Goal: Task Accomplishment & Management: Manage account settings

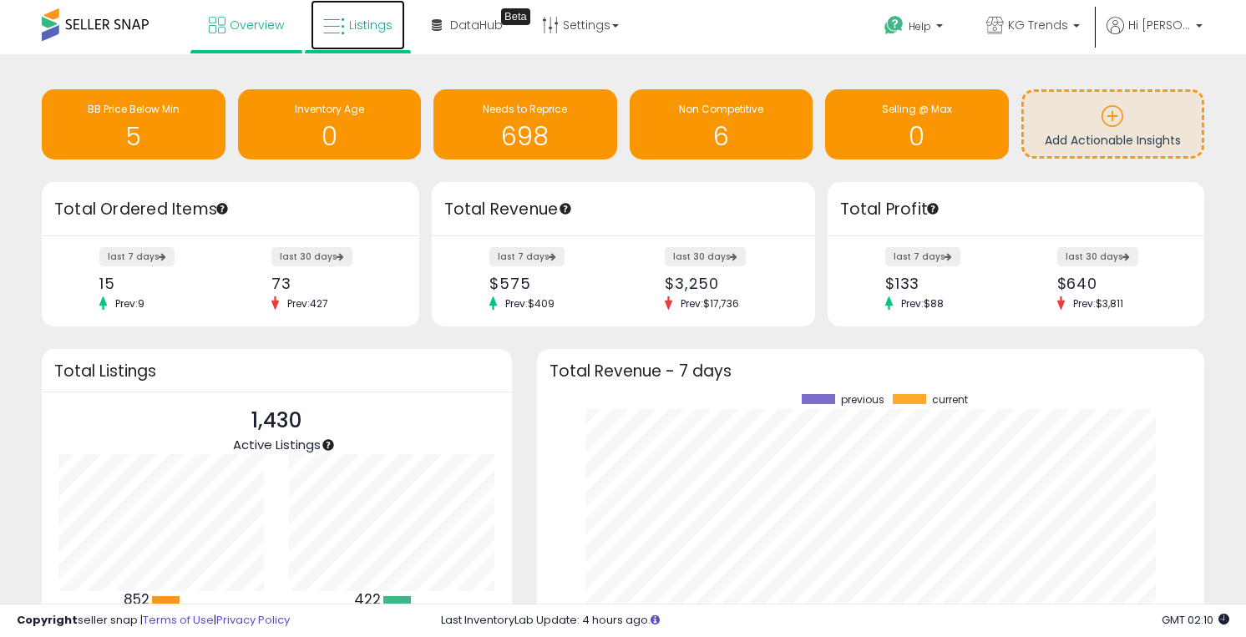
click at [365, 37] on link "Listings" at bounding box center [358, 25] width 94 height 50
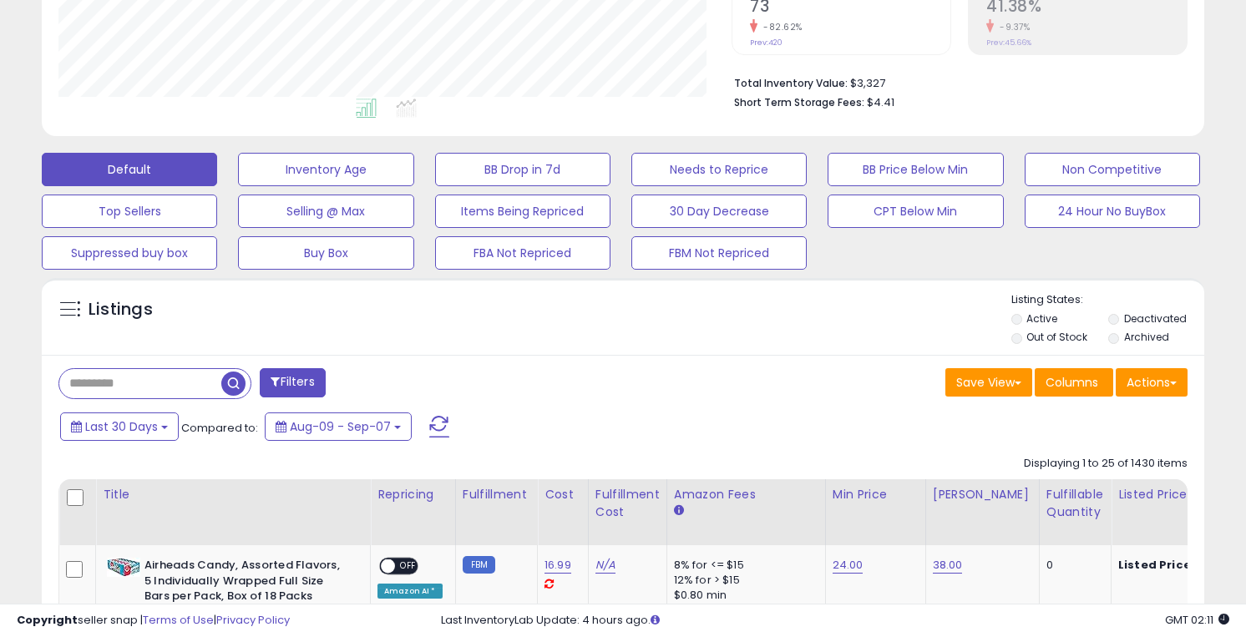
scroll to position [352, 0]
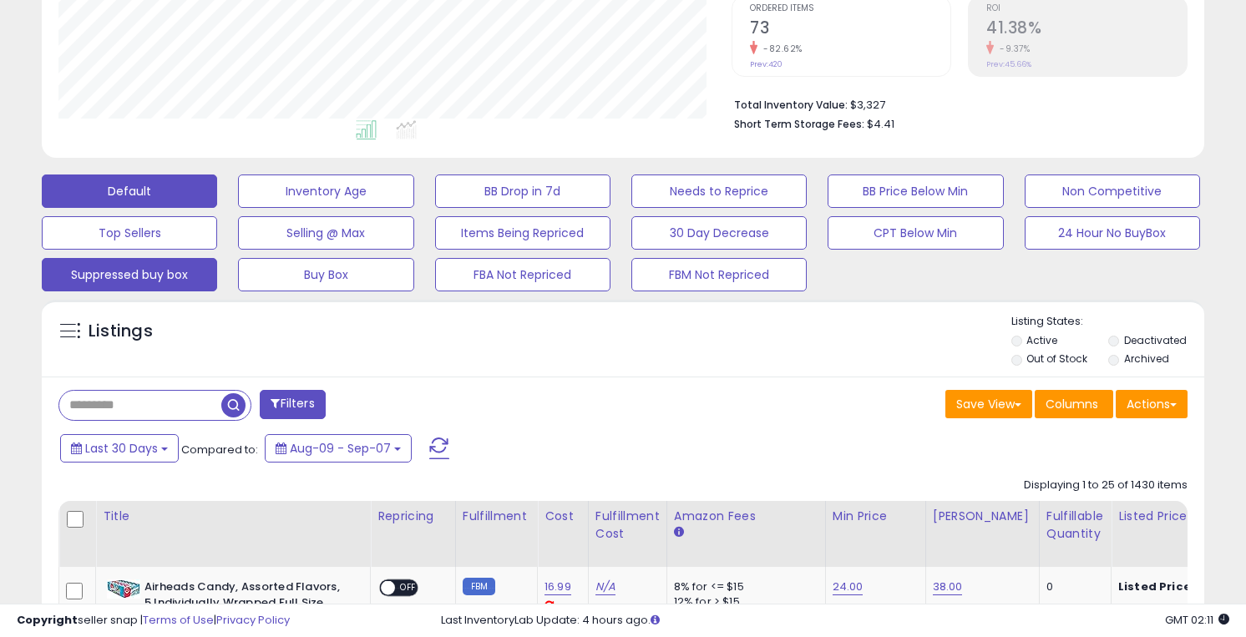
click at [172, 270] on button "Suppressed buy box" at bounding box center [129, 274] width 175 height 33
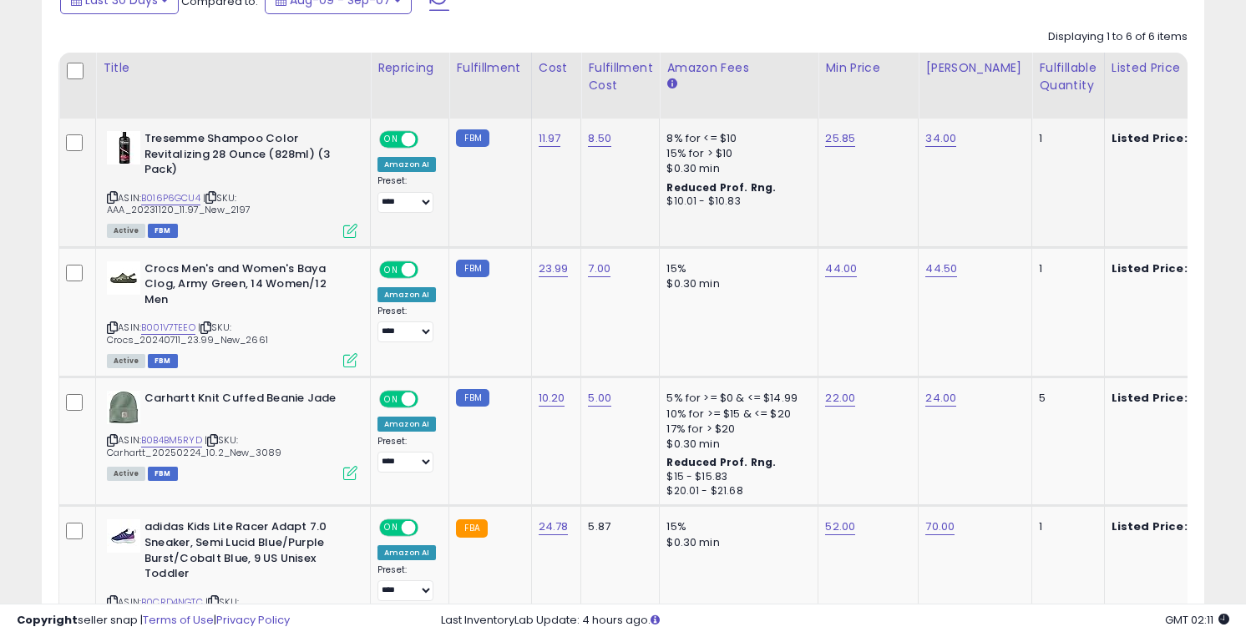
scroll to position [342, 673]
click at [173, 200] on link "B016P6GCU4" at bounding box center [170, 198] width 59 height 14
click at [172, 326] on link "B001V7TEEO" at bounding box center [168, 328] width 54 height 14
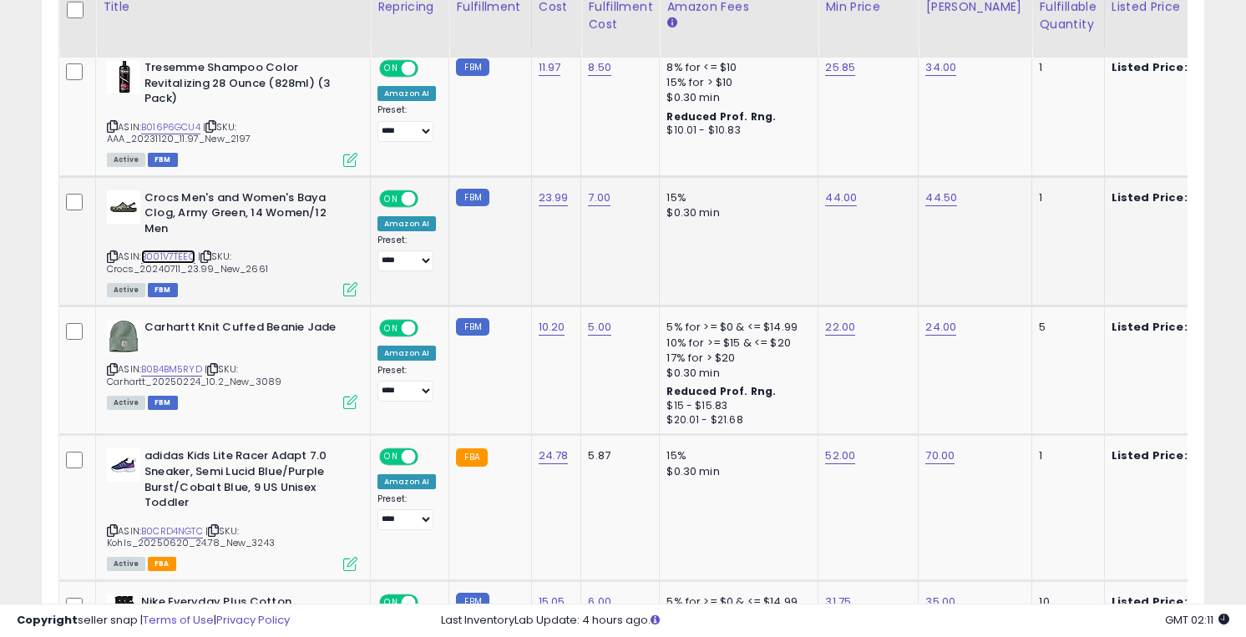
scroll to position [885, 0]
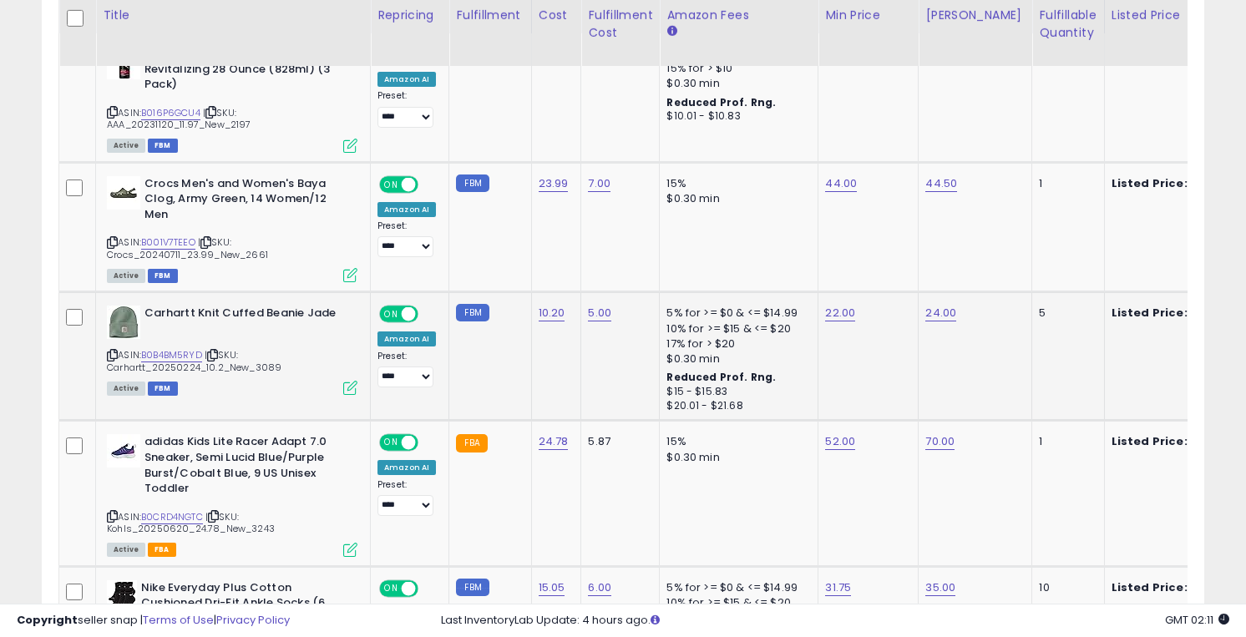
click at [170, 347] on div "ASIN: B0B4BM5RYD | SKU: Carhartt_20250224_10.2_New_3089 Active FBM" at bounding box center [232, 350] width 251 height 88
click at [170, 354] on link "B0B4BM5RYD" at bounding box center [171, 355] width 61 height 14
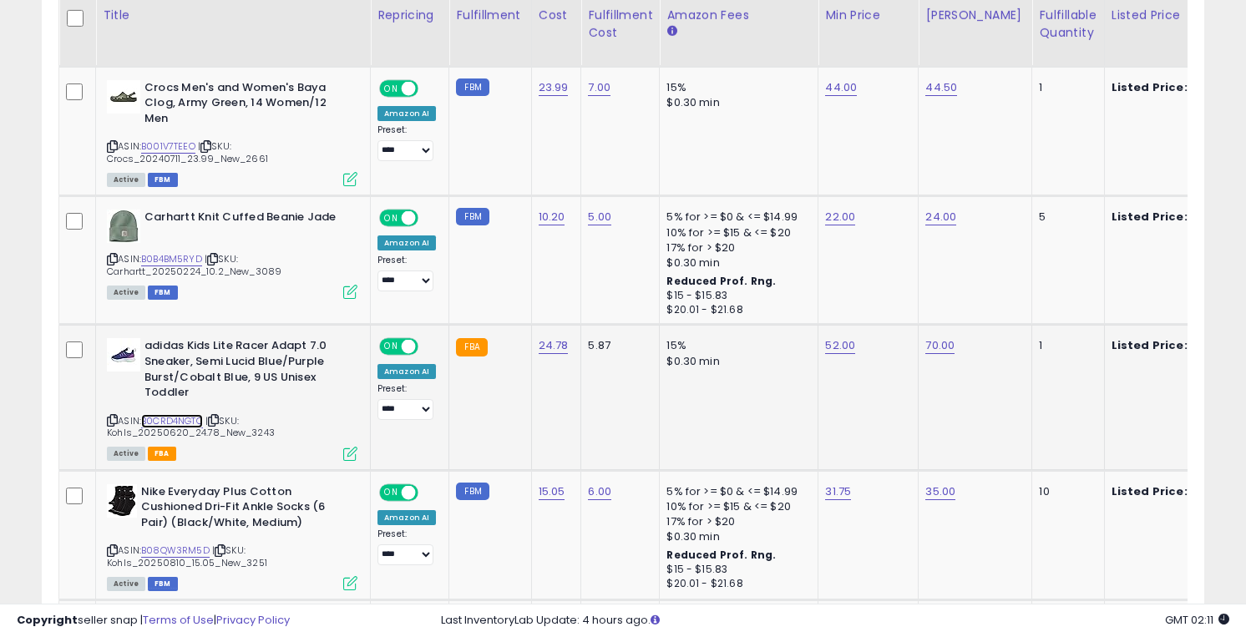
click at [172, 421] on link "B0CRD4NGTC" at bounding box center [172, 421] width 62 height 14
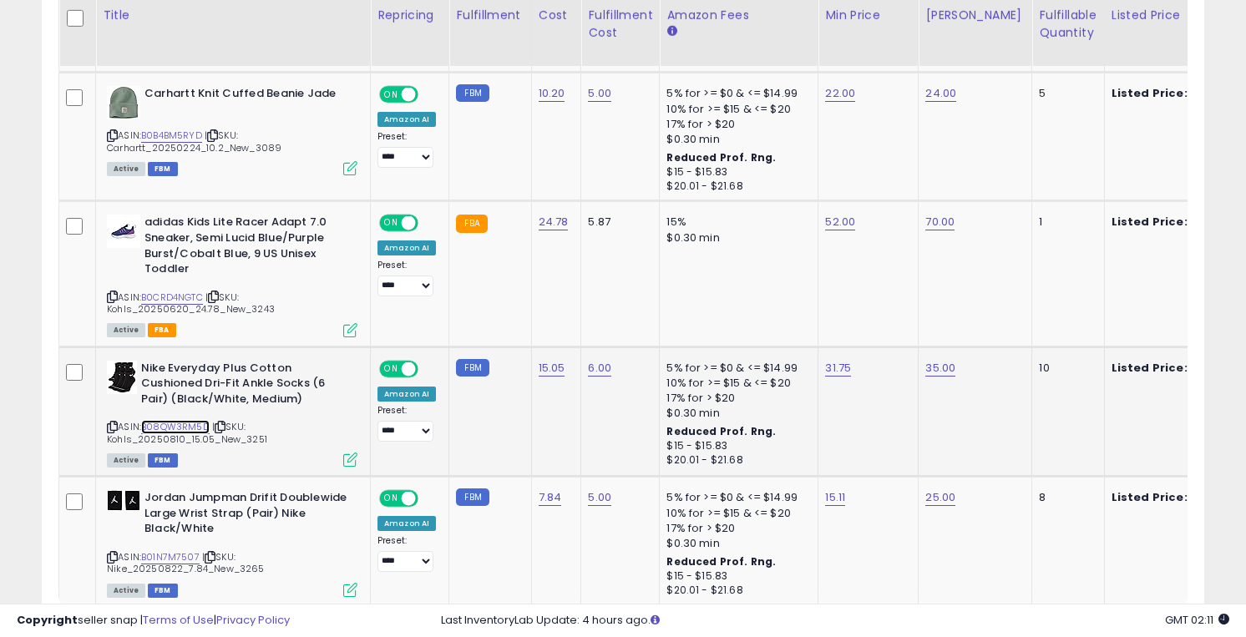
click at [172, 421] on link "B08QW3RM5D" at bounding box center [175, 427] width 68 height 14
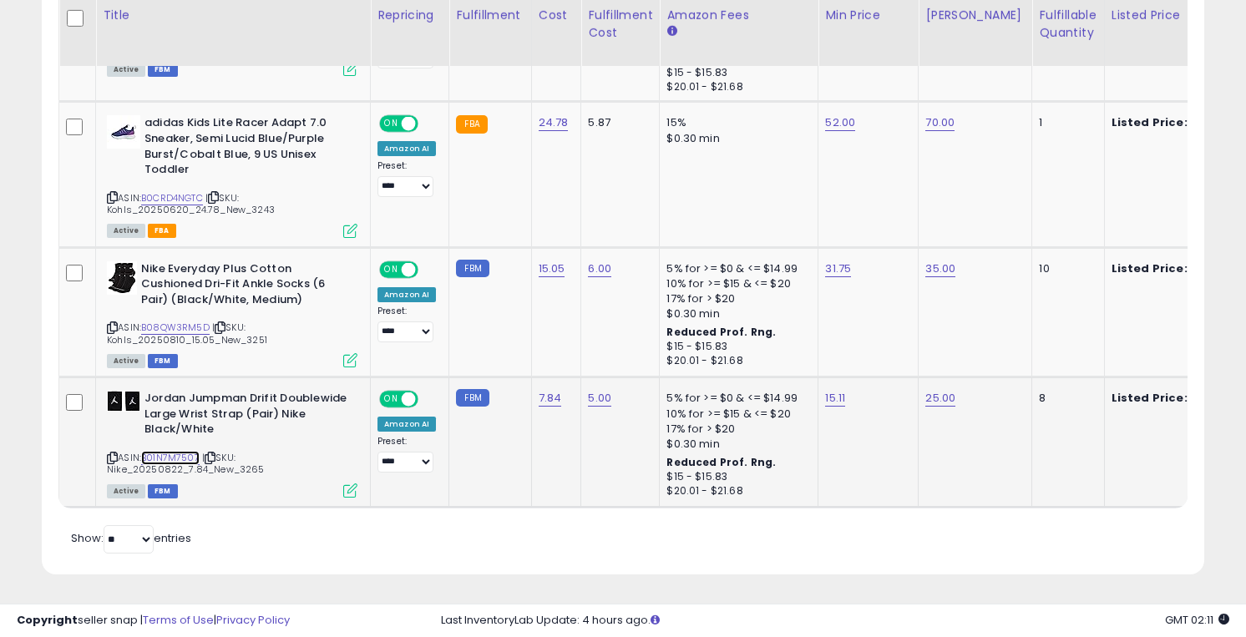
click at [172, 454] on link "B01N7M7507" at bounding box center [170, 458] width 58 height 14
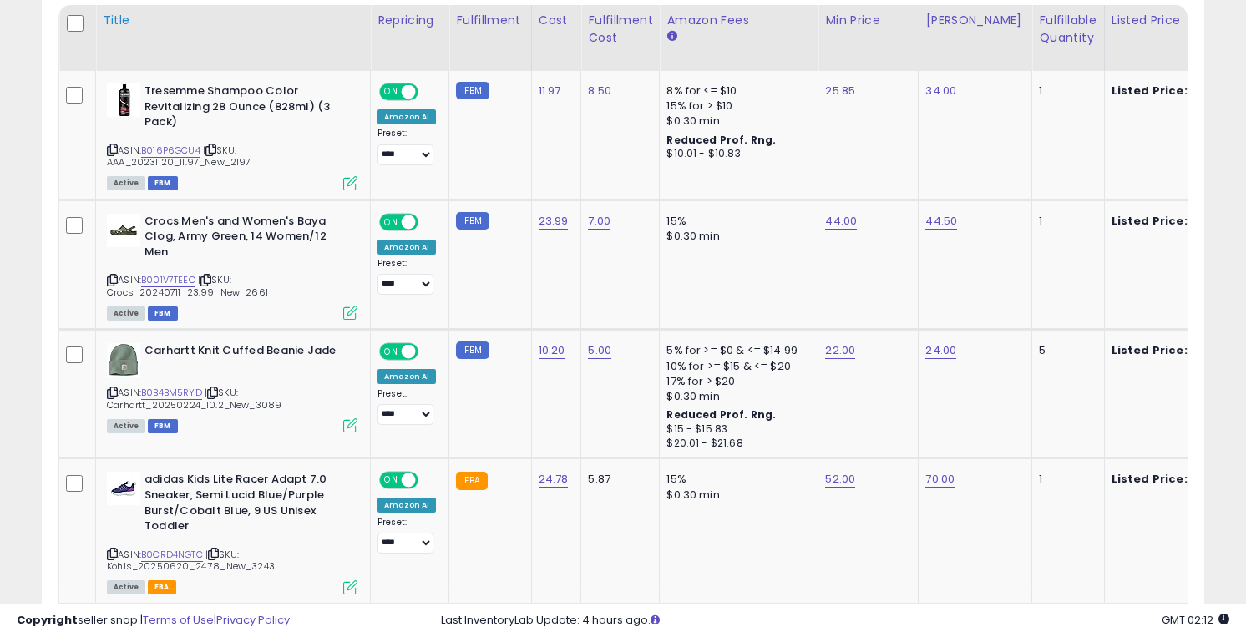
scroll to position [857, 0]
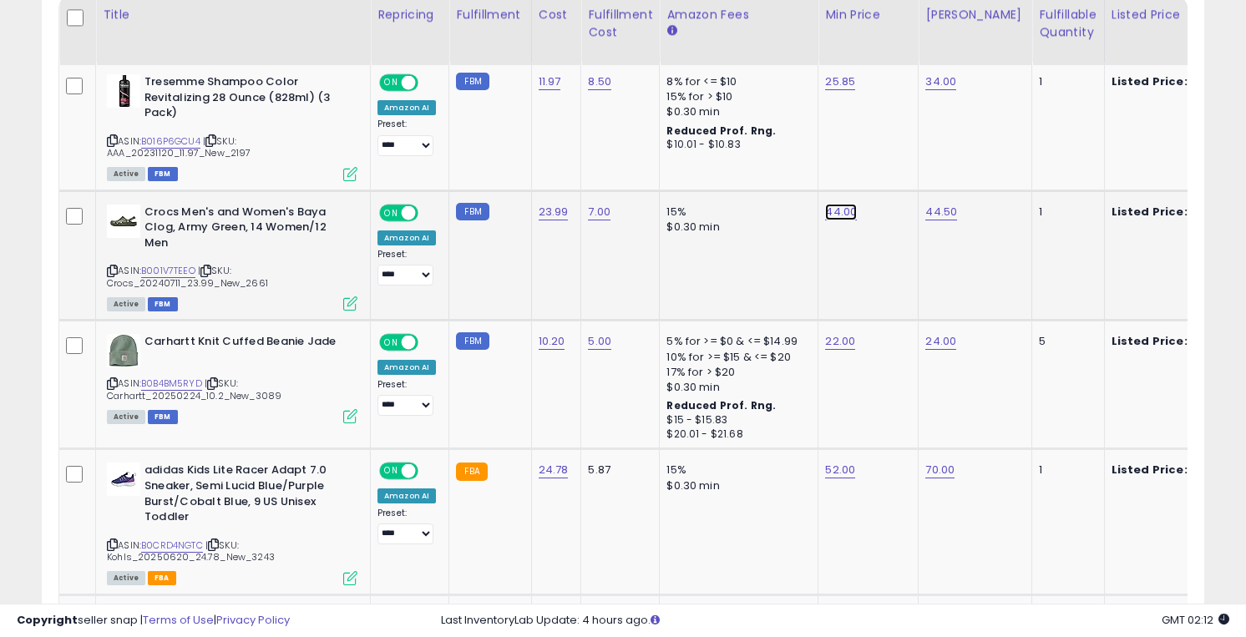
click at [825, 210] on link "44.00" at bounding box center [841, 212] width 32 height 17
type input "**"
click button "submit" at bounding box center [888, 170] width 28 height 25
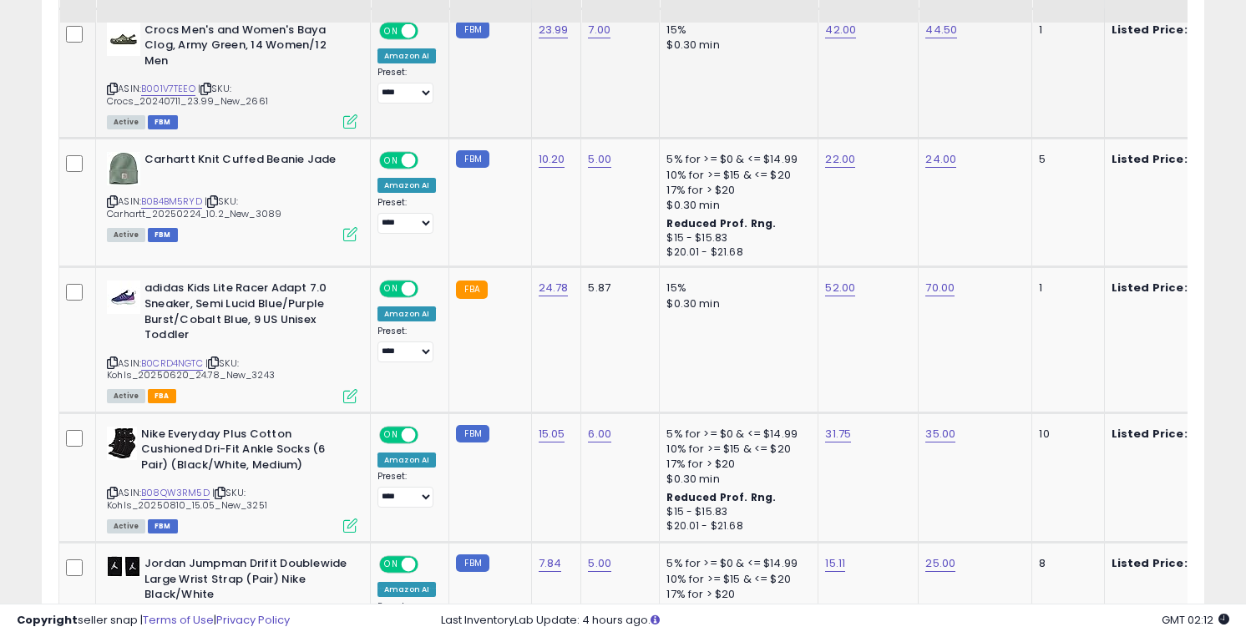
scroll to position [1079, 0]
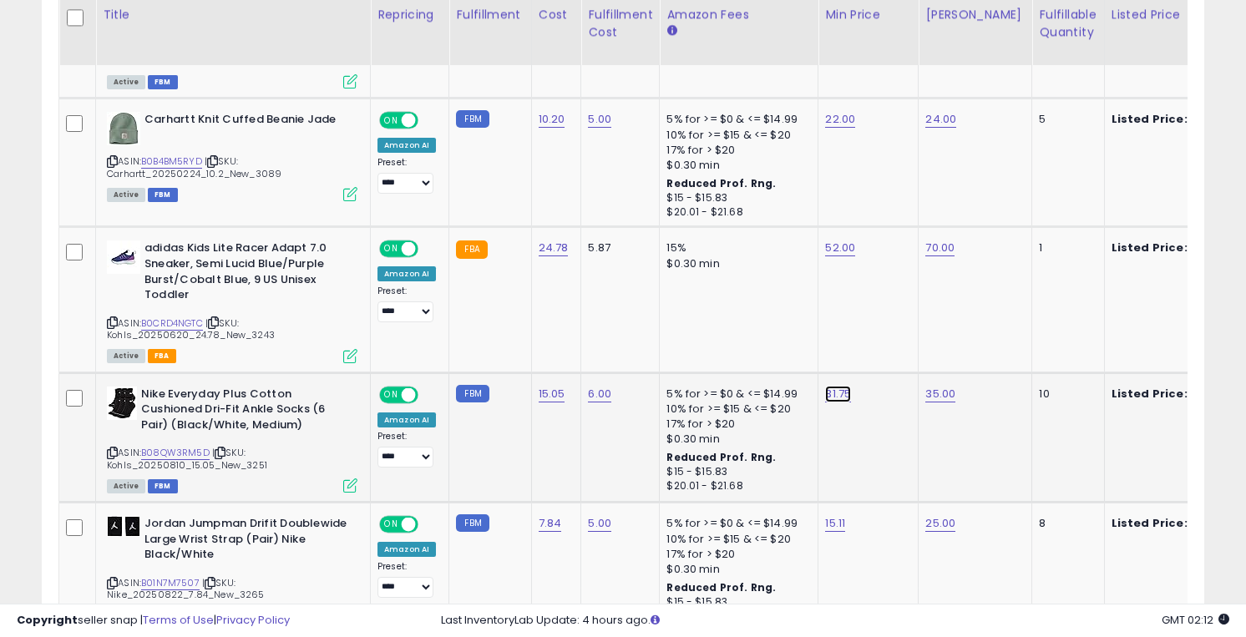
click at [825, 397] on link "31.75" at bounding box center [838, 394] width 26 height 17
type input "*"
click at [871, 340] on button "submit" at bounding box center [885, 352] width 28 height 25
type input "**"
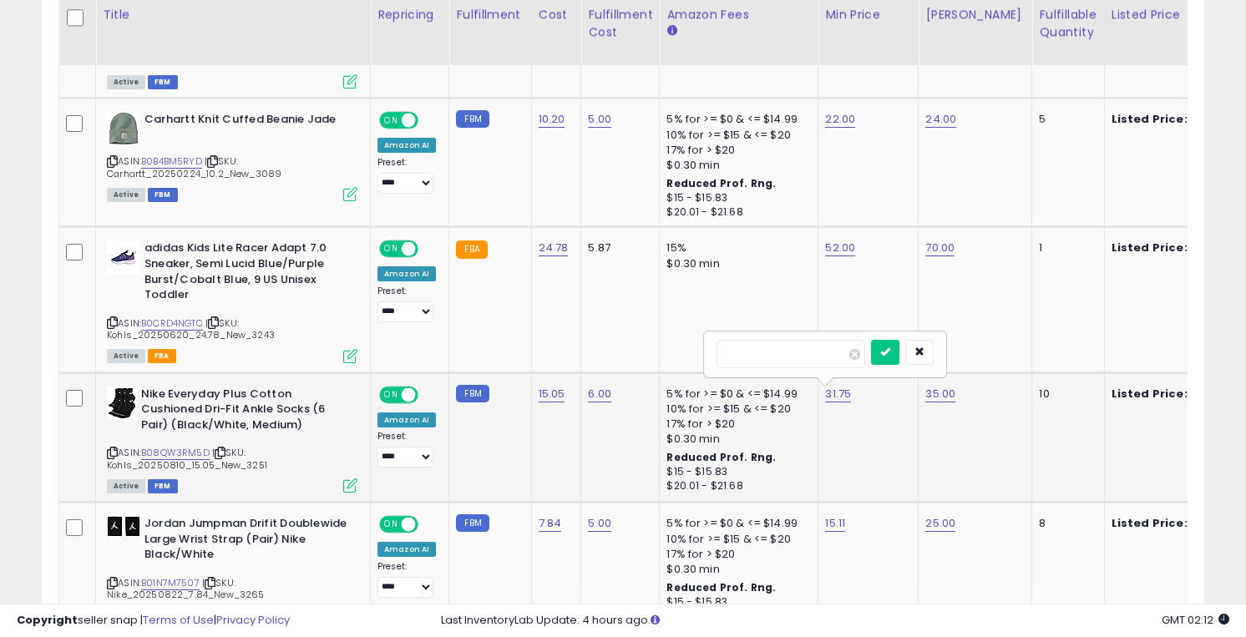
click button "submit" at bounding box center [885, 352] width 28 height 25
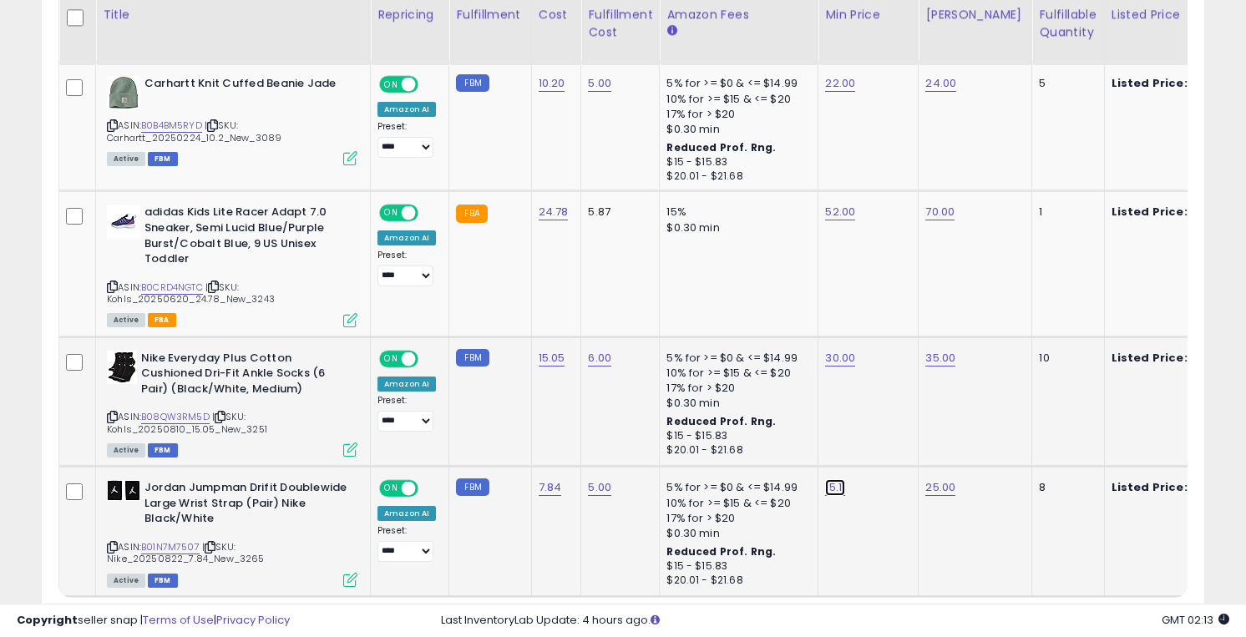
click at [829, 491] on link "15.11" at bounding box center [835, 487] width 20 height 17
type input "**"
click button "submit" at bounding box center [883, 445] width 28 height 25
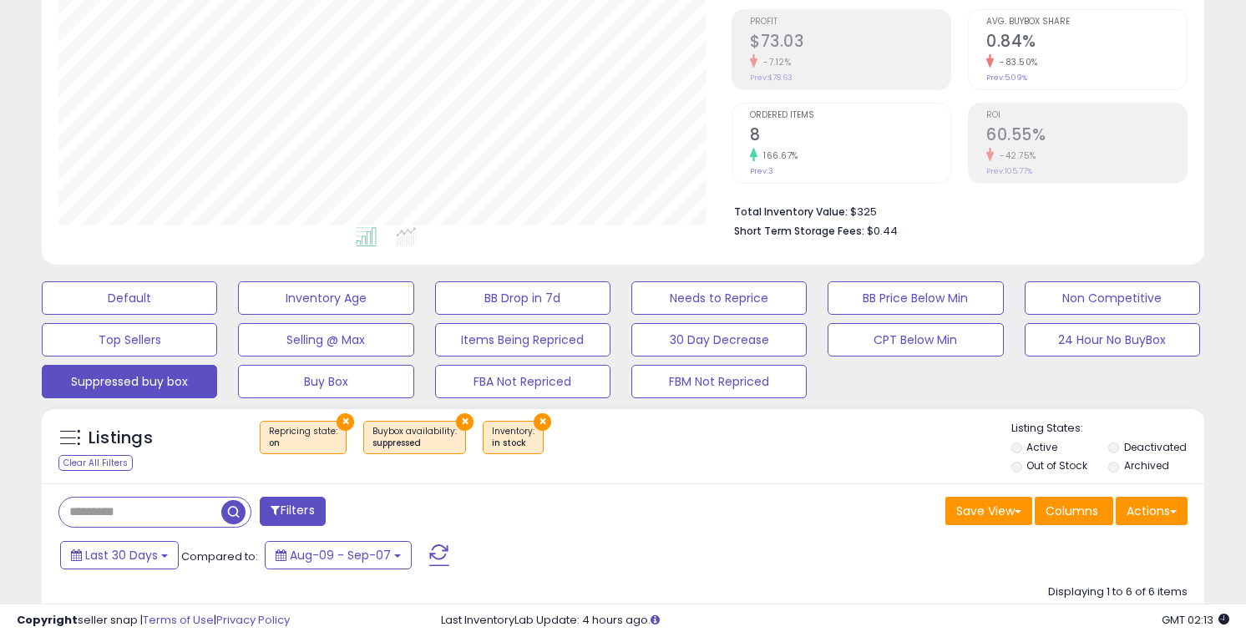
scroll to position [250, 0]
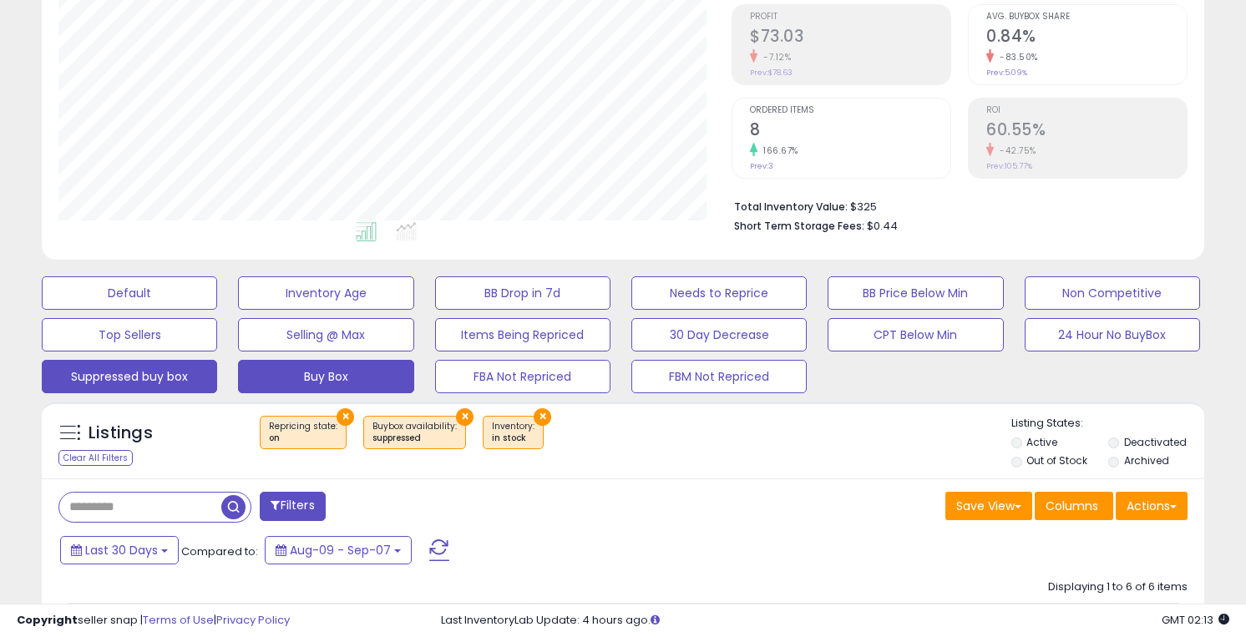
click at [350, 372] on button "Buy Box" at bounding box center [325, 376] width 175 height 33
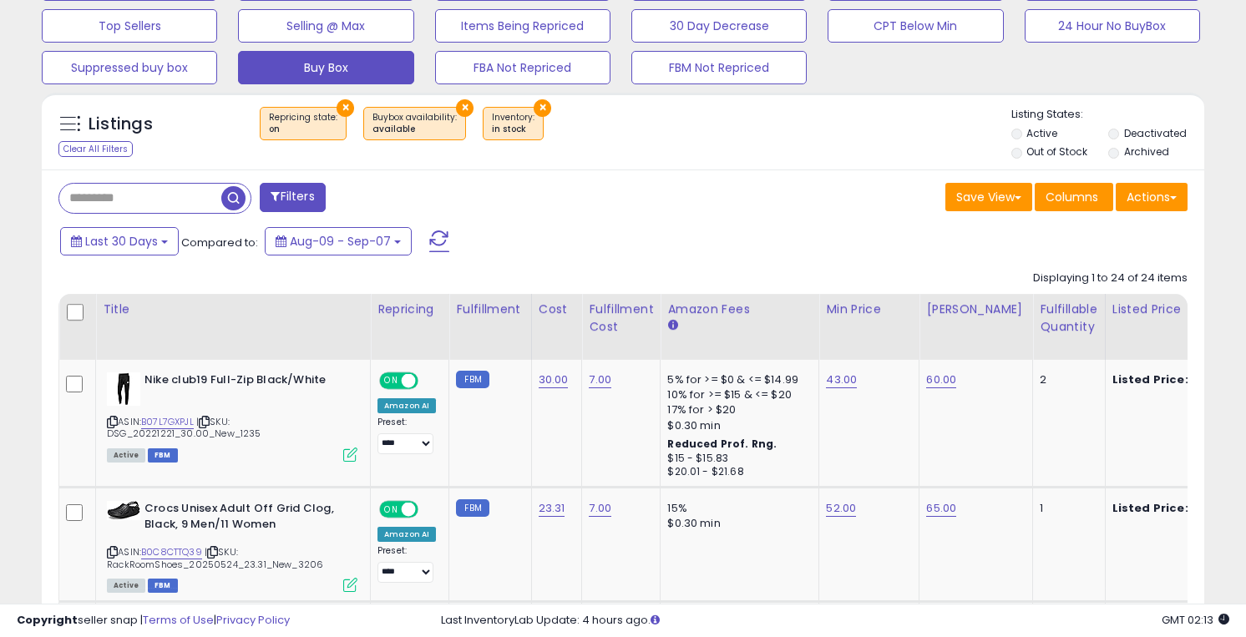
scroll to position [570, 0]
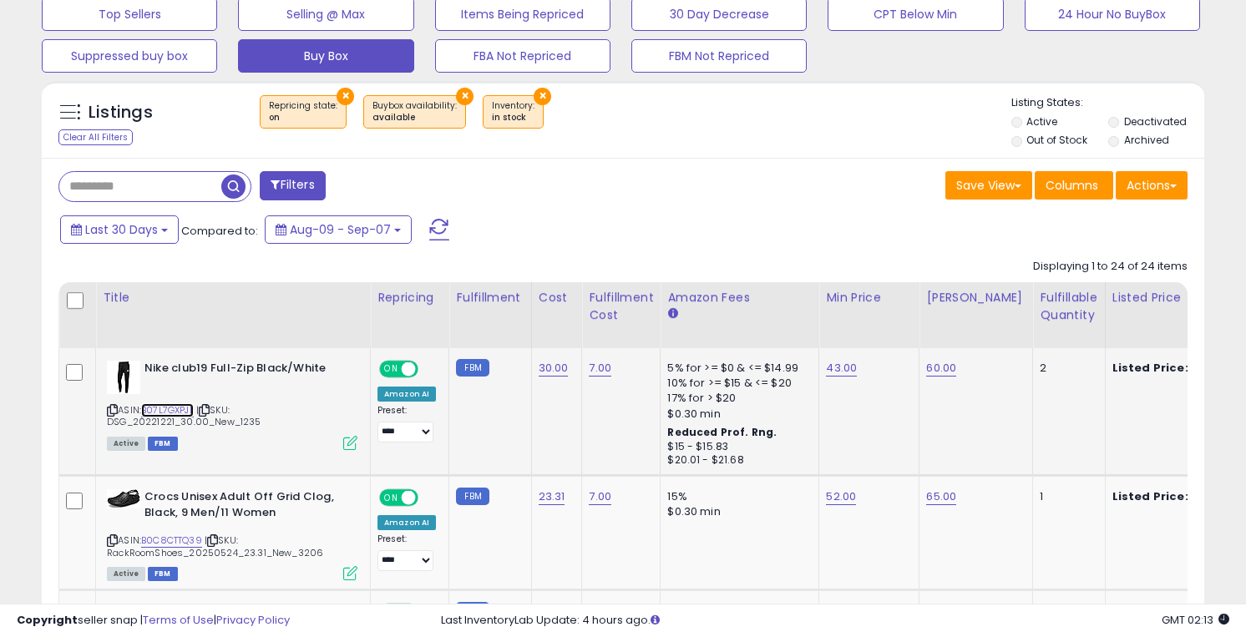
click at [166, 412] on link "B07L7GXPJL" at bounding box center [167, 410] width 53 height 14
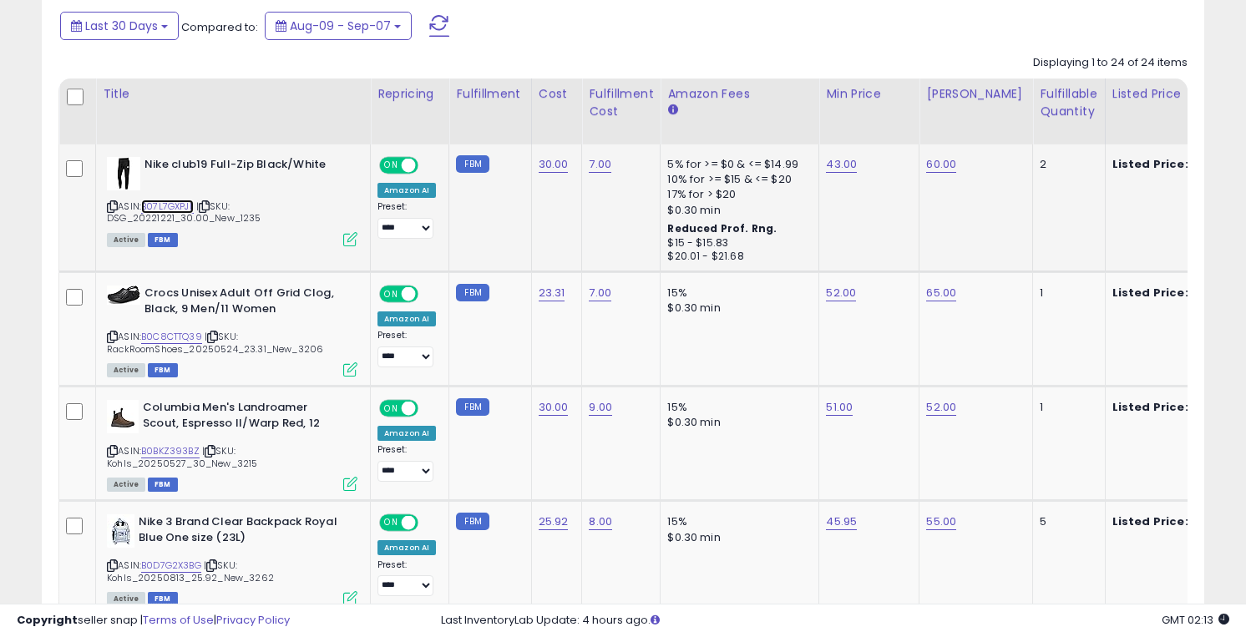
scroll to position [789, 0]
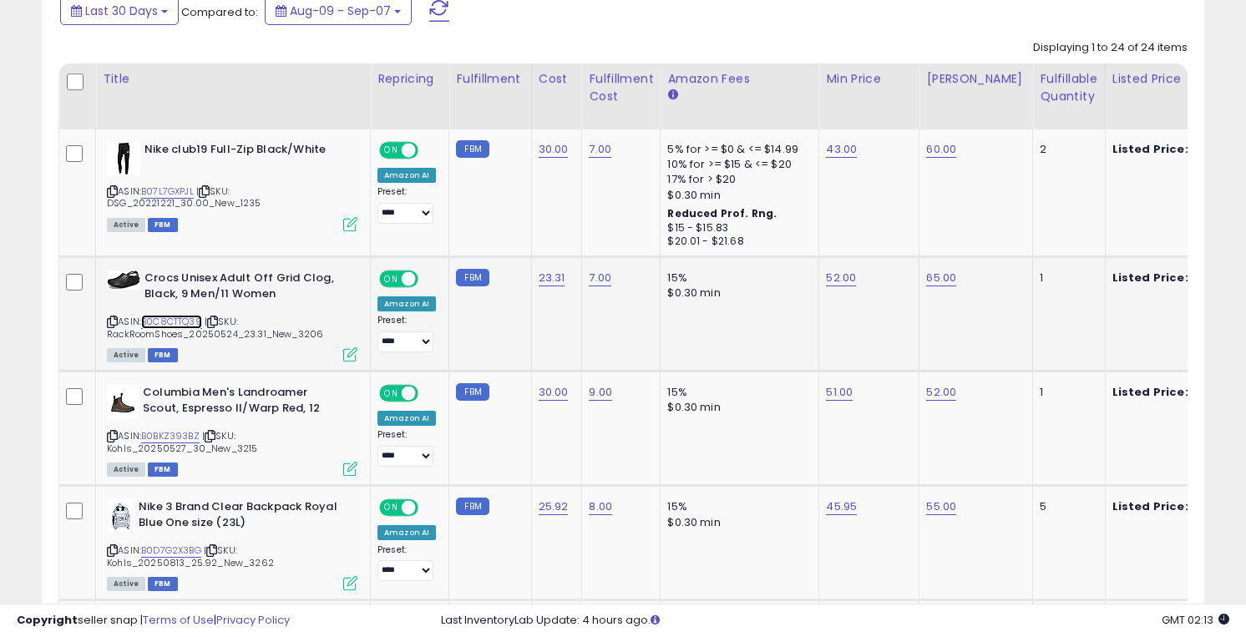
click at [180, 320] on link "B0C8CTTQ39" at bounding box center [171, 322] width 61 height 14
click at [180, 434] on link "B0BKZ393BZ" at bounding box center [170, 436] width 58 height 14
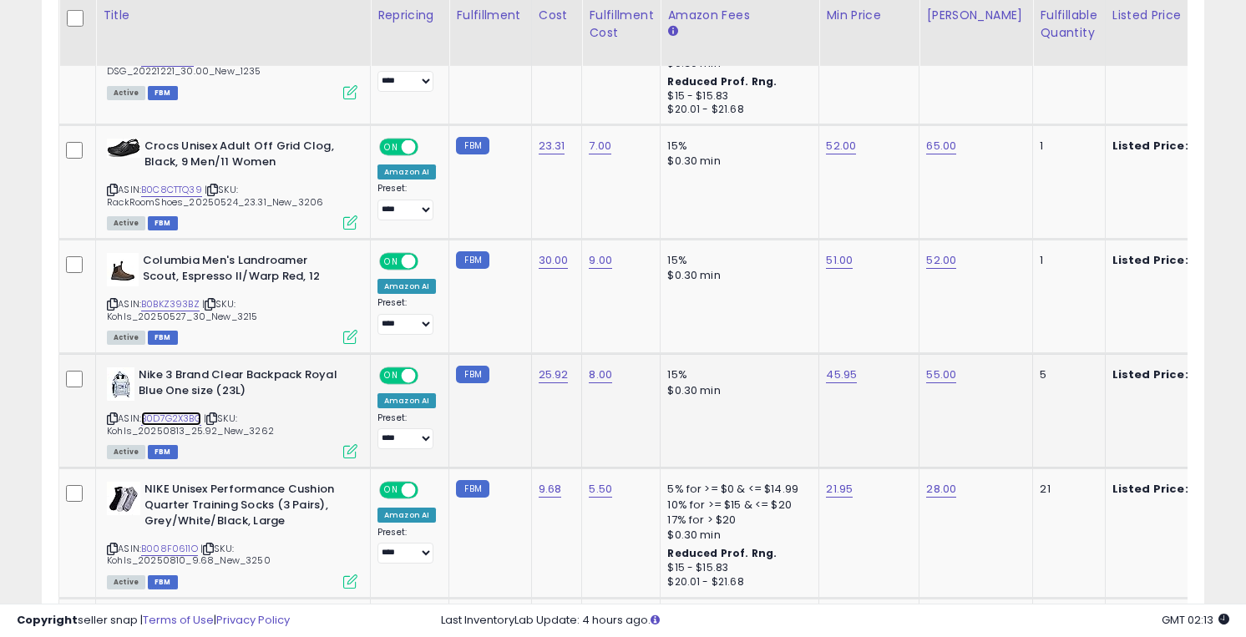
click at [180, 418] on link "B0D7G2X3BG" at bounding box center [171, 419] width 60 height 14
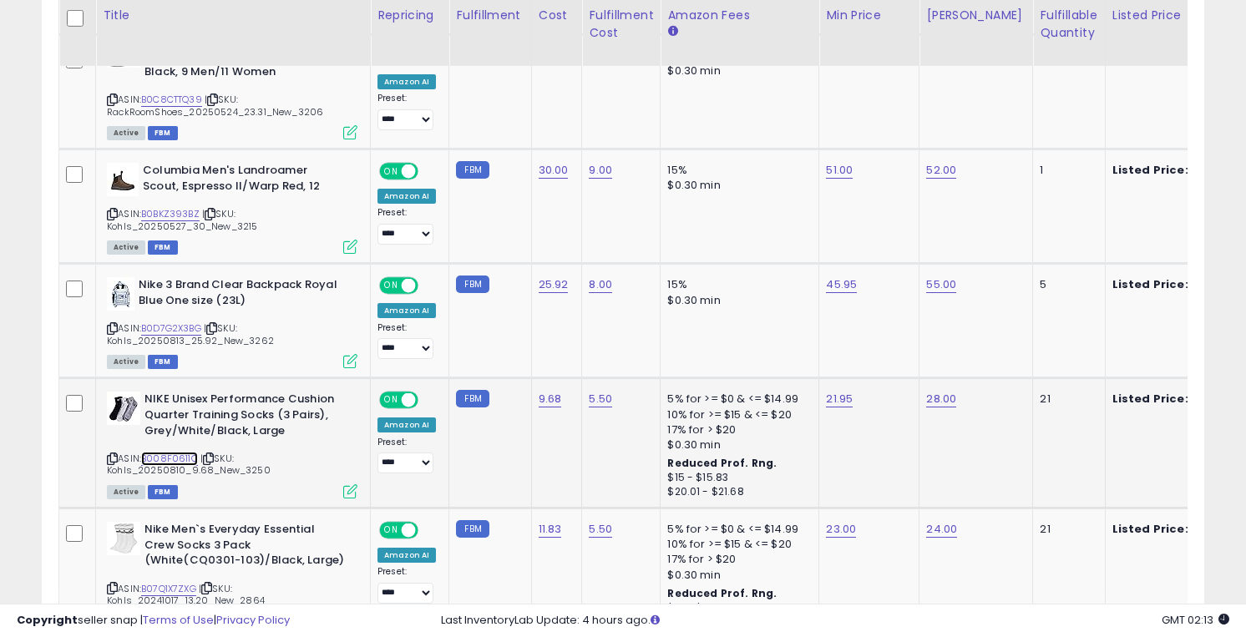
click at [180, 456] on link "B008F0611O" at bounding box center [169, 459] width 57 height 14
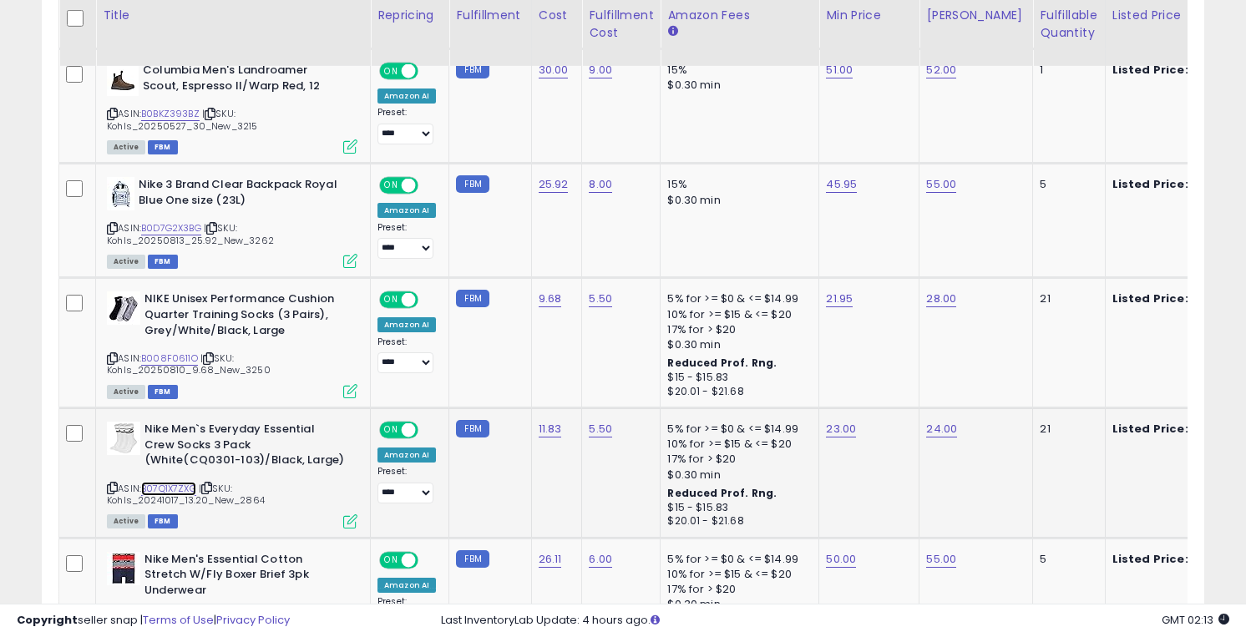
click at [175, 484] on link "B07Q1X7ZXG" at bounding box center [168, 489] width 55 height 14
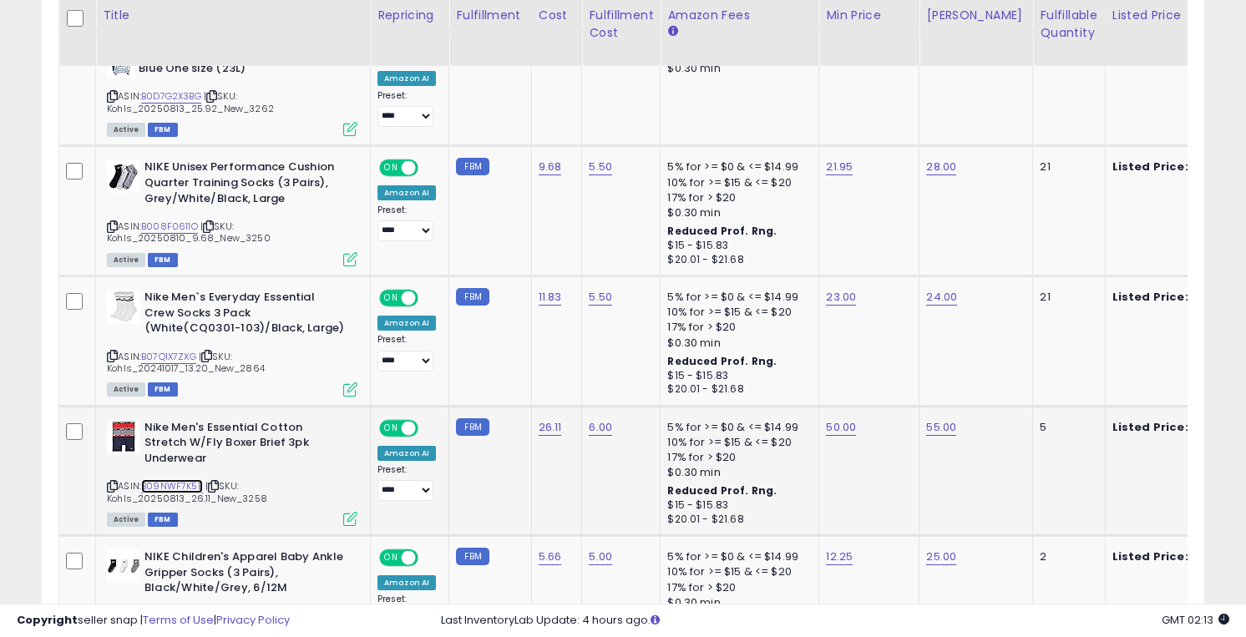
click at [177, 479] on link "B09NWF7K5B" at bounding box center [172, 486] width 62 height 14
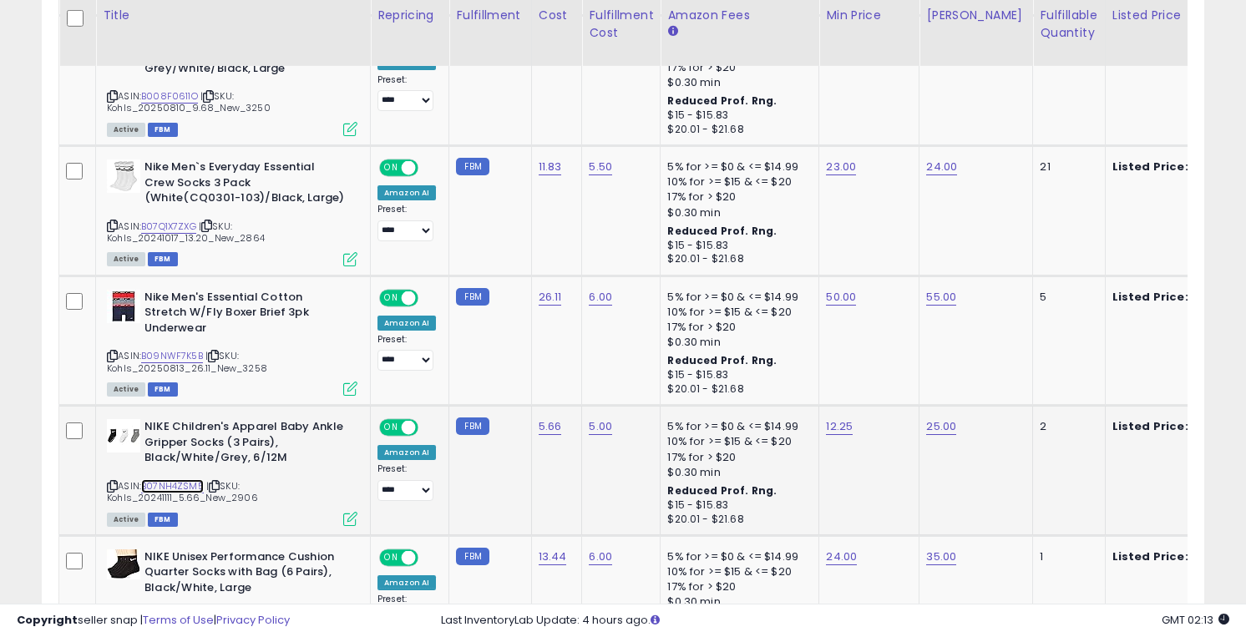
click at [177, 479] on link "B07NH4ZSM5" at bounding box center [172, 486] width 63 height 14
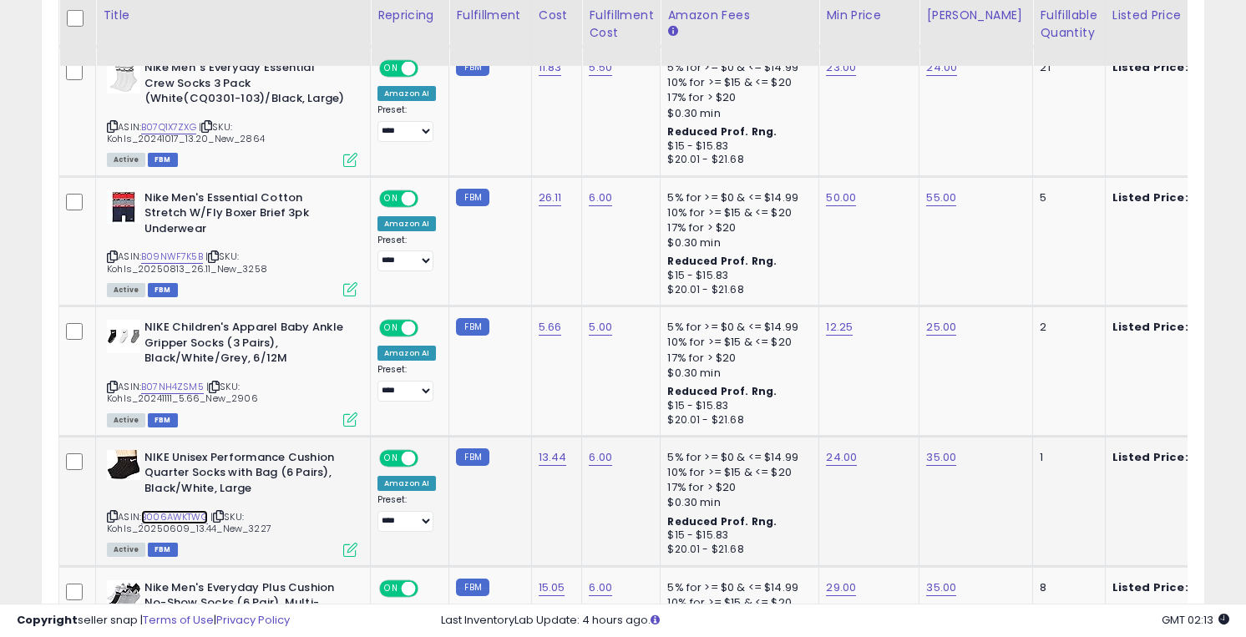
click at [177, 511] on link "B006AWKTWG" at bounding box center [174, 517] width 67 height 14
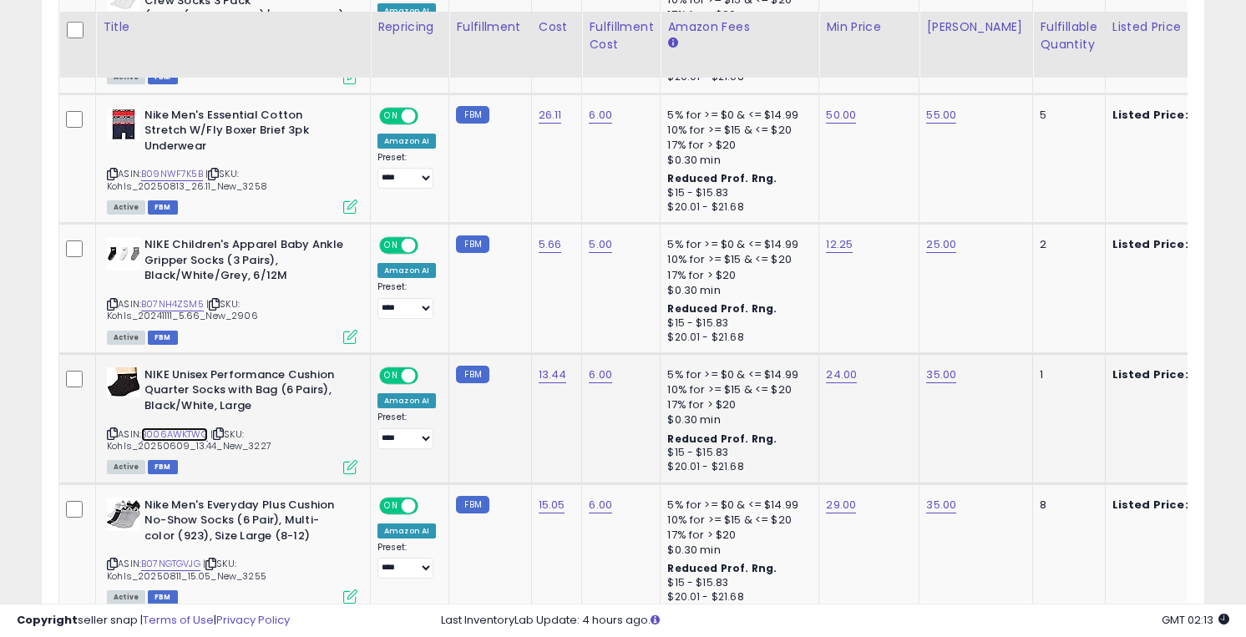
scroll to position [1578, 0]
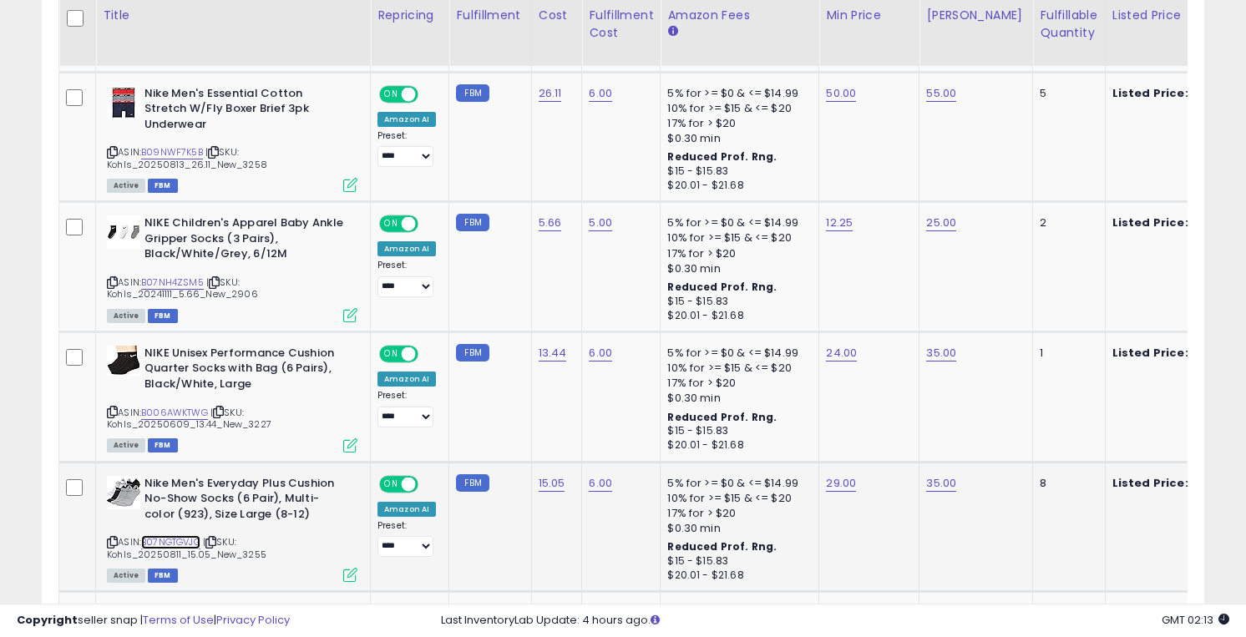
click at [177, 538] on link "B07NGTGVJG" at bounding box center [170, 542] width 59 height 14
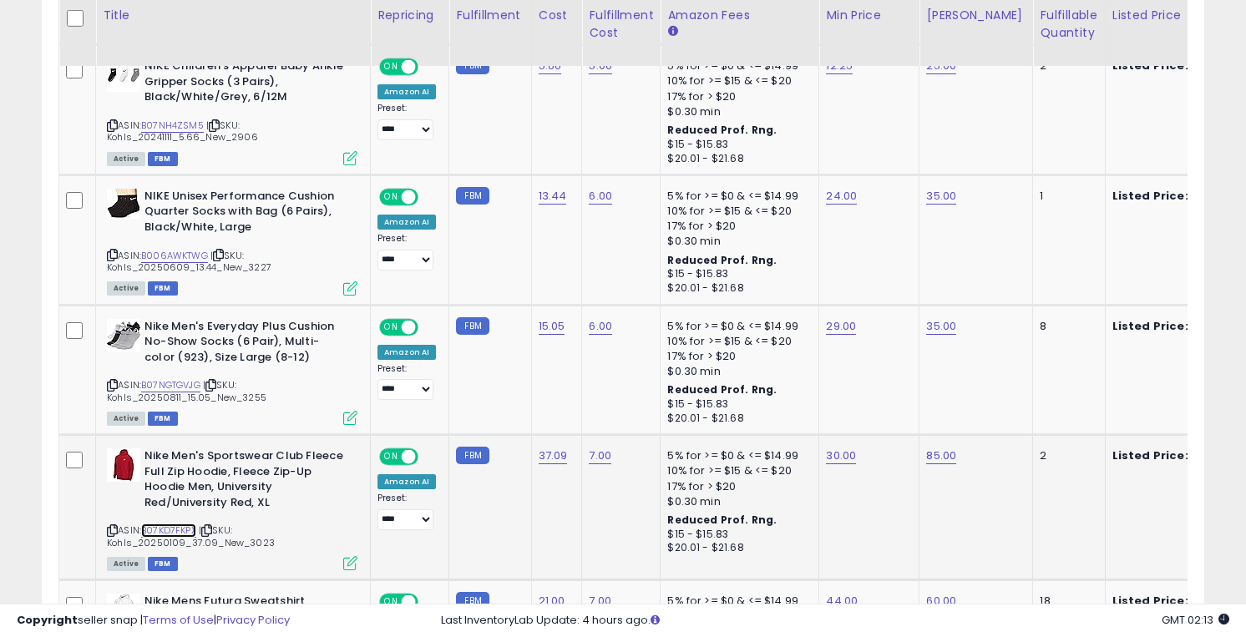
click at [180, 532] on link "B07KD7FKPX" at bounding box center [168, 531] width 55 height 14
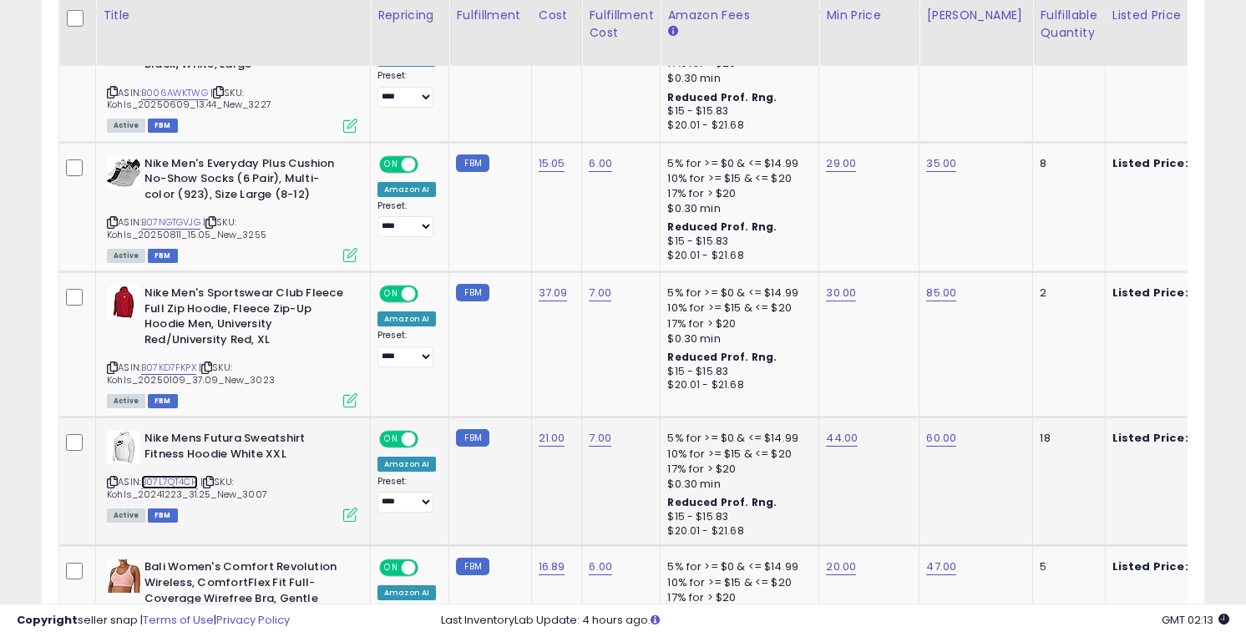
click at [180, 483] on link "B07L7QT4CH" at bounding box center [169, 482] width 57 height 14
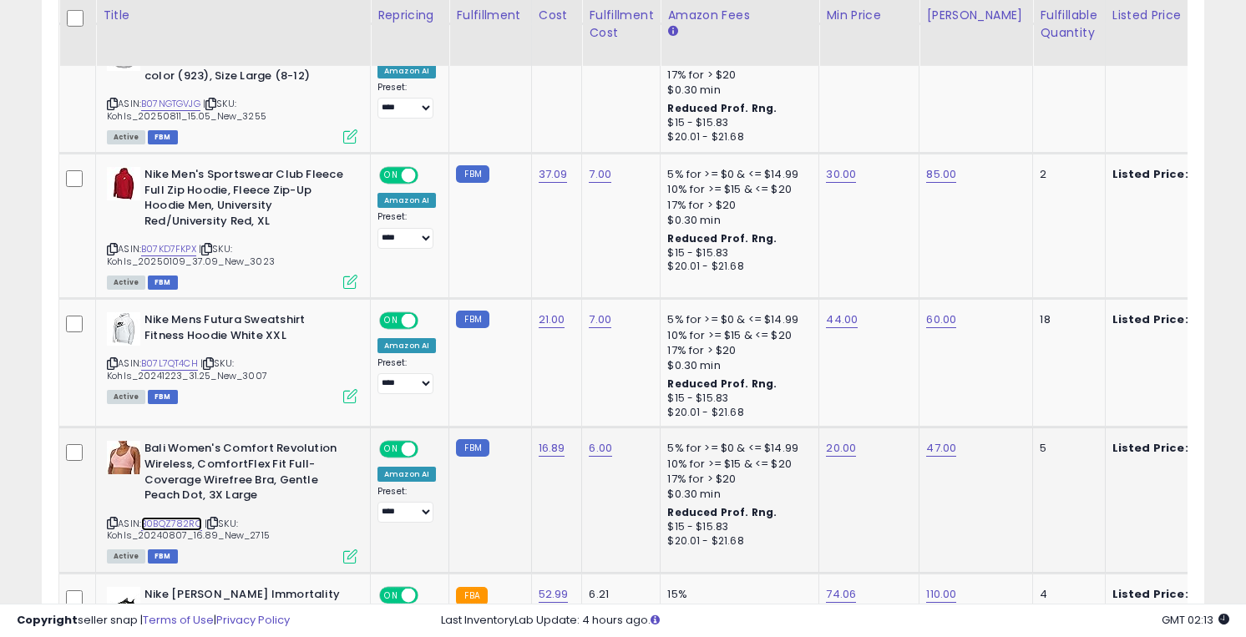
click at [177, 518] on link "B0BQZ782RC" at bounding box center [171, 524] width 61 height 14
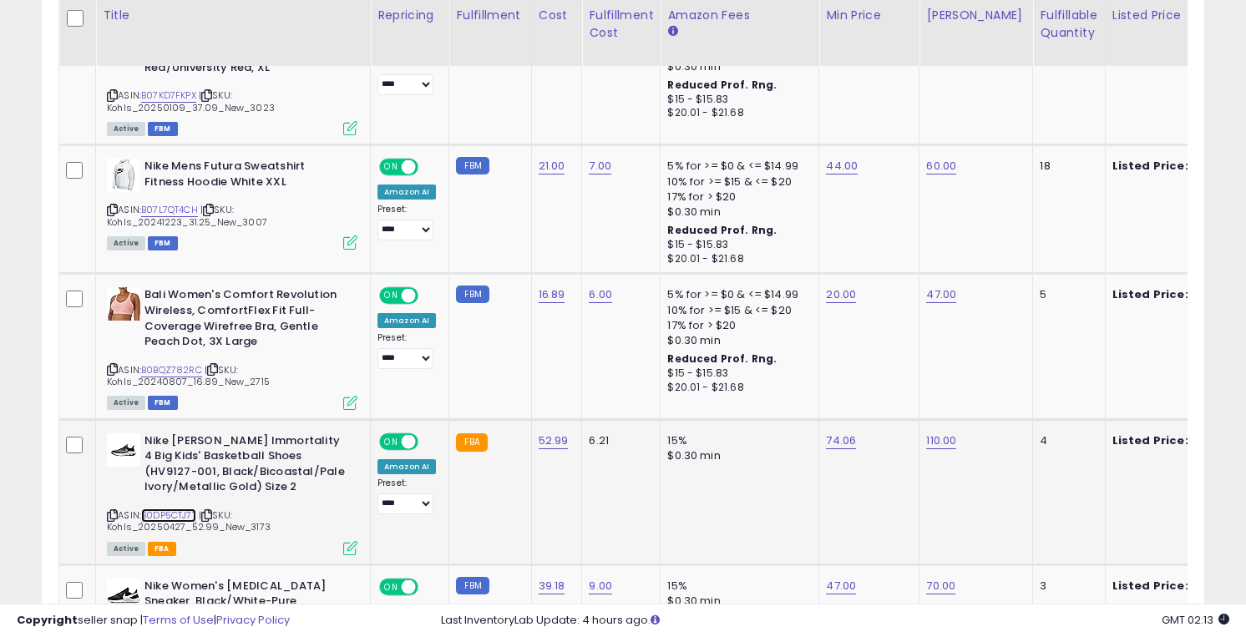
click at [180, 511] on link "B0DP5CTJ7T" at bounding box center [168, 516] width 55 height 14
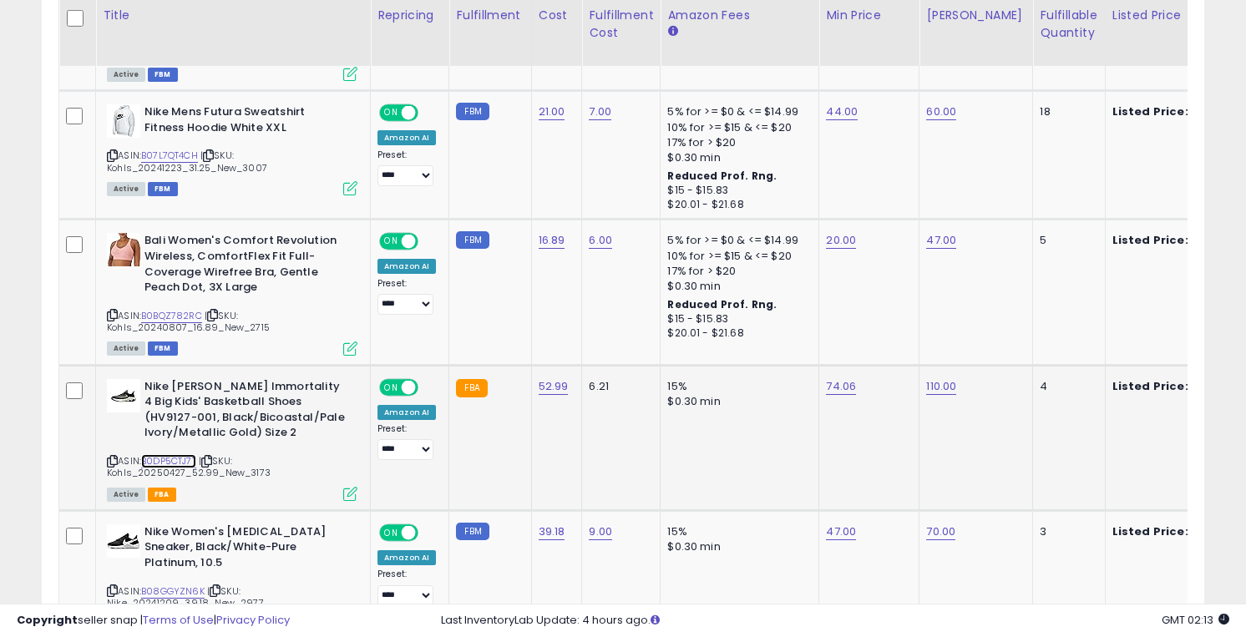
scroll to position [2322, 0]
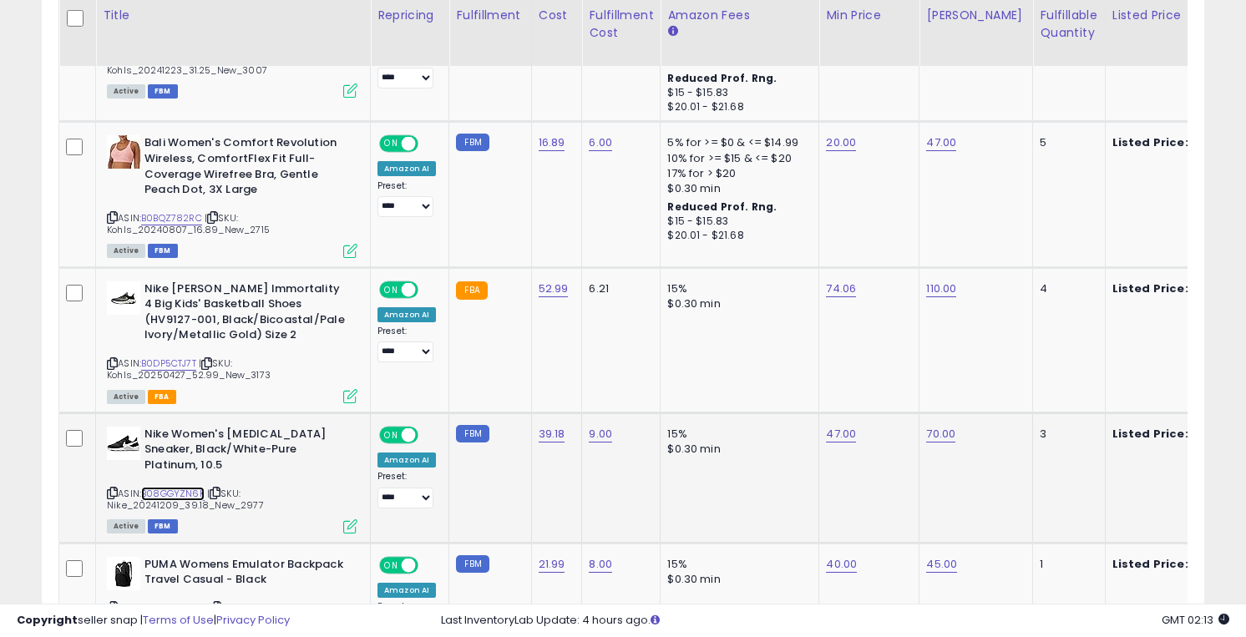
click at [177, 496] on link "B08GGYZN6K" at bounding box center [172, 494] width 63 height 14
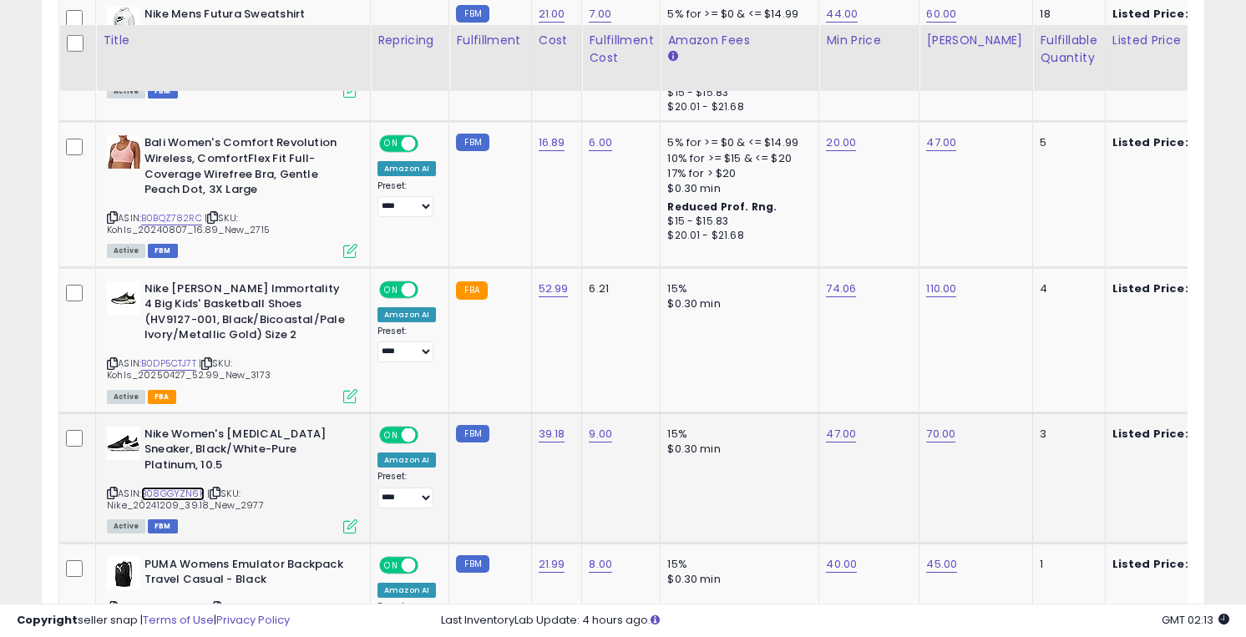
scroll to position [2472, 0]
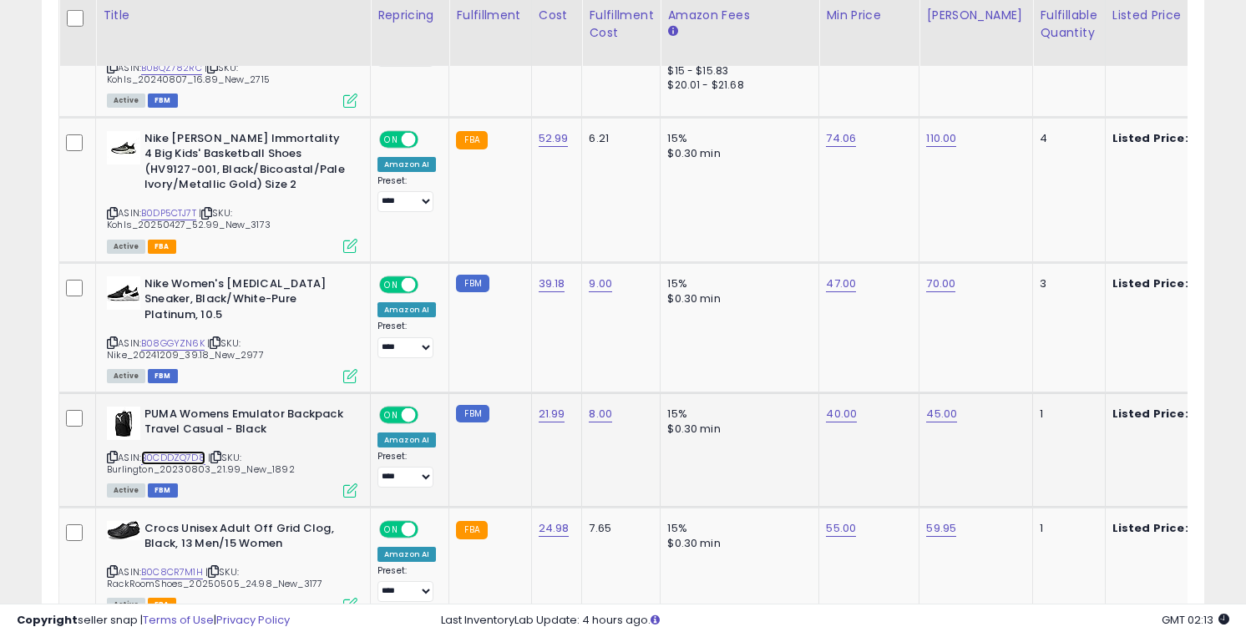
click at [177, 457] on link "B0CDDZQ7D8" at bounding box center [173, 458] width 64 height 14
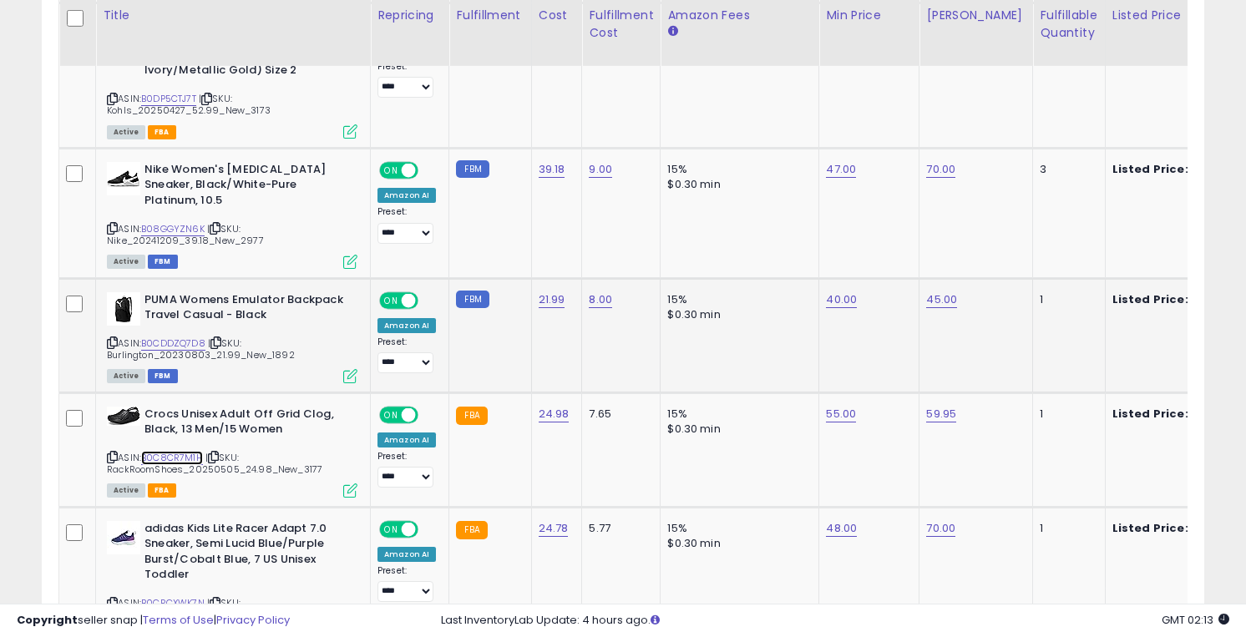
click at [177, 457] on link "B0C8CR7M1H" at bounding box center [172, 458] width 62 height 14
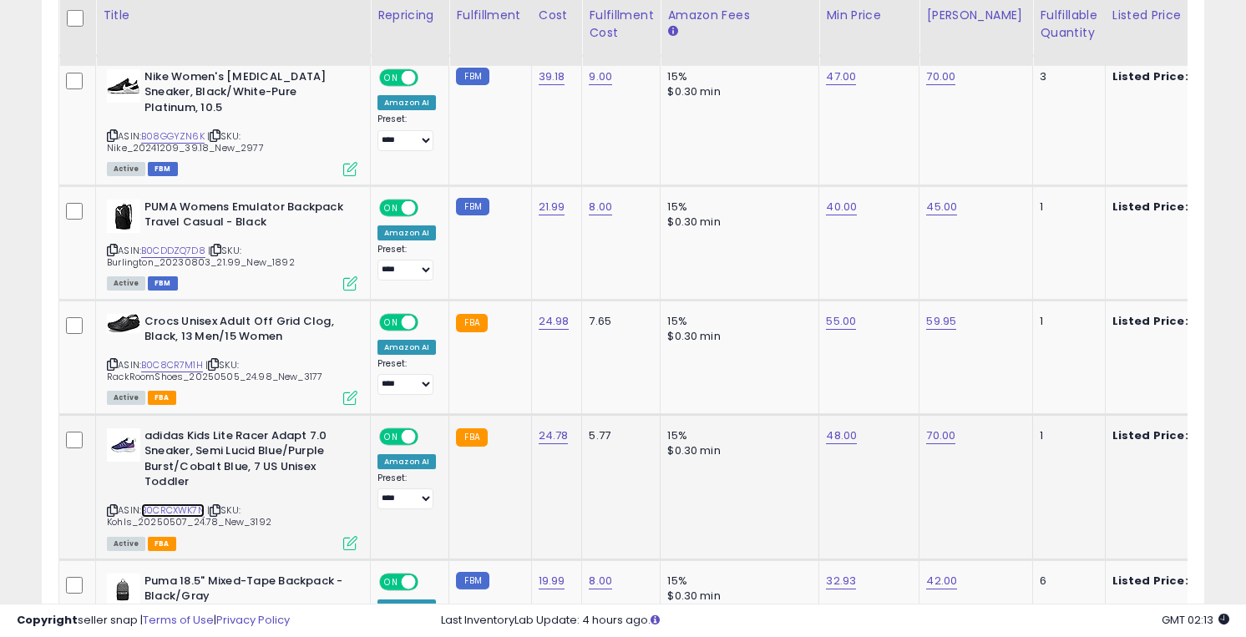
click at [177, 505] on link "B0CRCXWK7N" at bounding box center [172, 511] width 63 height 14
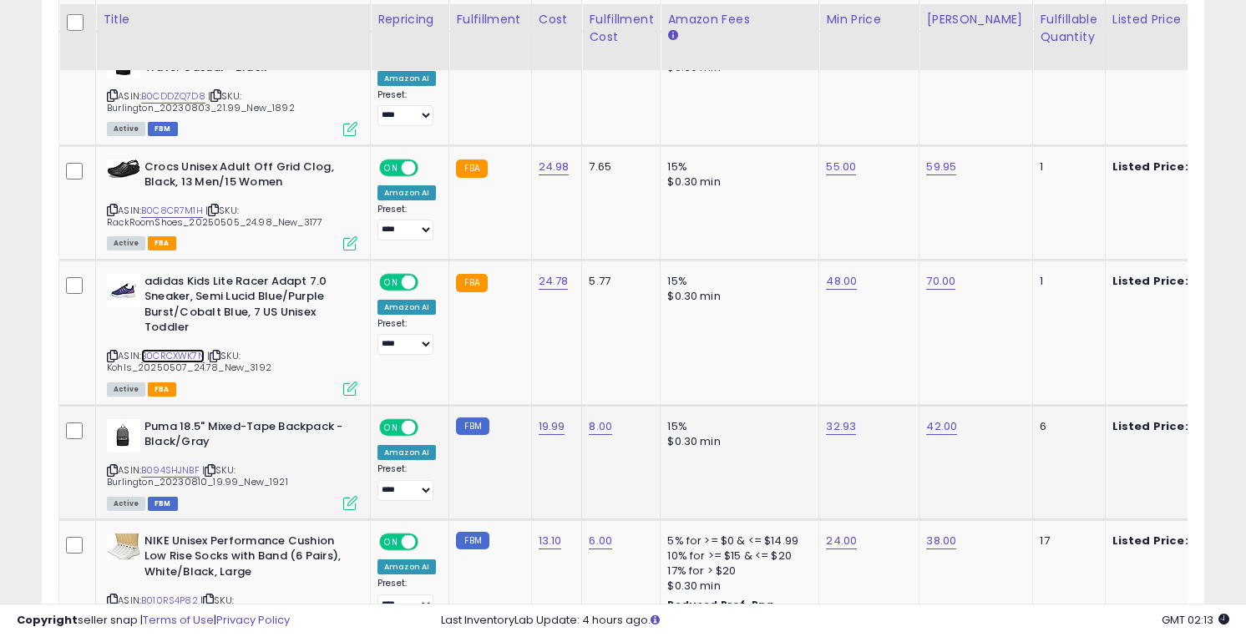
scroll to position [2838, 0]
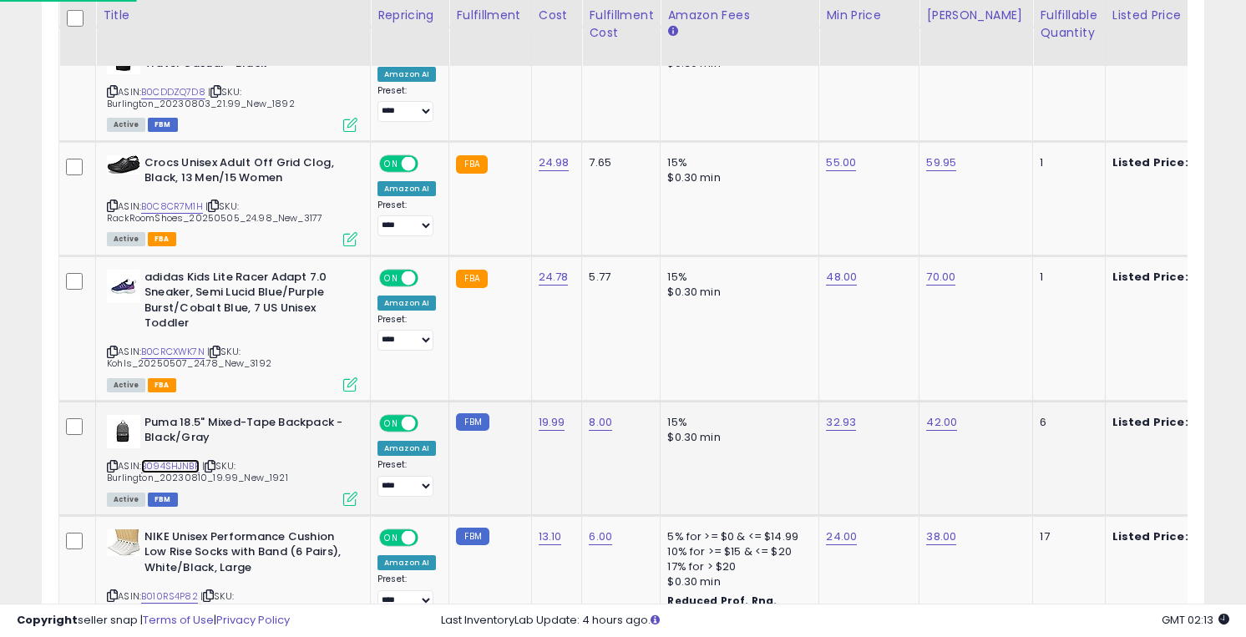
click at [185, 465] on link "B094SHJNBF" at bounding box center [170, 466] width 58 height 14
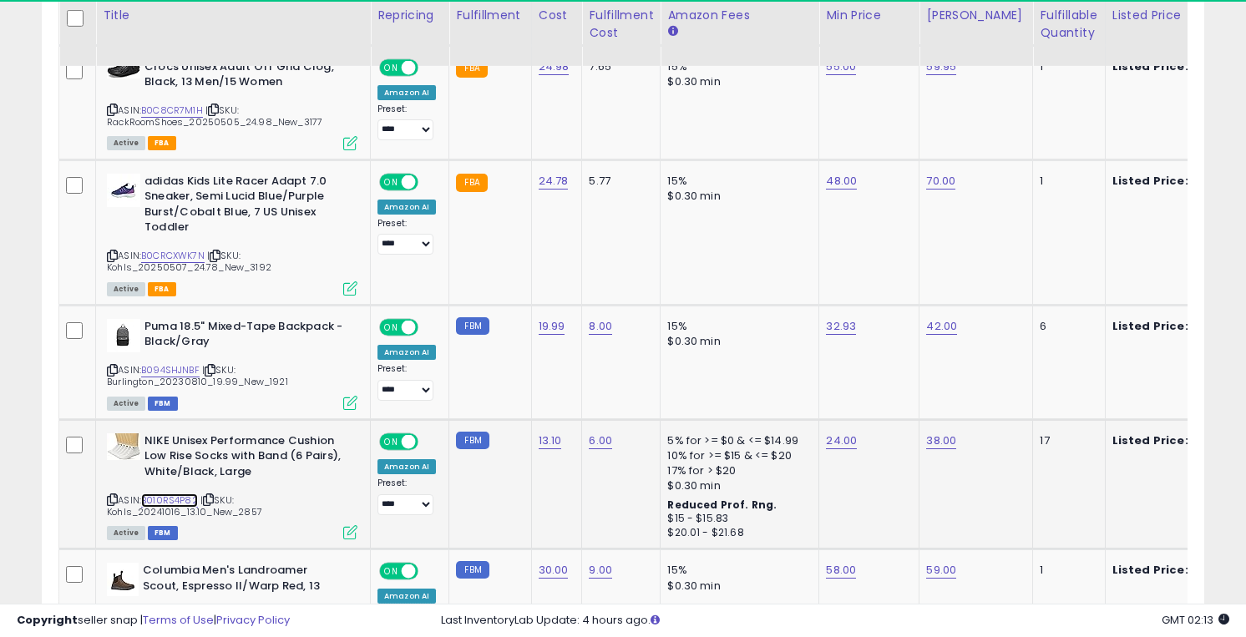
click at [179, 496] on link "B010RS4P82" at bounding box center [169, 501] width 57 height 14
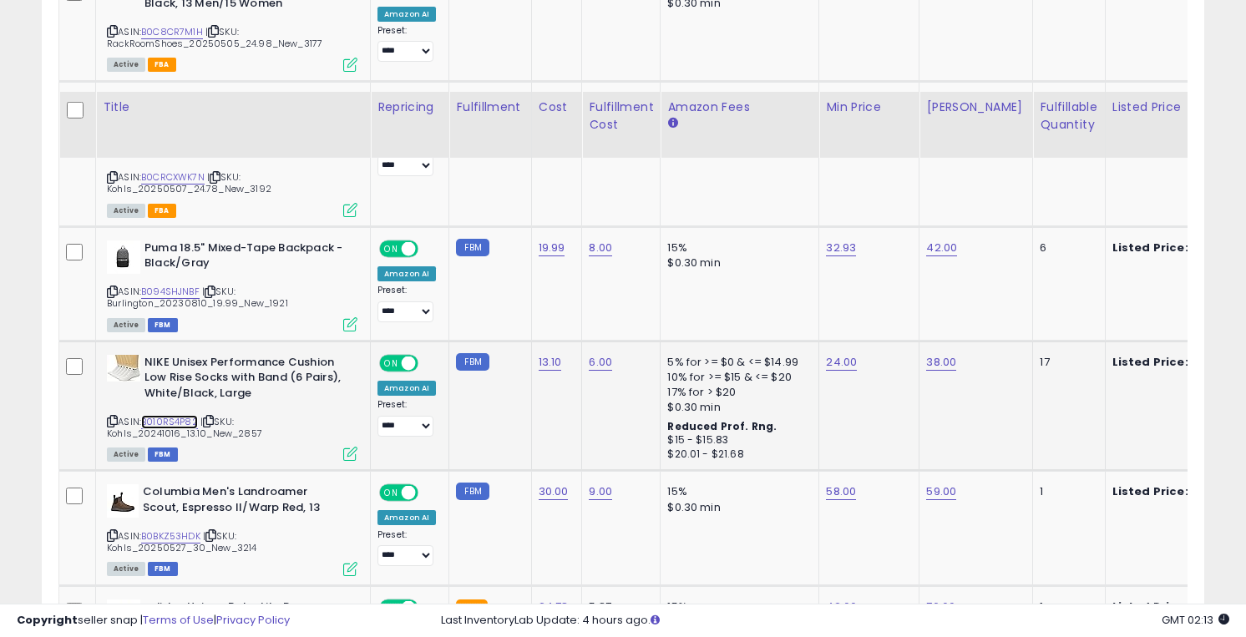
scroll to position [3130, 0]
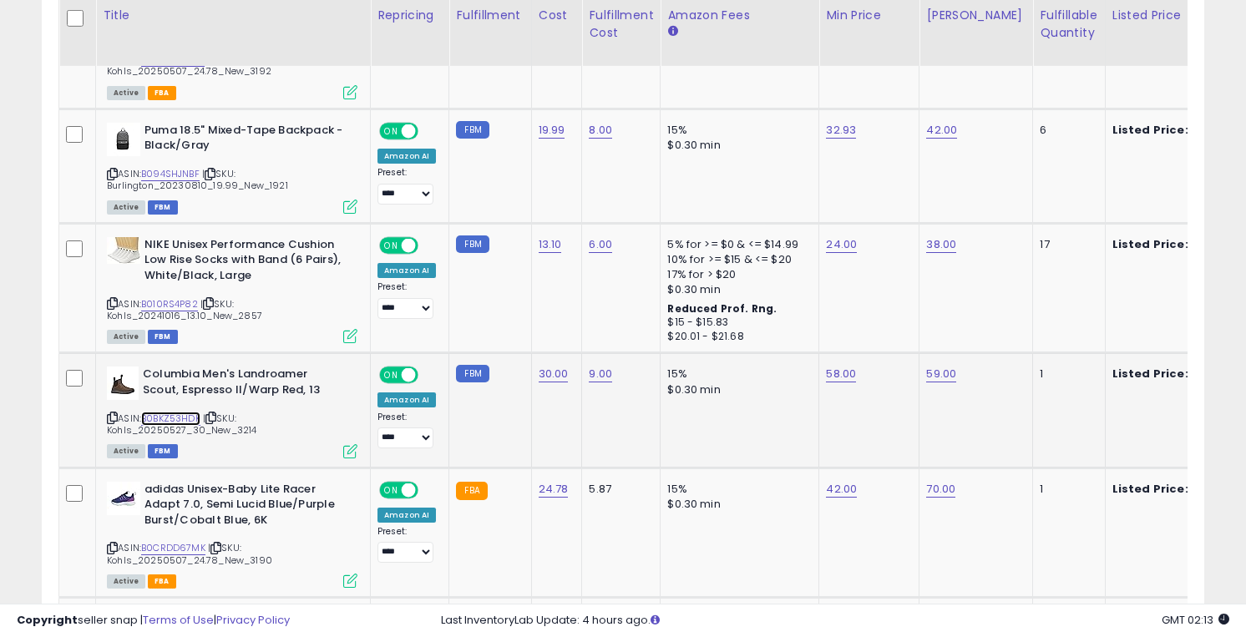
click at [175, 419] on link "B0BKZ53HDK" at bounding box center [170, 419] width 59 height 14
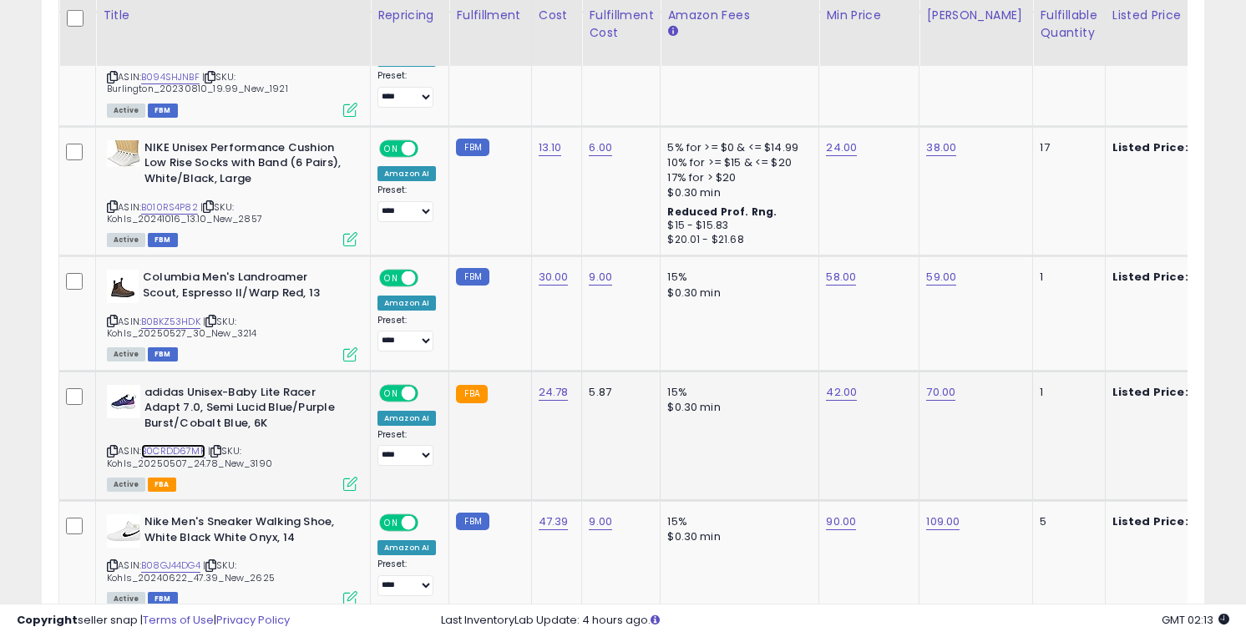
click at [173, 445] on link "B0CRDD67MK" at bounding box center [173, 451] width 64 height 14
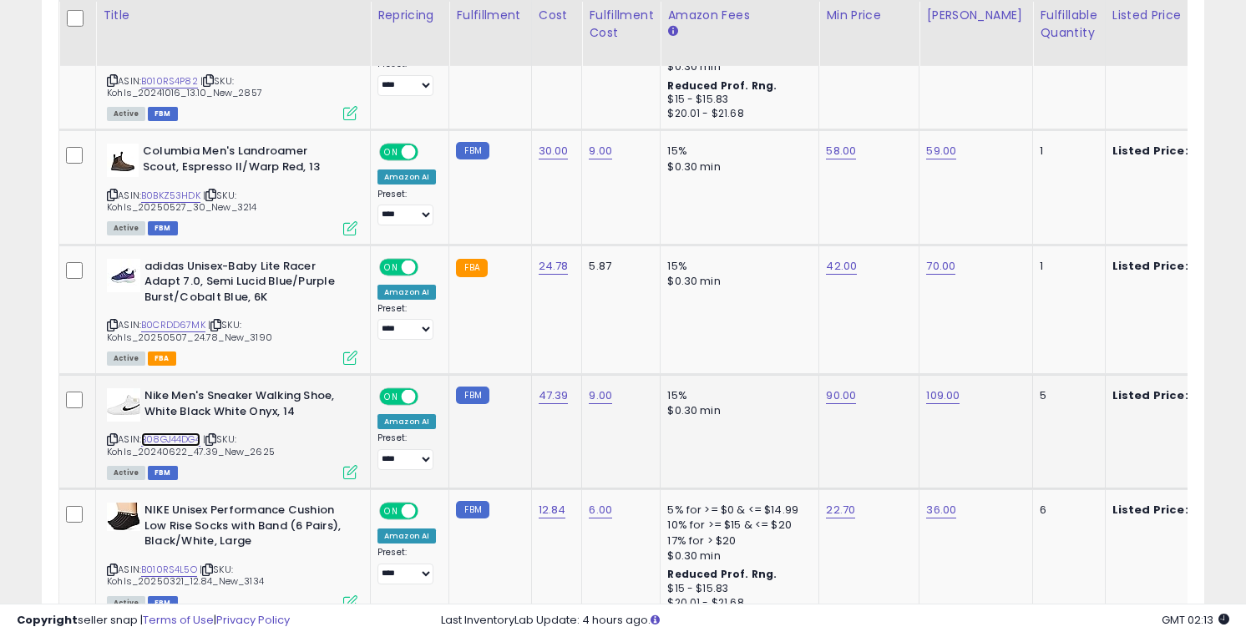
click at [172, 438] on link "B08GJ44DG4" at bounding box center [170, 440] width 59 height 14
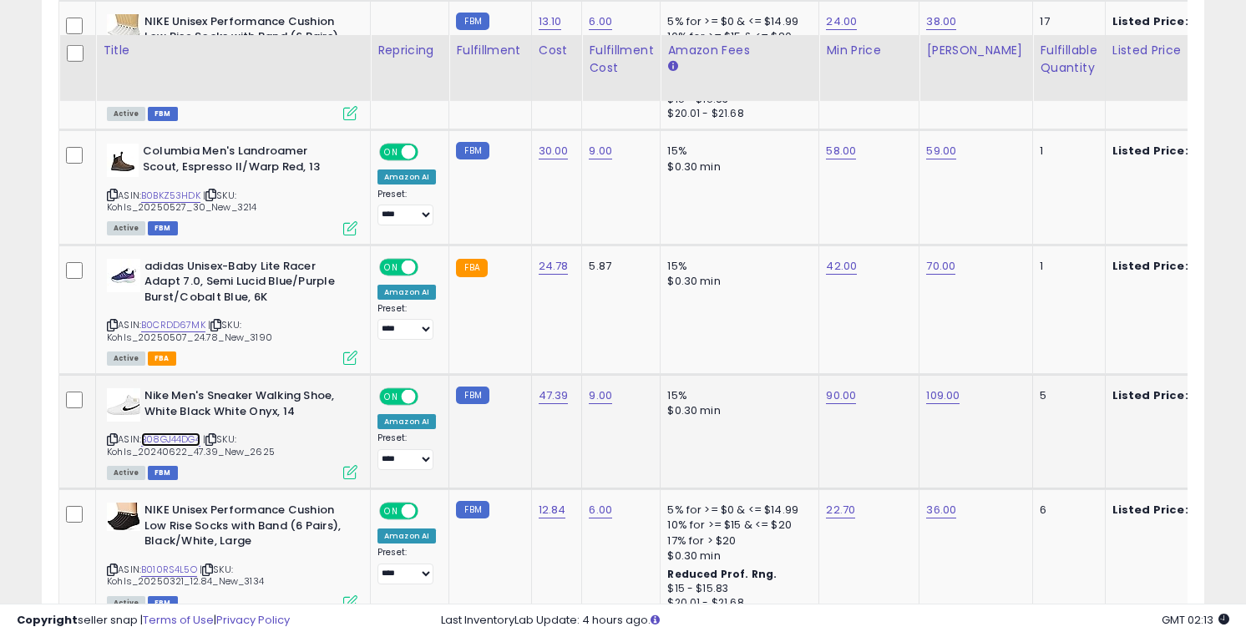
scroll to position [3465, 0]
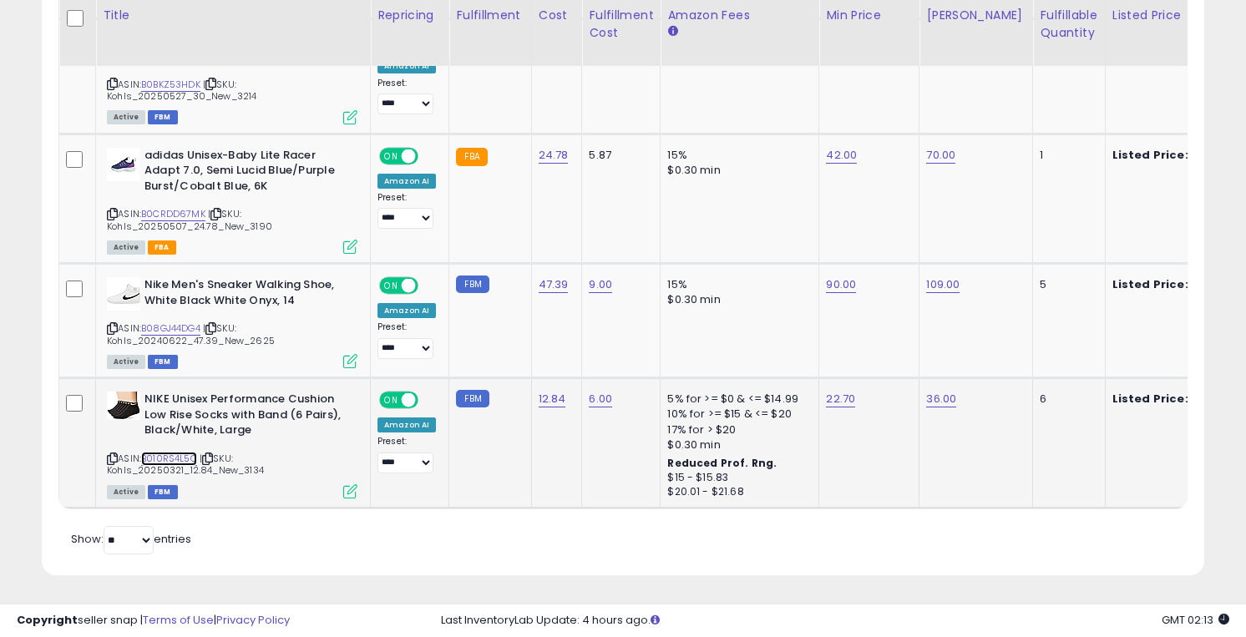
click at [172, 455] on link "B010RS4L5O" at bounding box center [169, 459] width 56 height 14
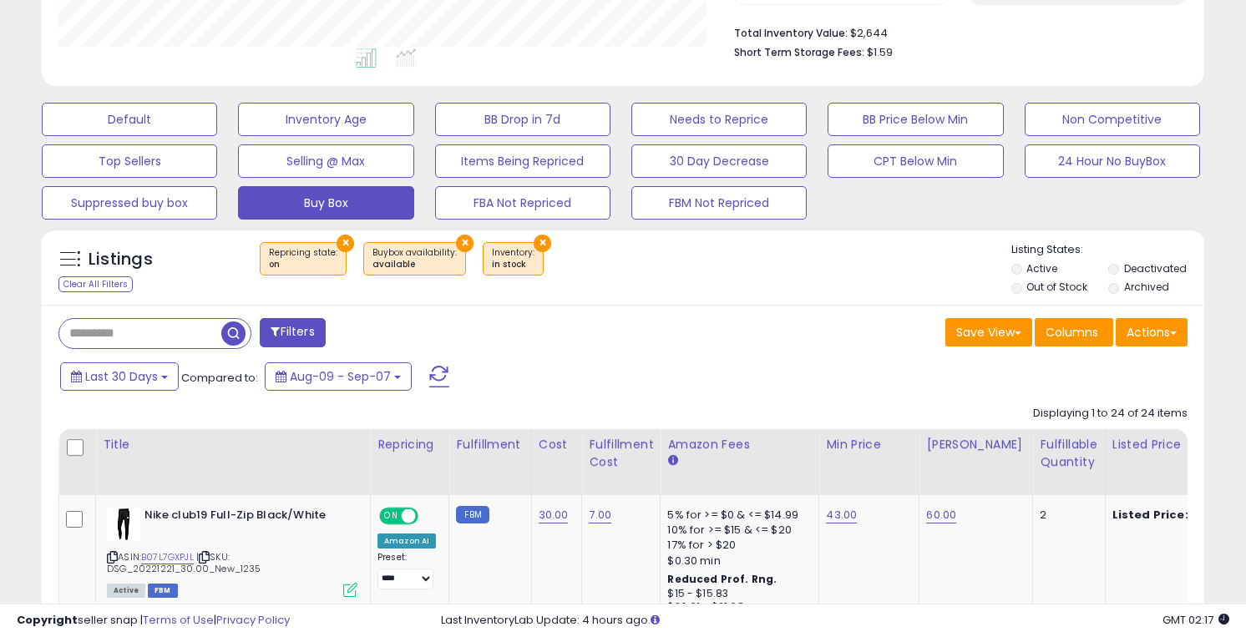
scroll to position [471, 0]
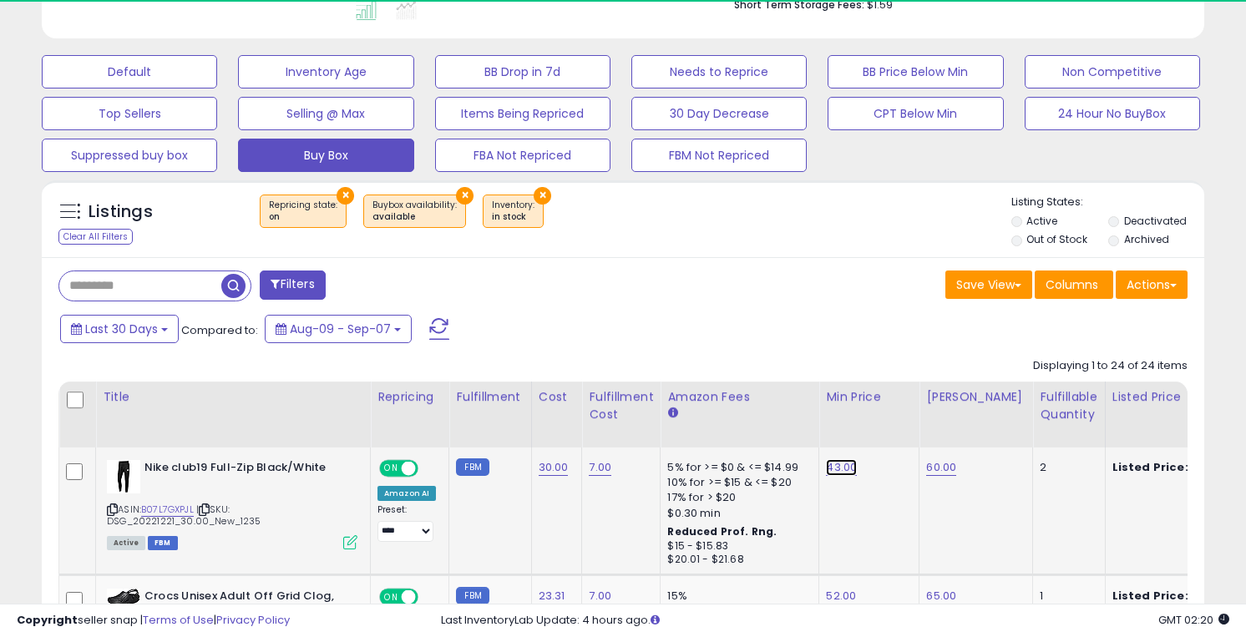
click at [837, 469] on link "43.00" at bounding box center [841, 467] width 31 height 17
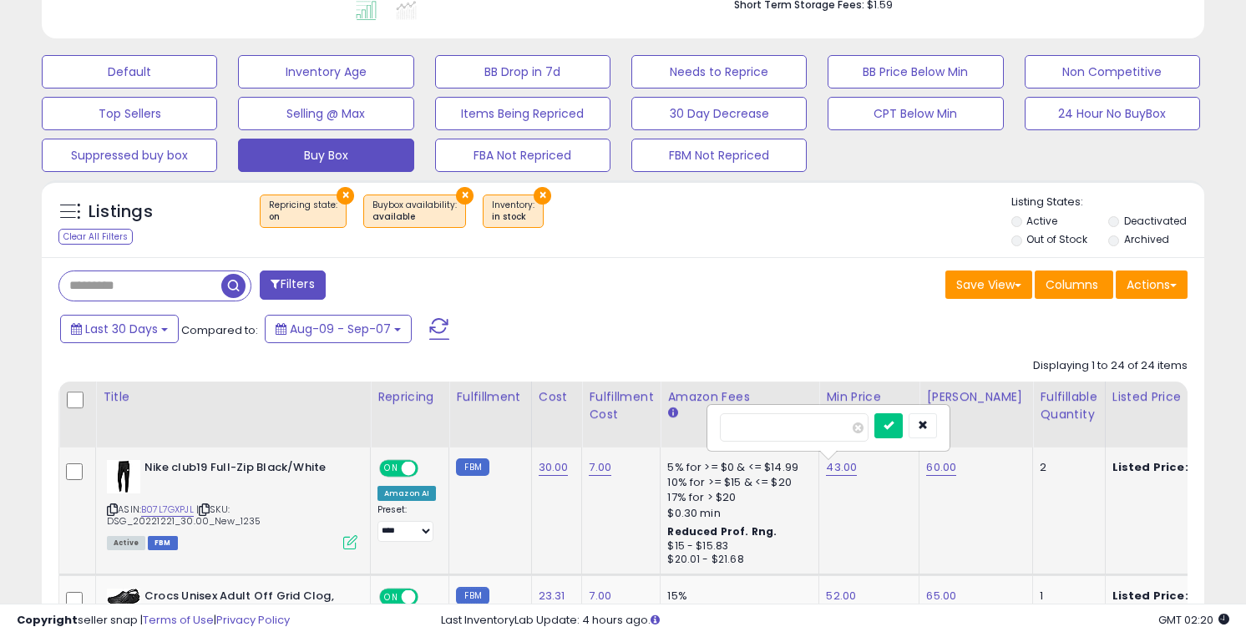
type input "**"
click button "submit" at bounding box center [888, 425] width 28 height 25
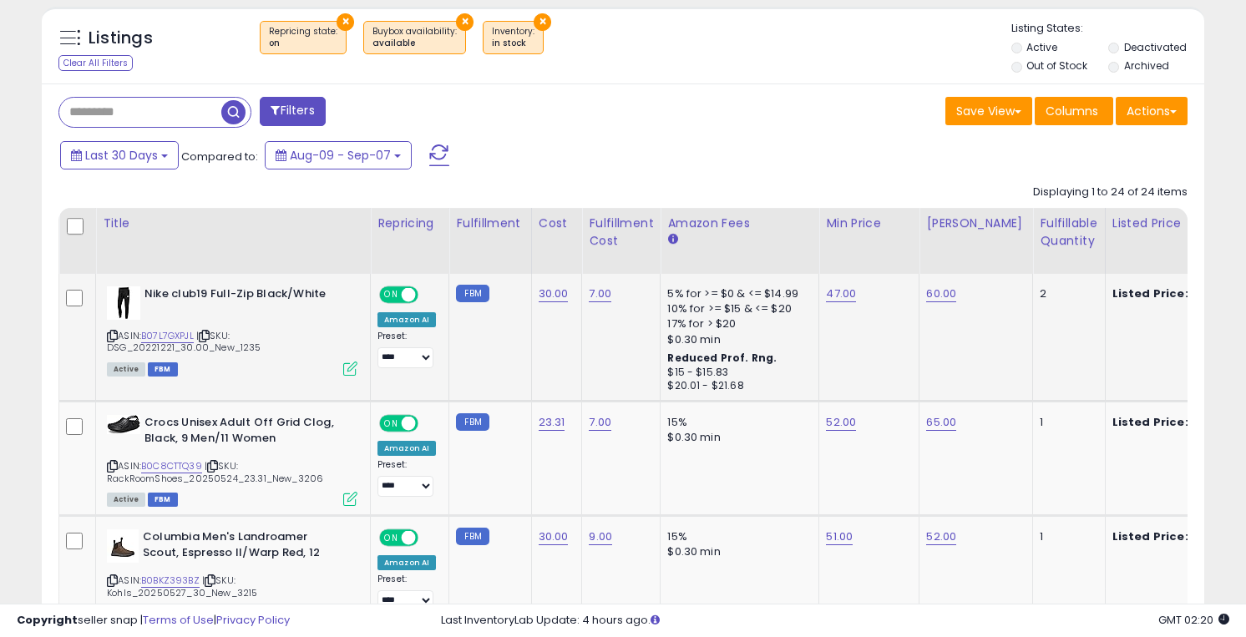
scroll to position [646, 0]
click at [110, 461] on icon at bounding box center [112, 465] width 11 height 9
click at [832, 535] on link "51.00" at bounding box center [839, 536] width 27 height 17
type input "*"
type input "**"
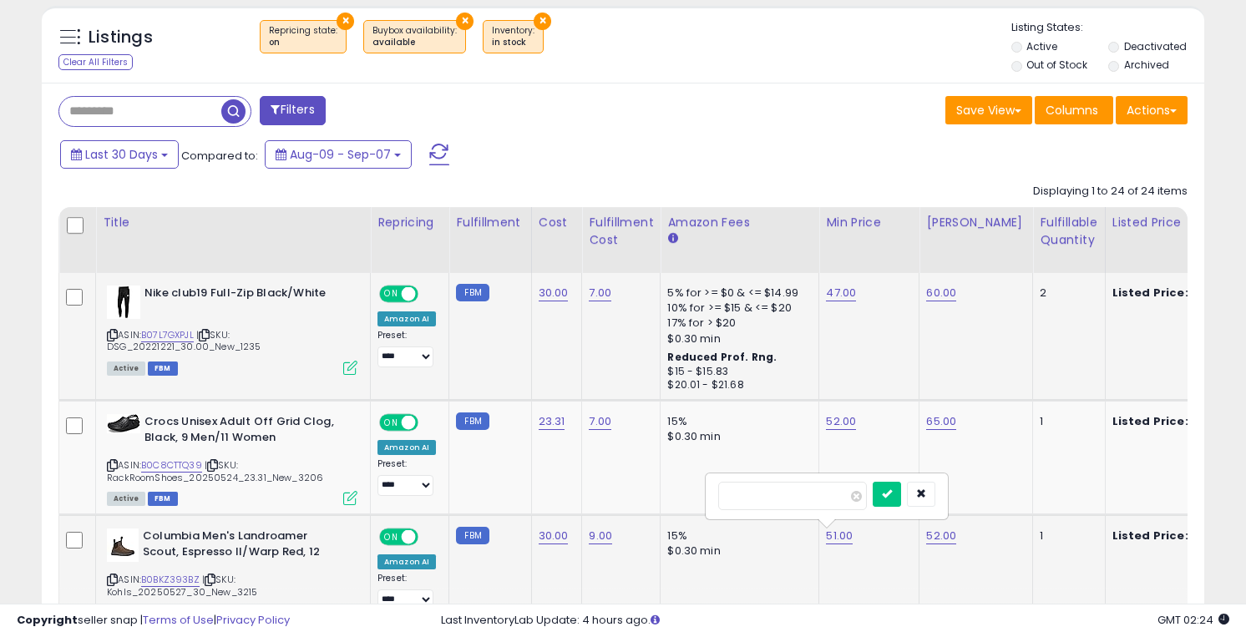
click button "submit" at bounding box center [887, 494] width 28 height 25
click at [931, 535] on link "52.00" at bounding box center [941, 536] width 30 height 17
type input "*"
type input "**"
click button "submit" at bounding box center [988, 494] width 28 height 25
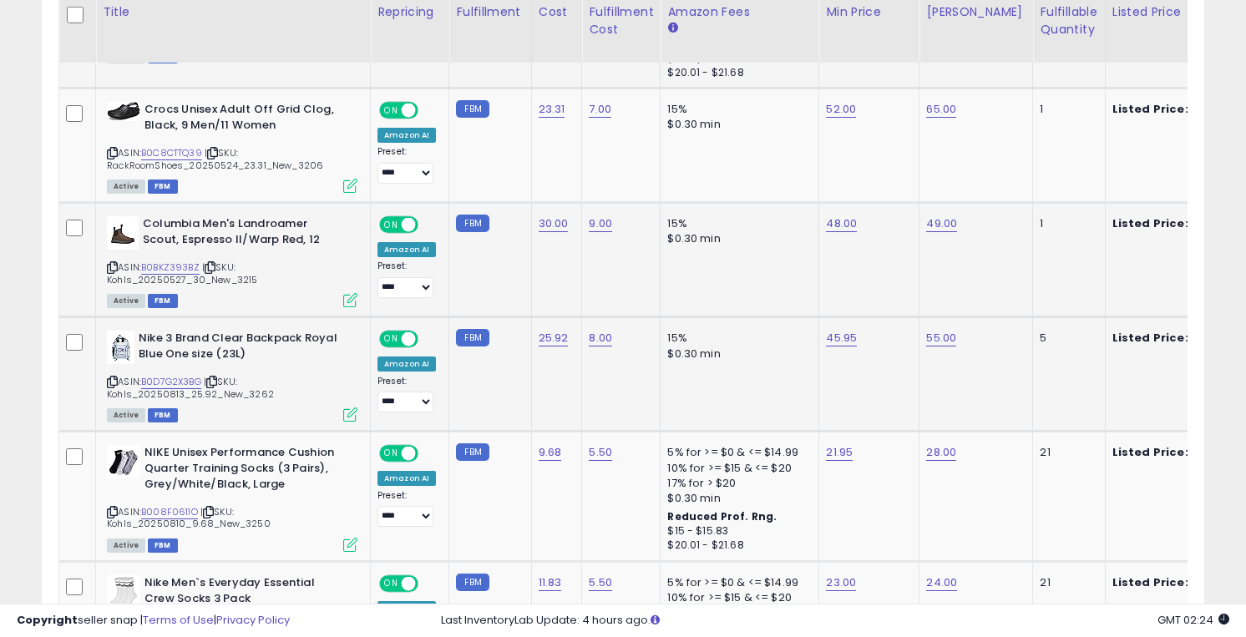
scroll to position [966, 0]
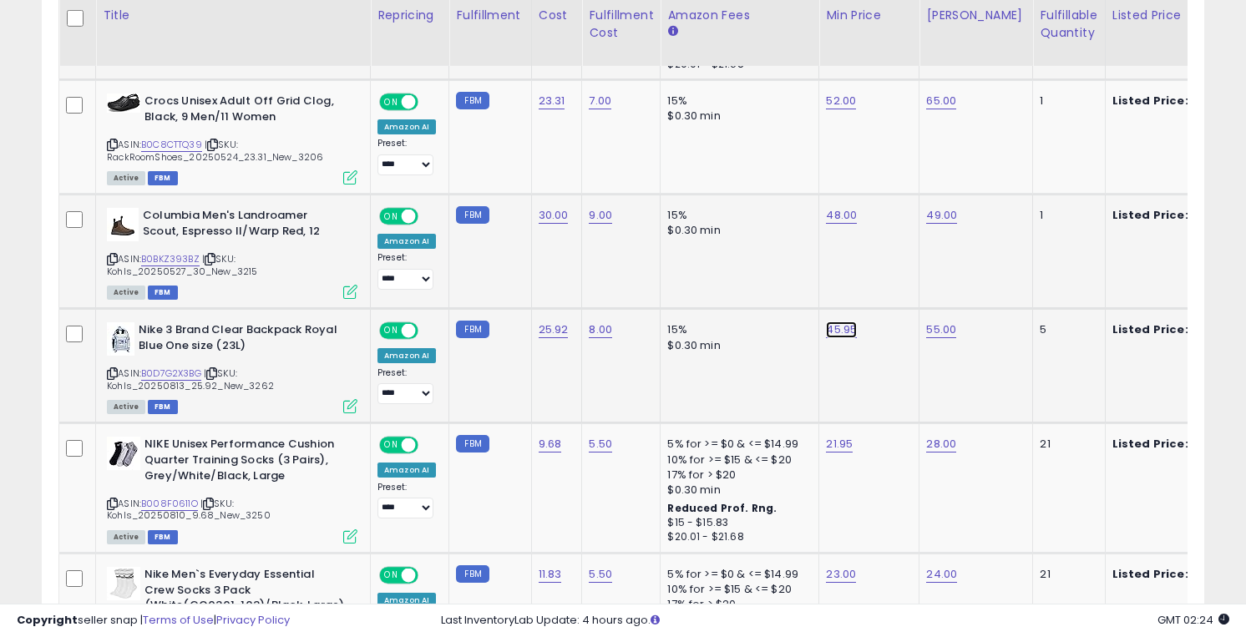
click at [826, 329] on link "45.95" at bounding box center [841, 330] width 31 height 17
type input "**"
click button "submit" at bounding box center [888, 288] width 28 height 25
click at [834, 449] on link "21.95" at bounding box center [839, 444] width 27 height 17
type input "*****"
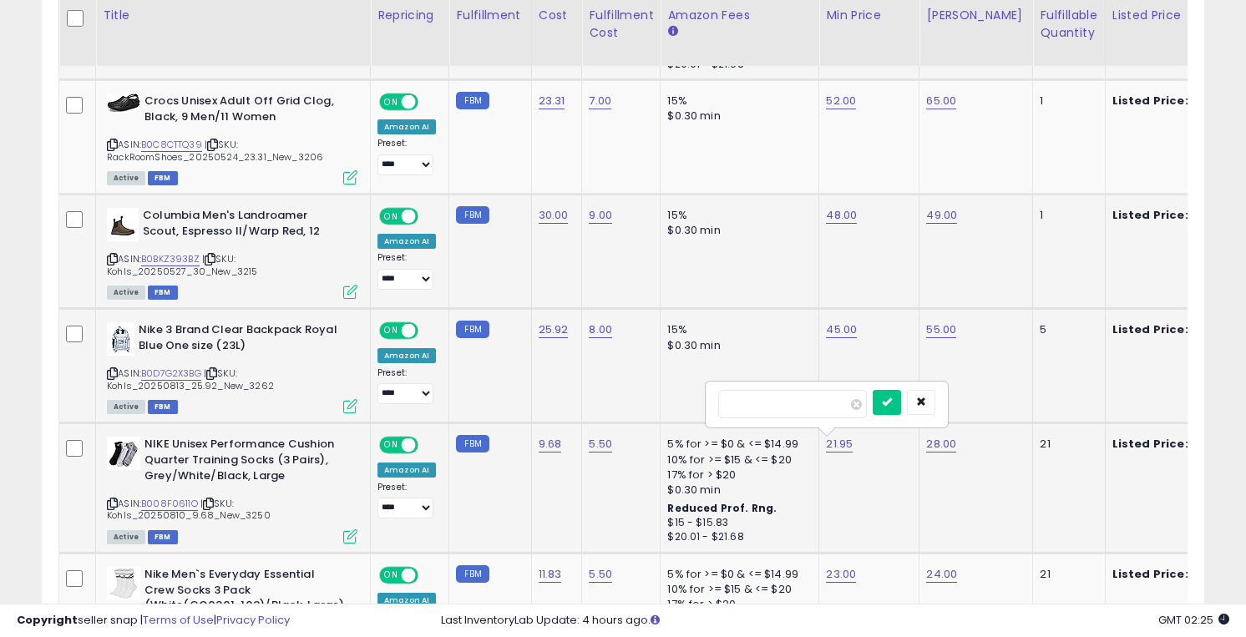
click button "submit" at bounding box center [887, 402] width 28 height 25
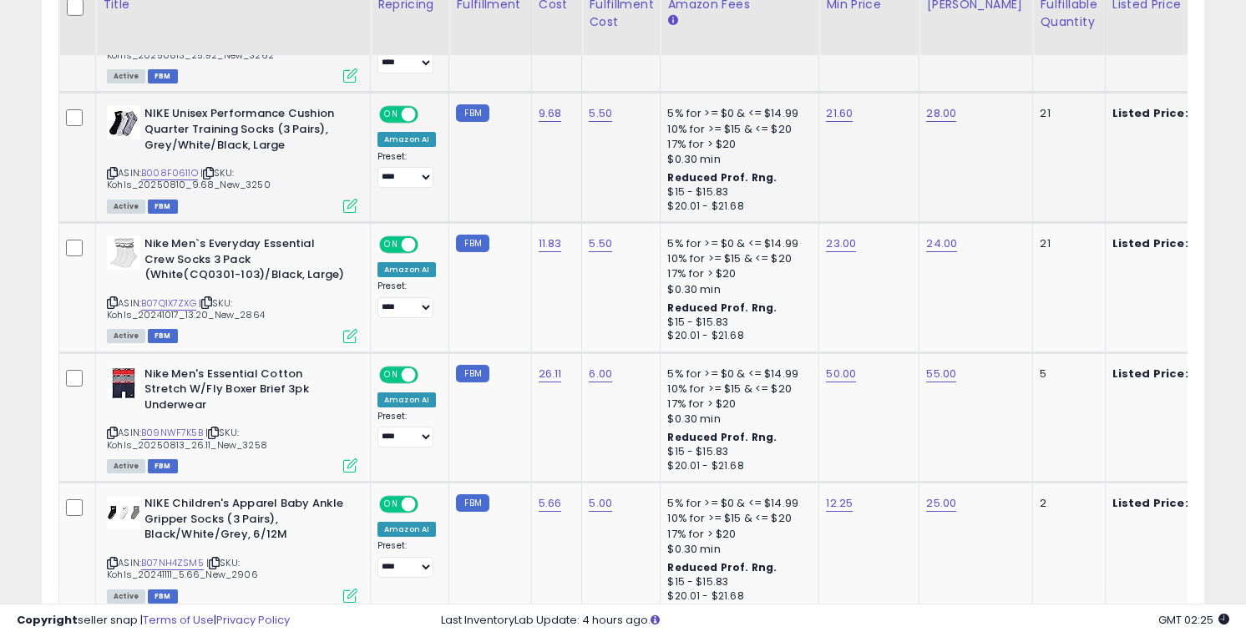
scroll to position [1338, 0]
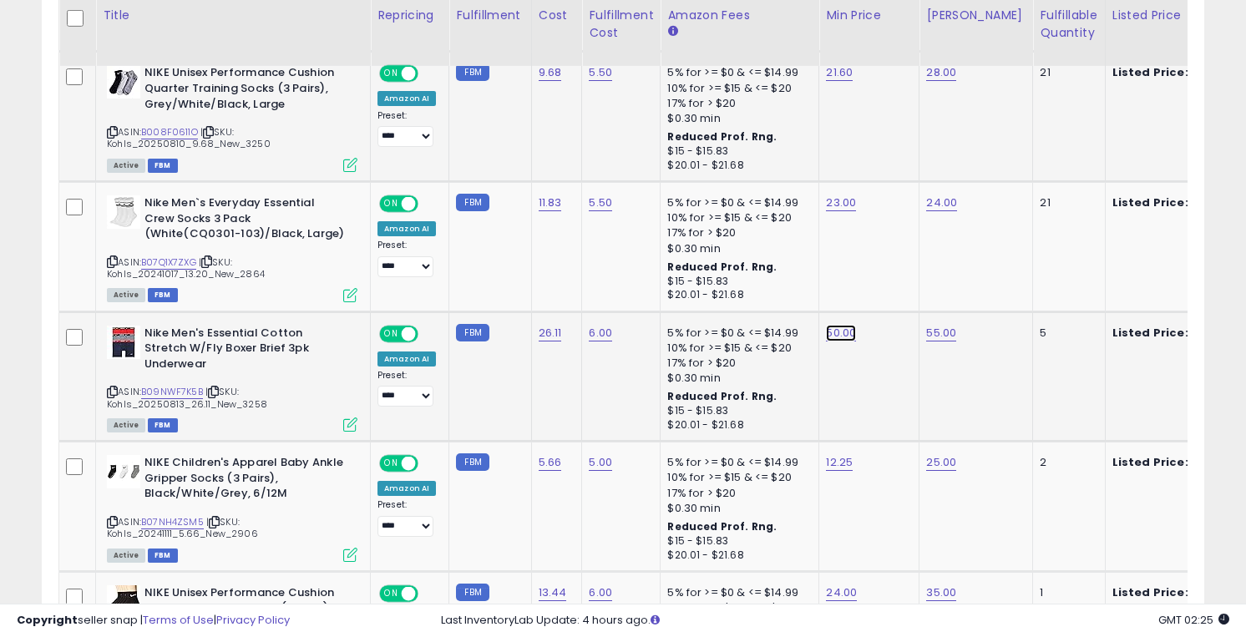
click at [835, 335] on link "50.00" at bounding box center [841, 333] width 30 height 17
type input "*"
type input "**"
click button "submit" at bounding box center [888, 291] width 28 height 25
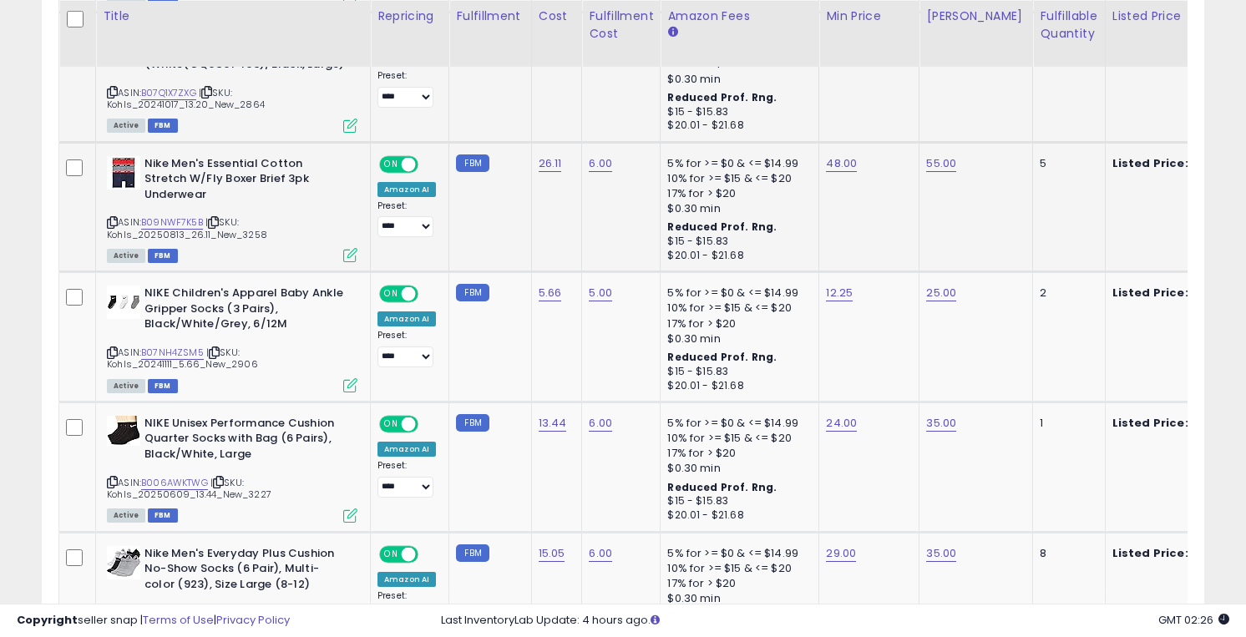
scroll to position [1508, 0]
click at [834, 423] on link "24.00" at bounding box center [841, 422] width 31 height 17
type input "*****"
click button "submit" at bounding box center [888, 380] width 28 height 25
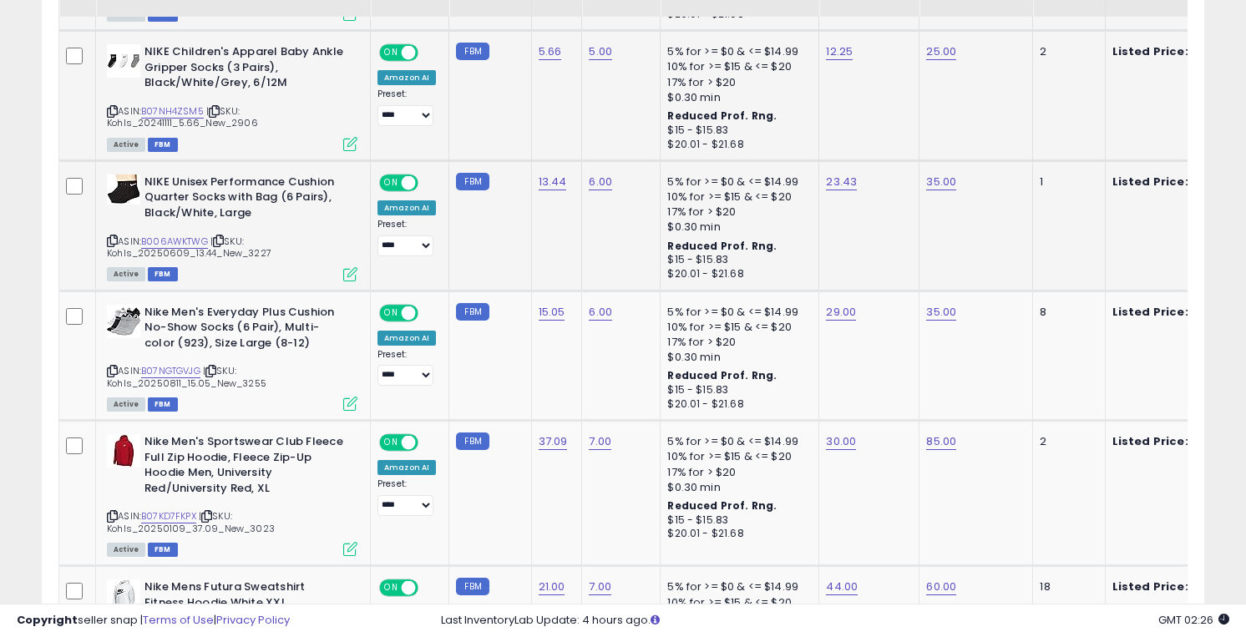
scroll to position [1781, 0]
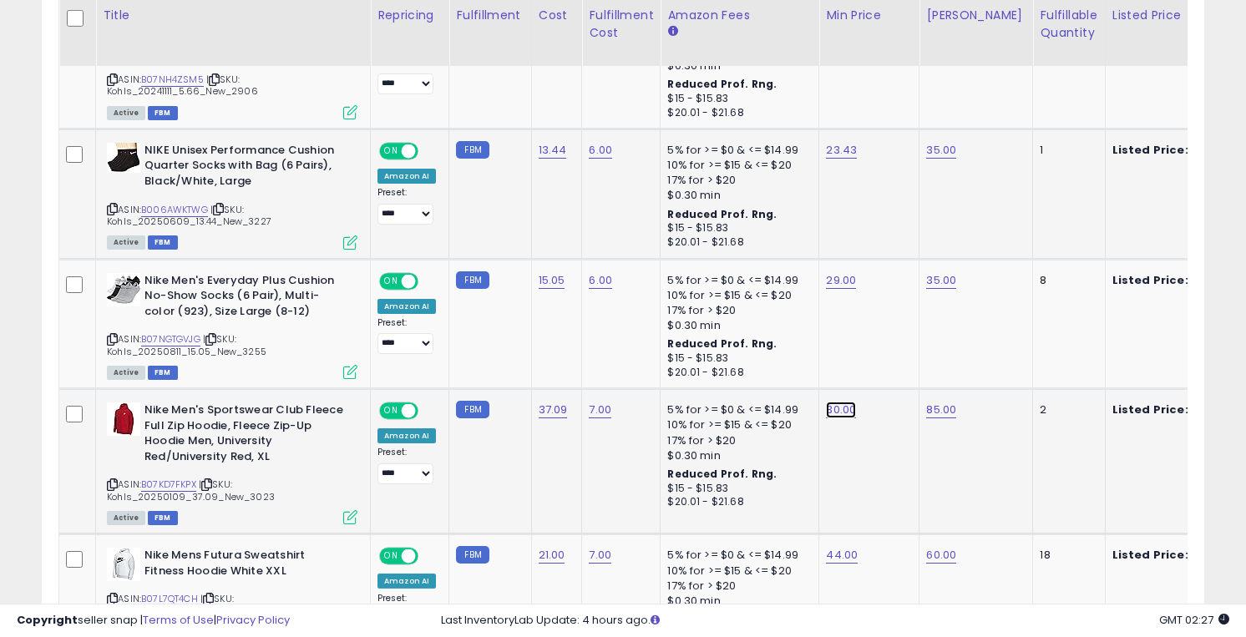
click at [834, 407] on link "30.00" at bounding box center [841, 410] width 30 height 17
type input "*"
type input "**"
click button "submit" at bounding box center [888, 367] width 28 height 25
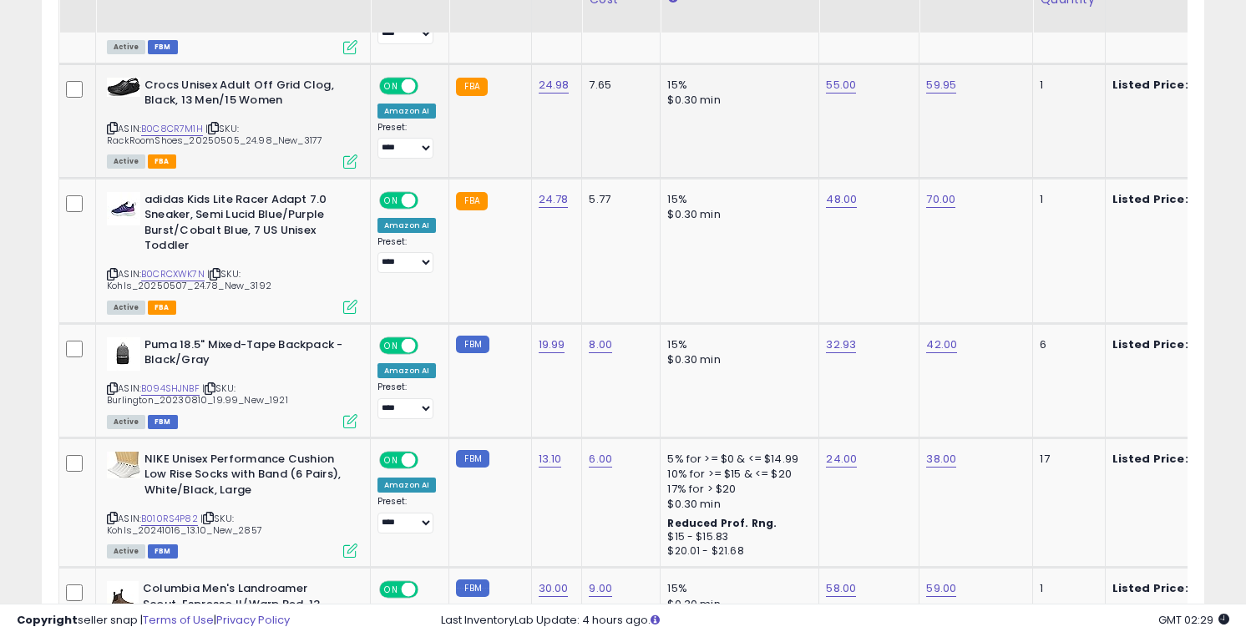
scroll to position [2948, 0]
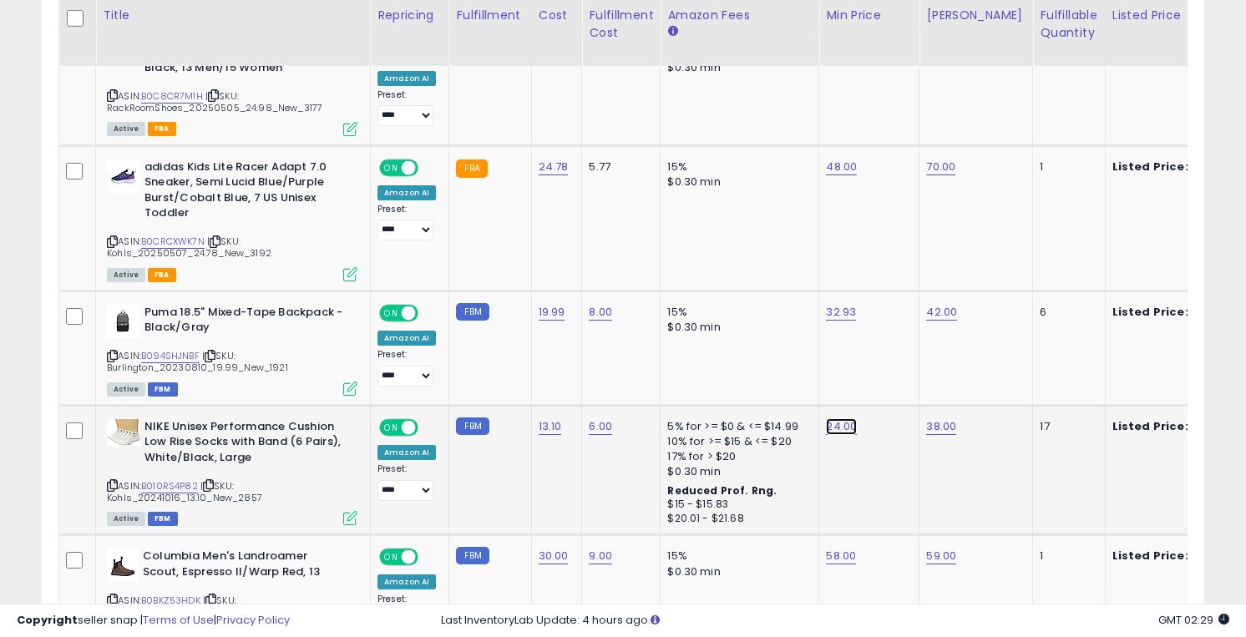
click at [837, 431] on link "24.00" at bounding box center [841, 426] width 31 height 17
type input "*****"
click button "submit" at bounding box center [888, 384] width 28 height 25
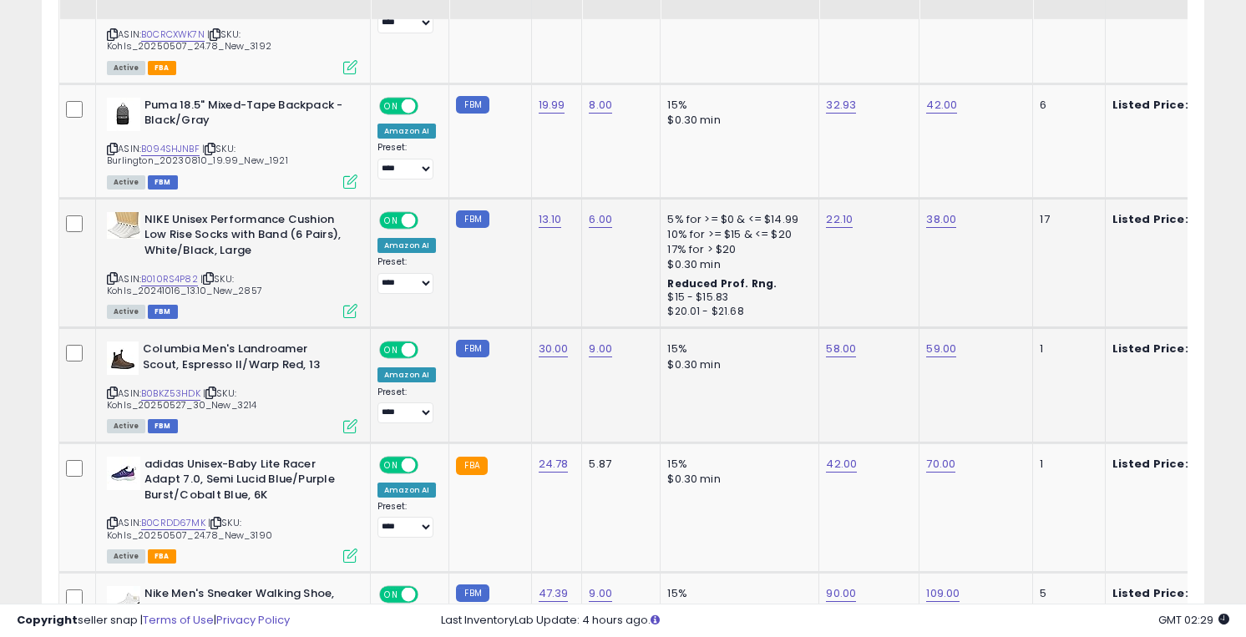
scroll to position [3163, 0]
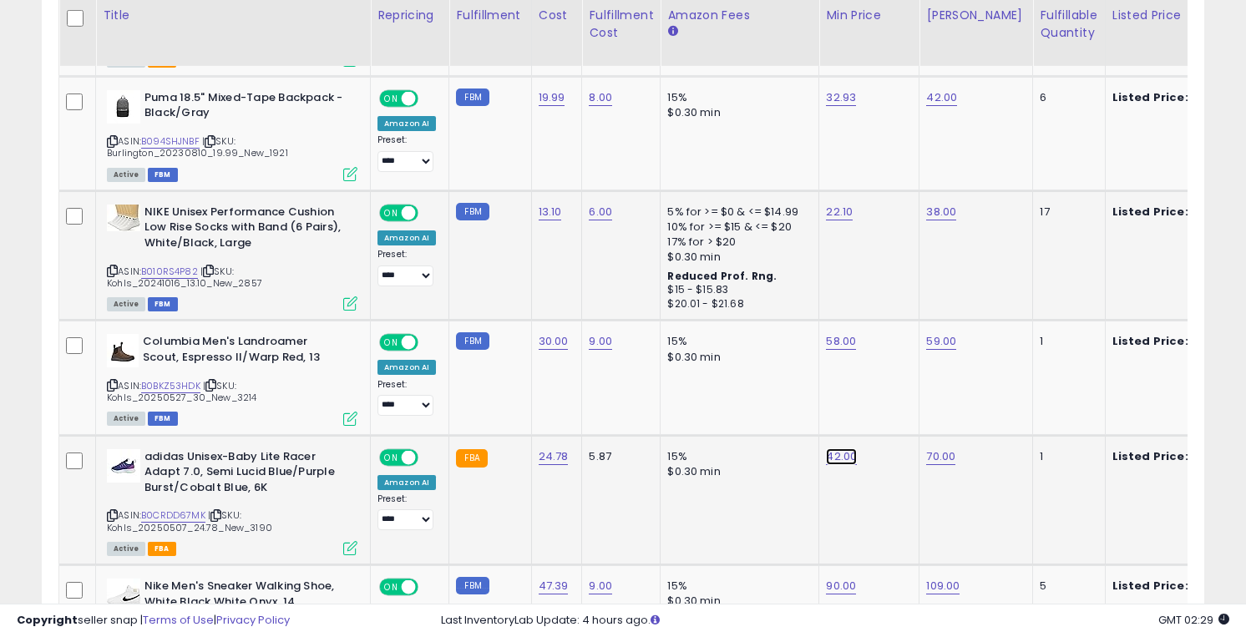
click at [827, 459] on link "42.00" at bounding box center [841, 457] width 31 height 17
type input "**"
click button "submit" at bounding box center [888, 414] width 28 height 25
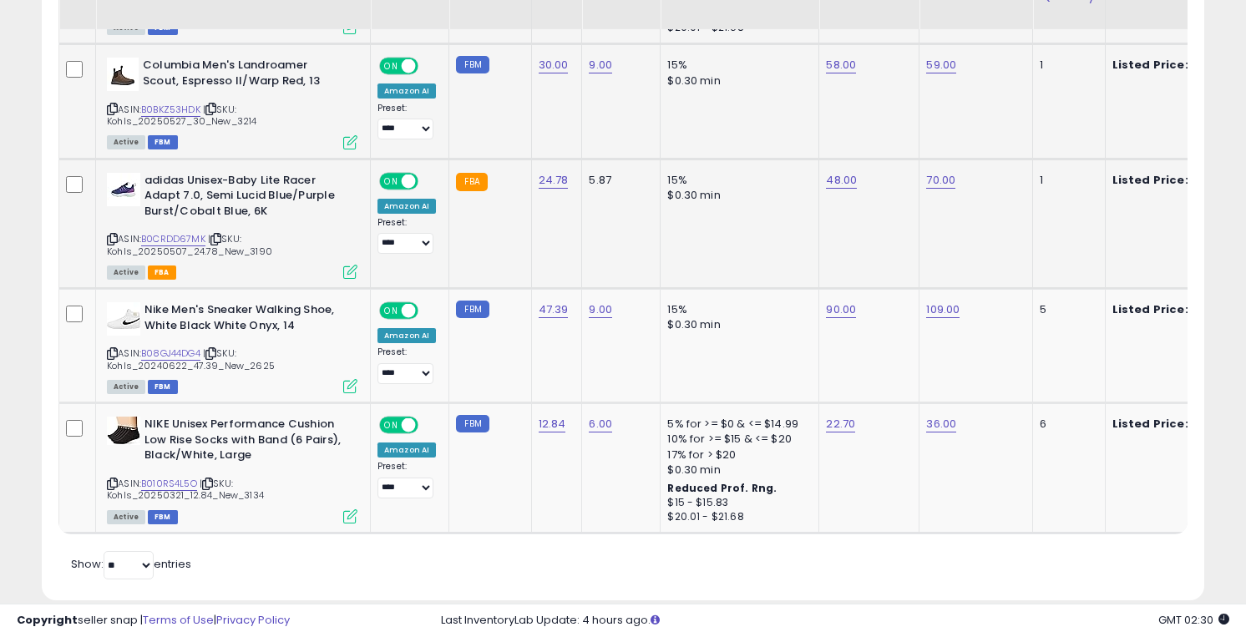
scroll to position [3465, 0]
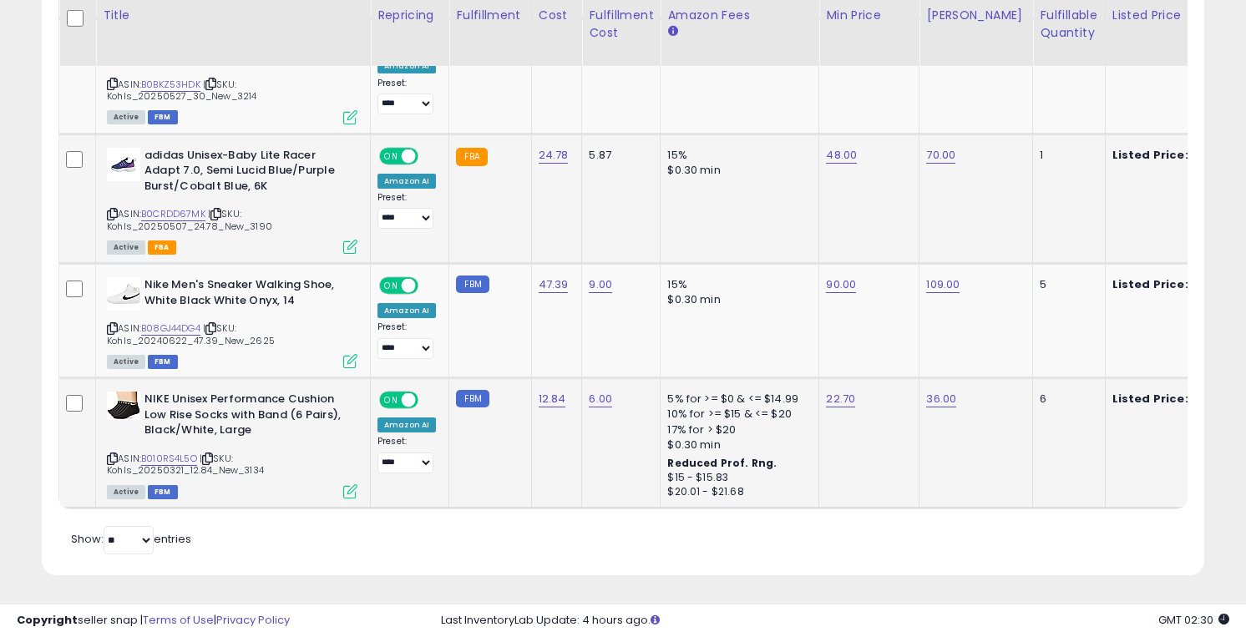
click at [833, 408] on td "22.70" at bounding box center [869, 443] width 100 height 130
click at [831, 400] on link "22.70" at bounding box center [840, 399] width 29 height 17
type input "**"
click button "submit" at bounding box center [888, 356] width 28 height 25
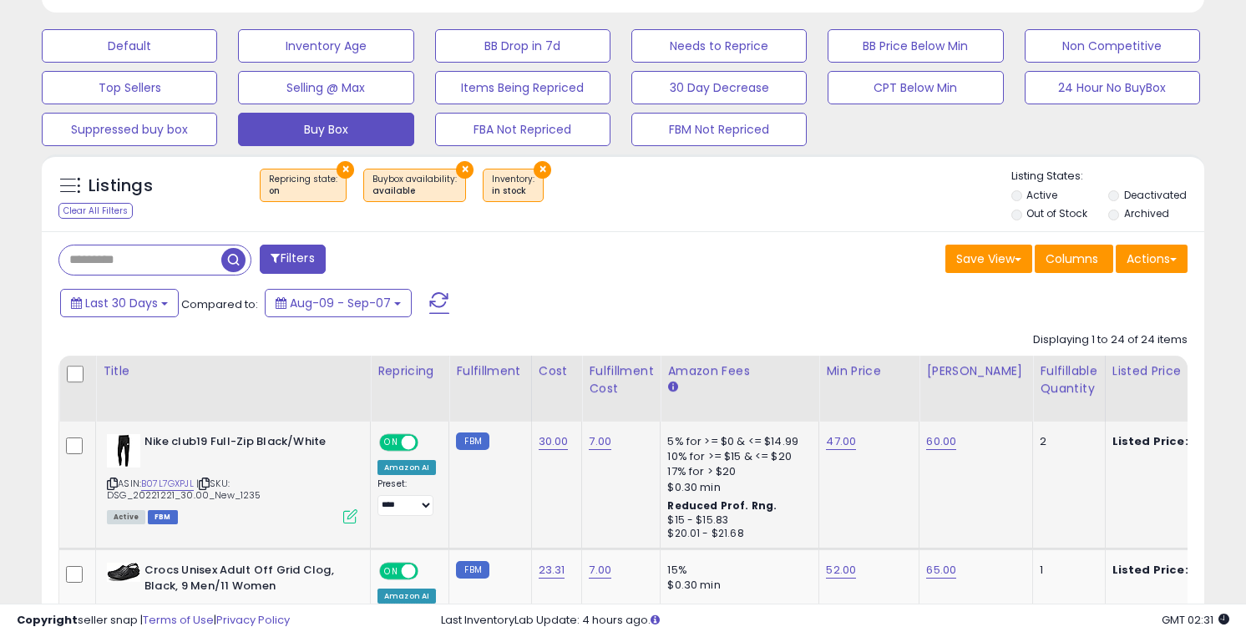
scroll to position [495, 0]
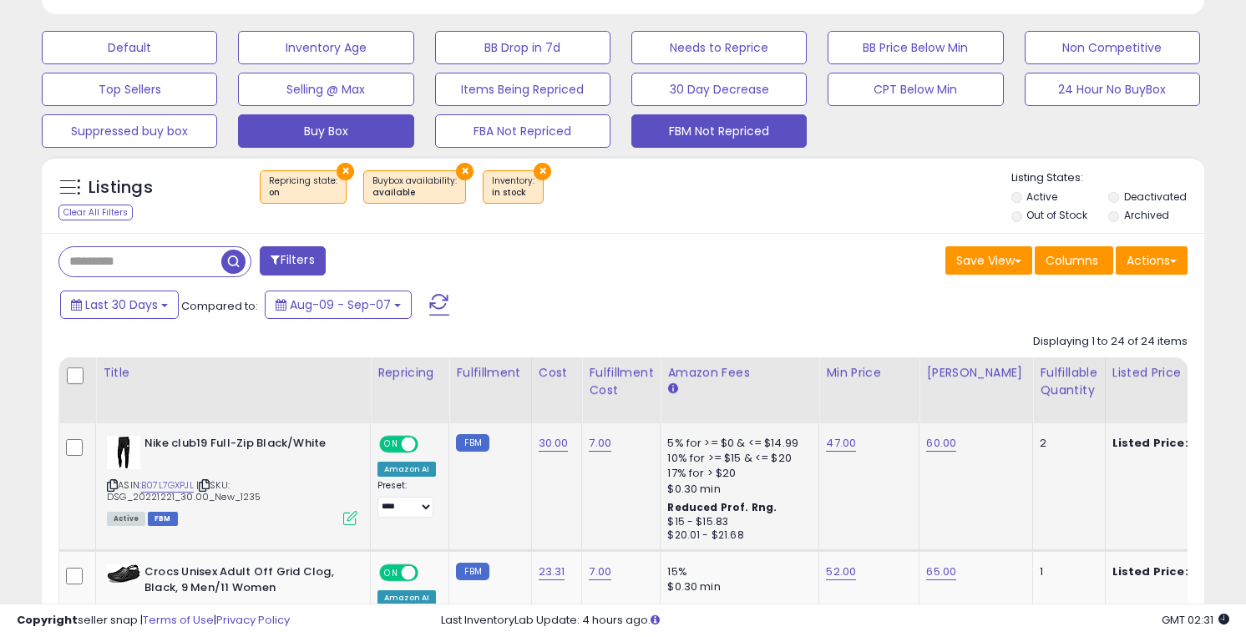
click at [665, 133] on button "FBM Not Repriced" at bounding box center [718, 130] width 175 height 33
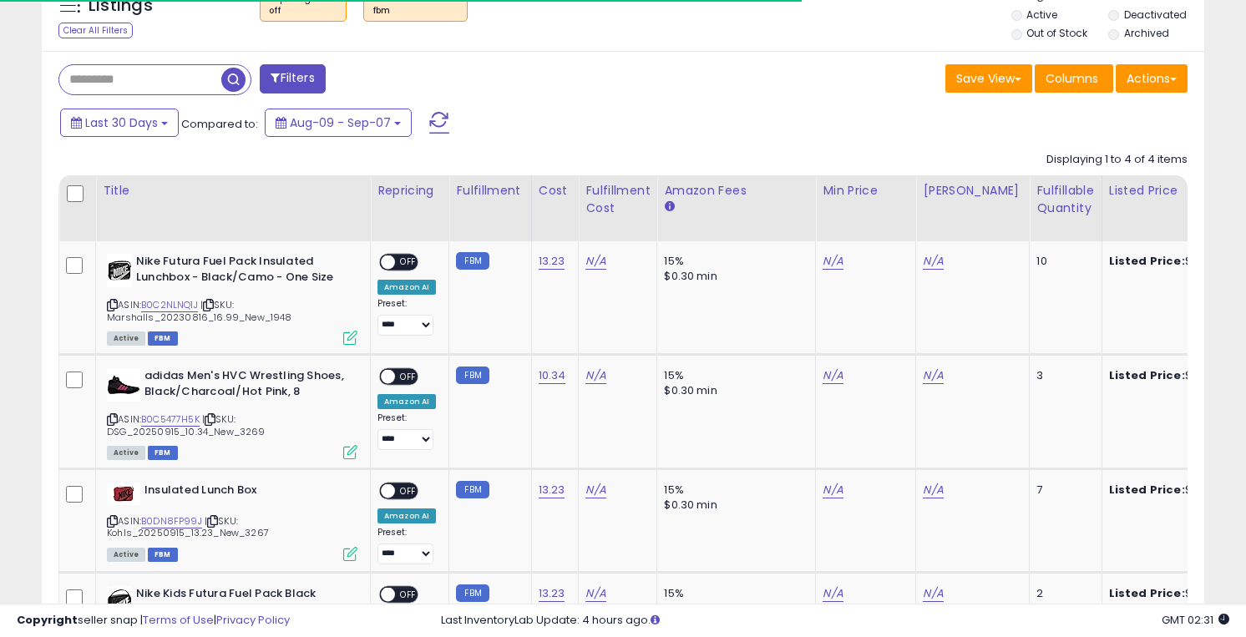
scroll to position [701, 0]
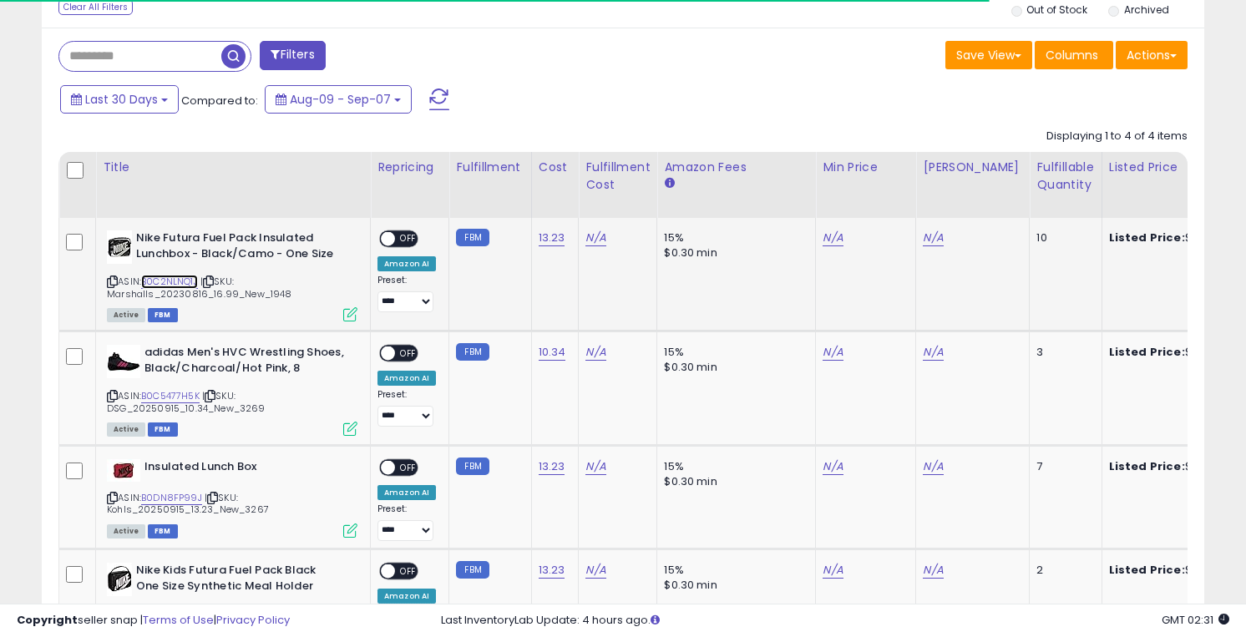
click at [174, 281] on link "B0C2NLNQ1J" at bounding box center [169, 282] width 57 height 14
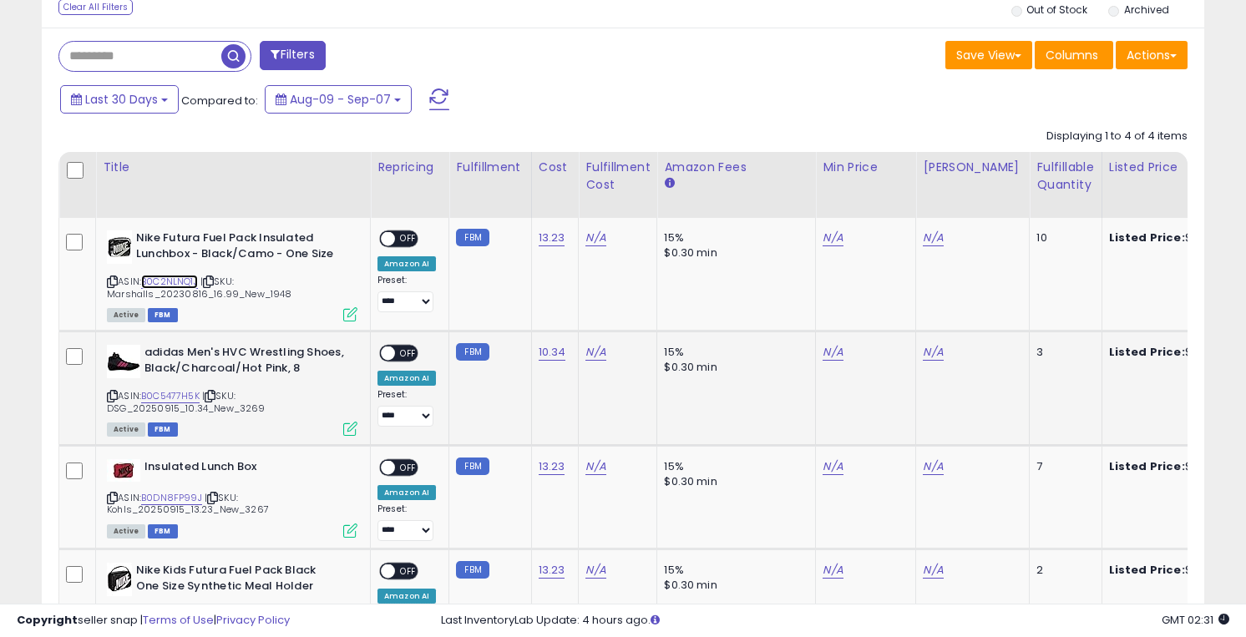
scroll to position [342, 673]
click at [175, 402] on span "| SKU: DSG_20250915_10.34_New_3269" at bounding box center [186, 401] width 159 height 25
click at [169, 391] on link "B0C5477H5K" at bounding box center [170, 396] width 58 height 14
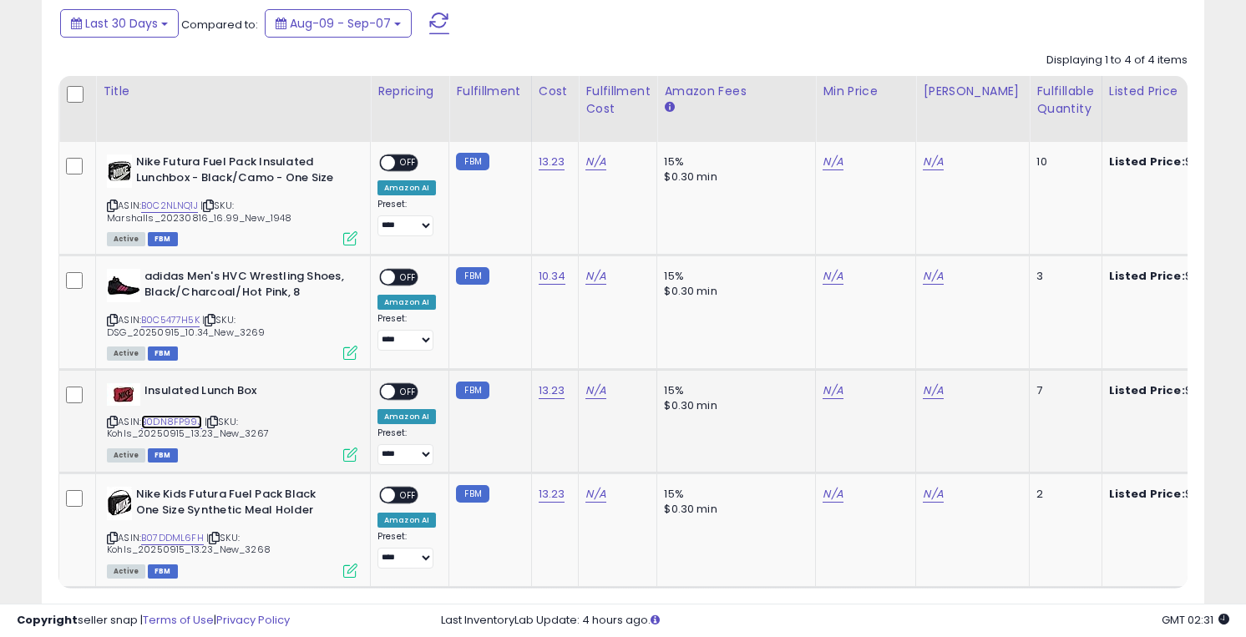
click at [170, 418] on link "B0DN8FP99J" at bounding box center [171, 422] width 61 height 14
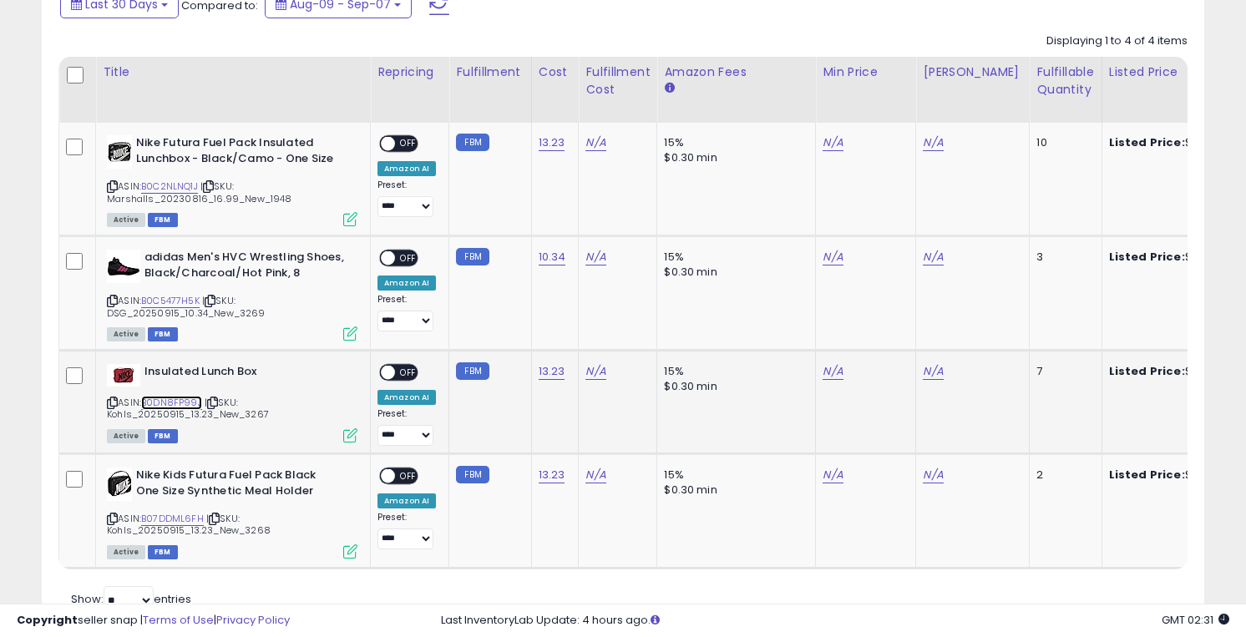
scroll to position [834, 0]
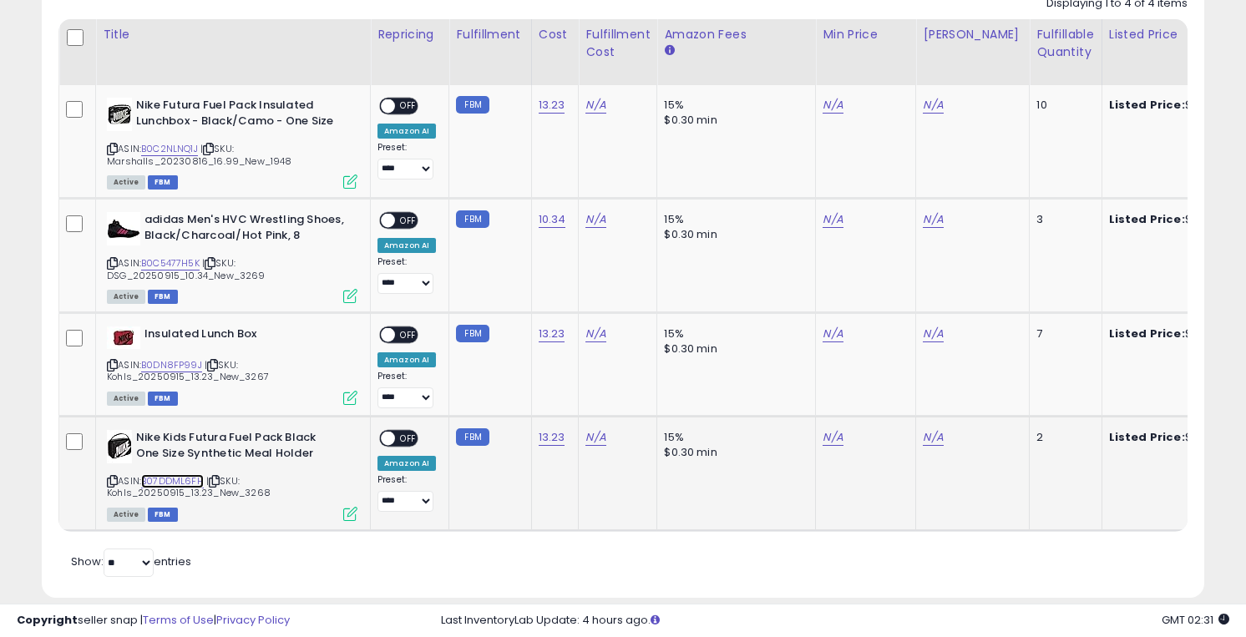
click at [170, 482] on link "B07DDML6FH" at bounding box center [172, 481] width 63 height 14
click at [823, 107] on link "N/A" at bounding box center [833, 105] width 20 height 17
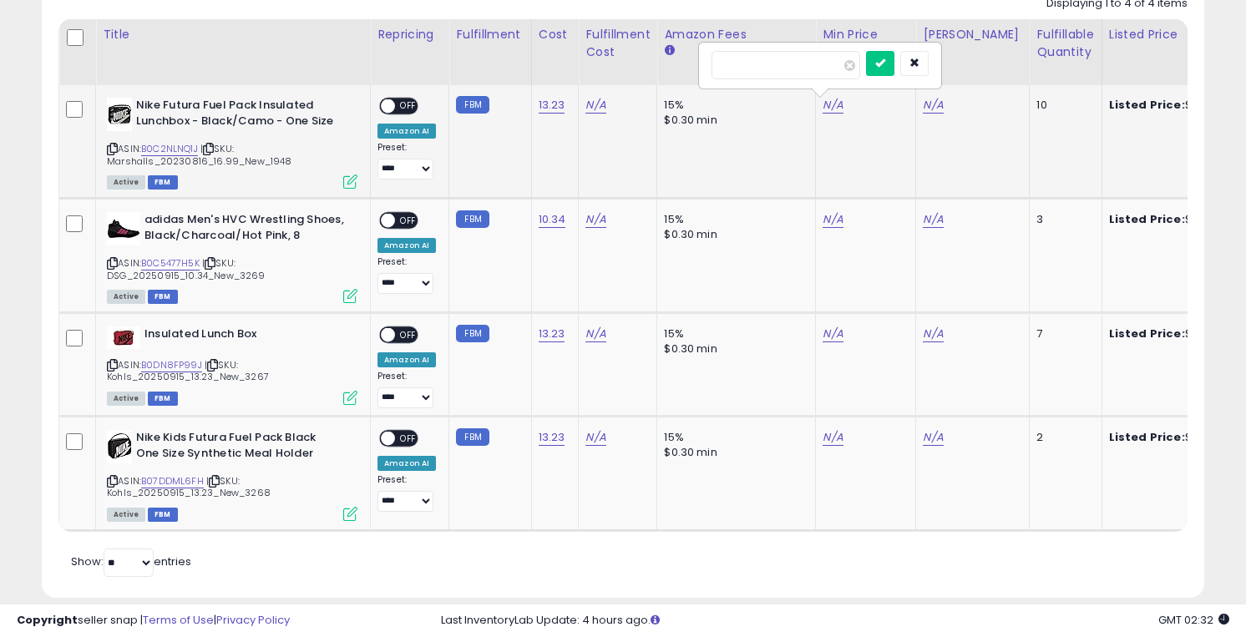
type input "**"
click button "submit" at bounding box center [880, 63] width 28 height 25
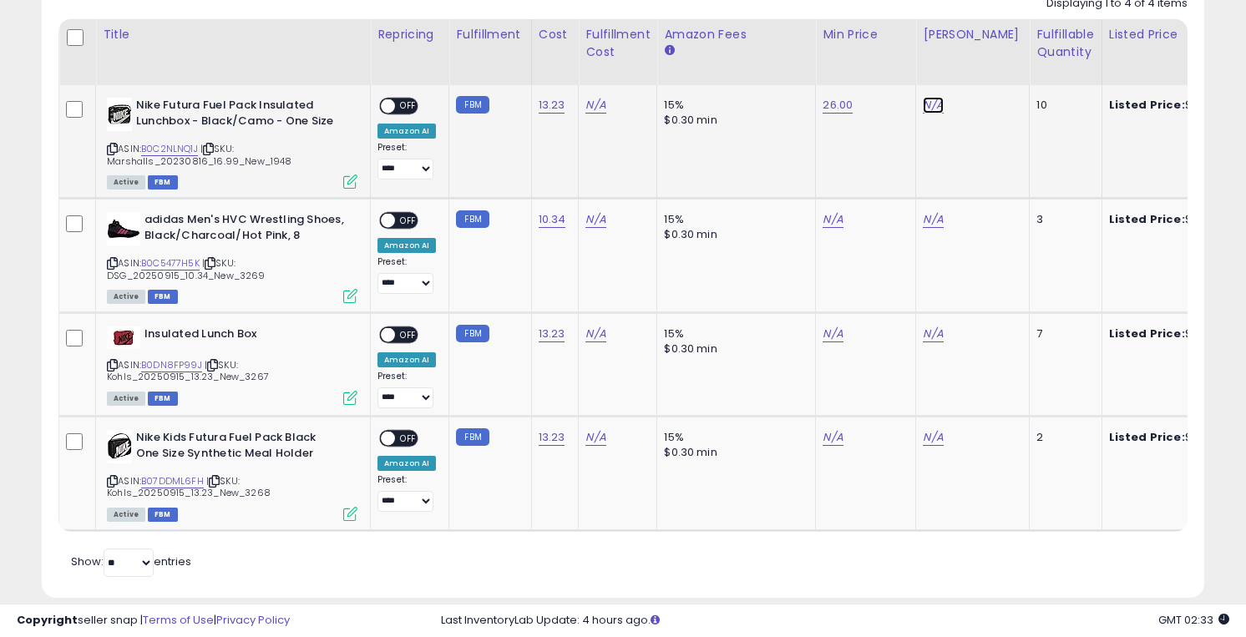
click at [930, 109] on link "N/A" at bounding box center [933, 105] width 20 height 17
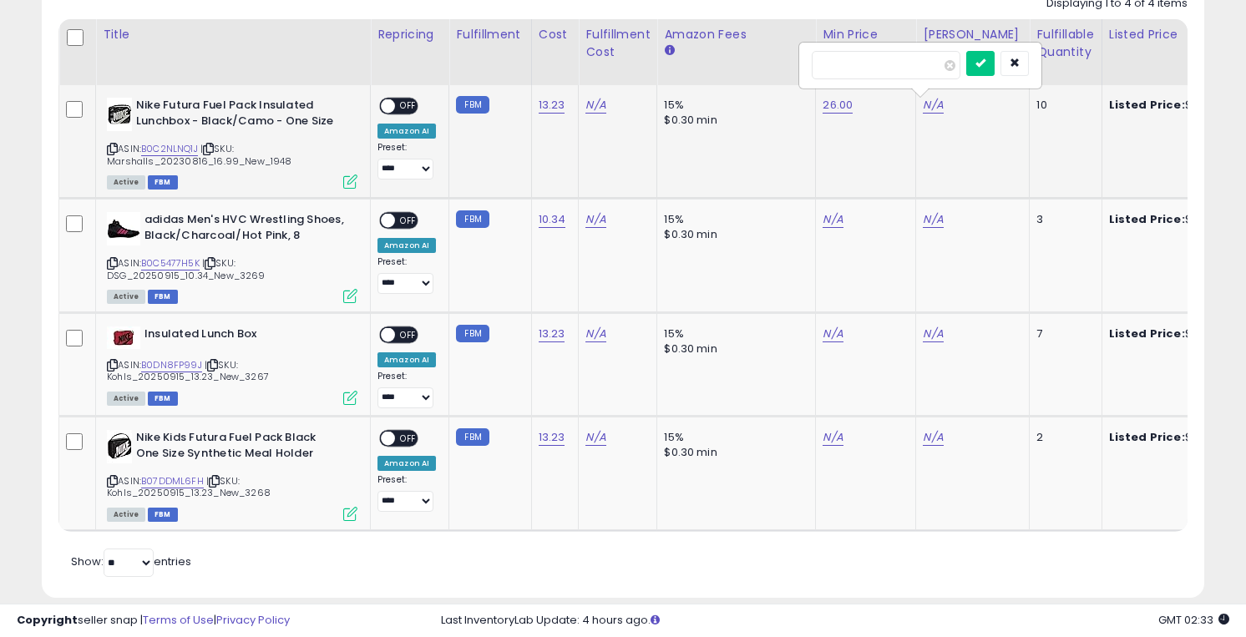
type input "**"
click button "submit" at bounding box center [980, 63] width 28 height 25
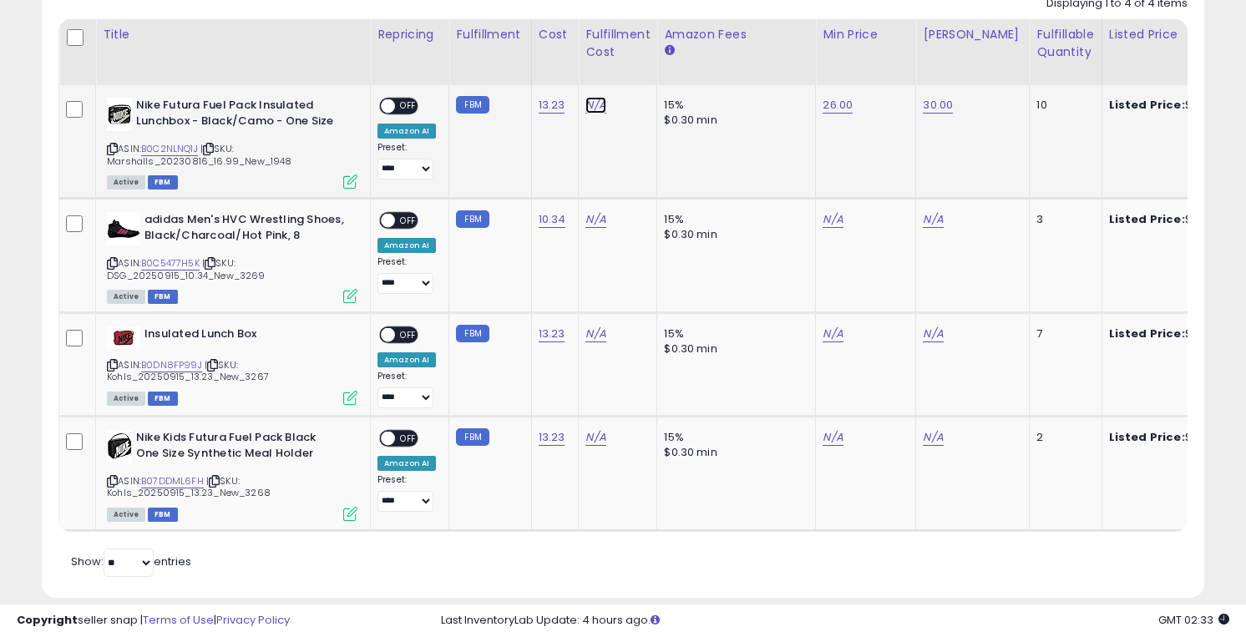
click at [586, 110] on link "N/A" at bounding box center [596, 105] width 20 height 17
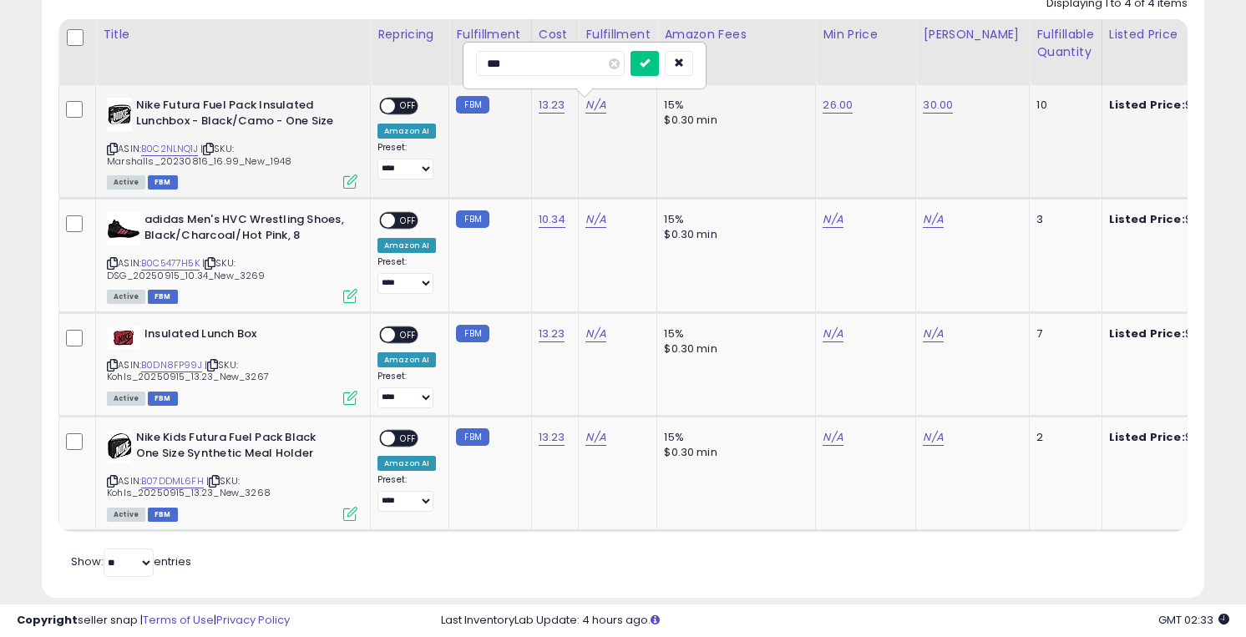
type input "****"
click button "submit" at bounding box center [645, 63] width 28 height 25
click at [408, 108] on span "OFF" at bounding box center [408, 106] width 27 height 14
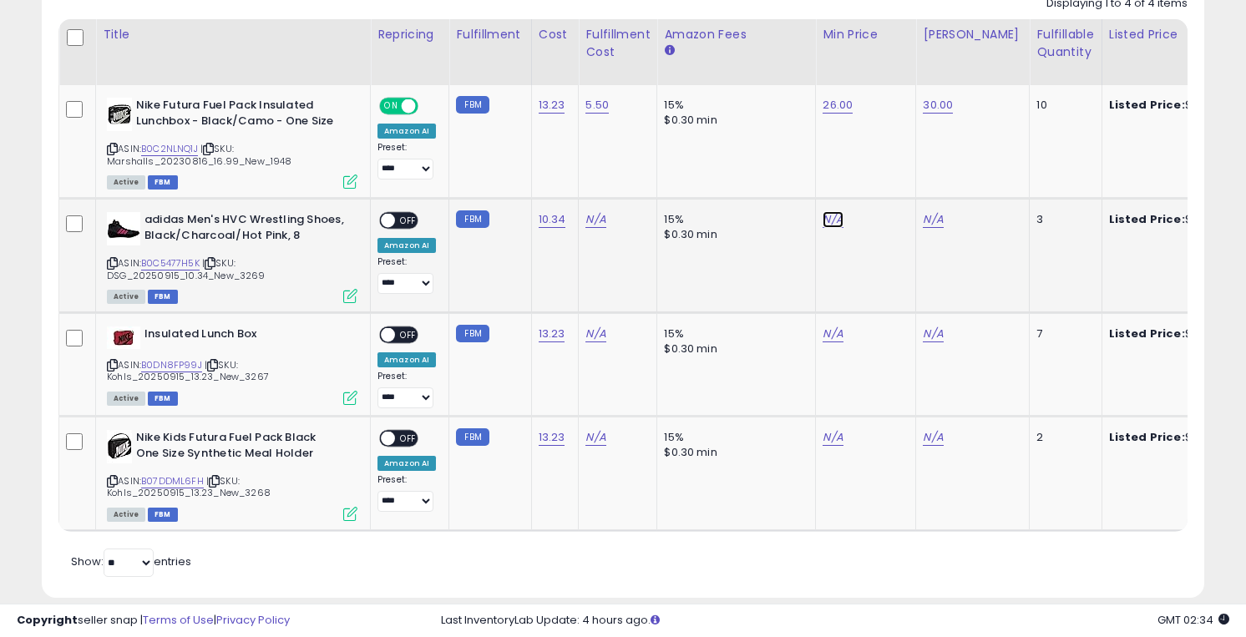
click at [826, 223] on link "N/A" at bounding box center [833, 219] width 20 height 17
type input "**"
click button "submit" at bounding box center [880, 177] width 28 height 25
click at [589, 223] on link "N/A" at bounding box center [596, 219] width 20 height 17
type input "*"
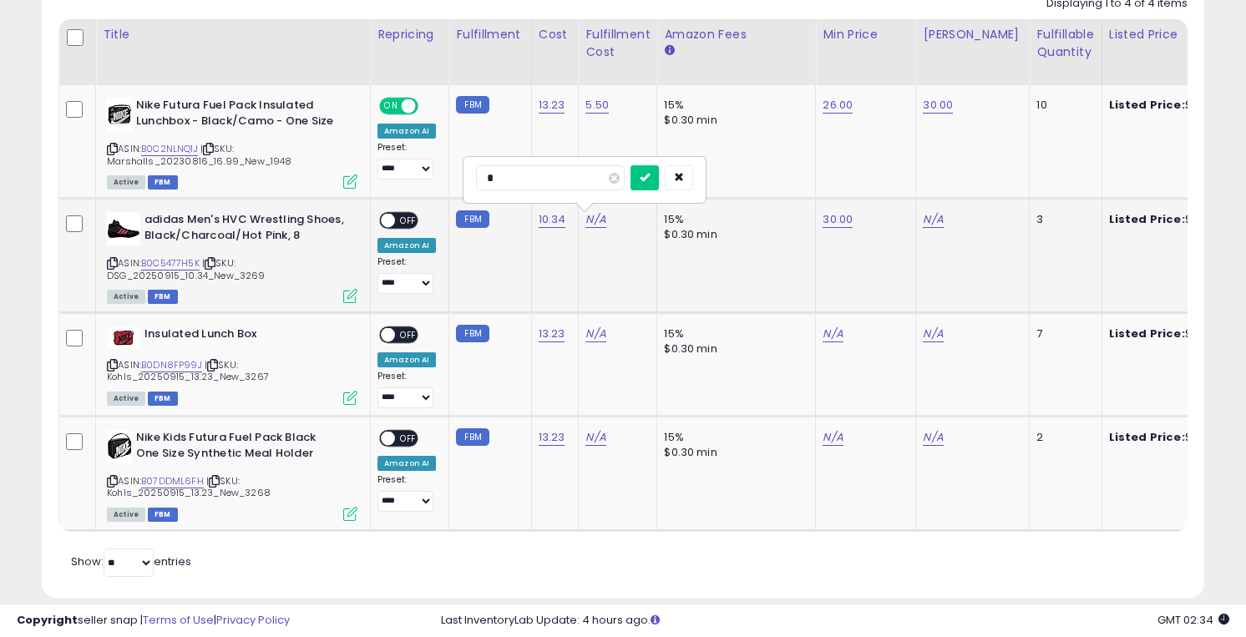
click button "submit" at bounding box center [645, 177] width 28 height 25
click at [929, 220] on link "N/A" at bounding box center [933, 219] width 20 height 17
type input "**"
click button "submit" at bounding box center [980, 177] width 28 height 25
click at [408, 221] on span "OFF" at bounding box center [408, 221] width 27 height 14
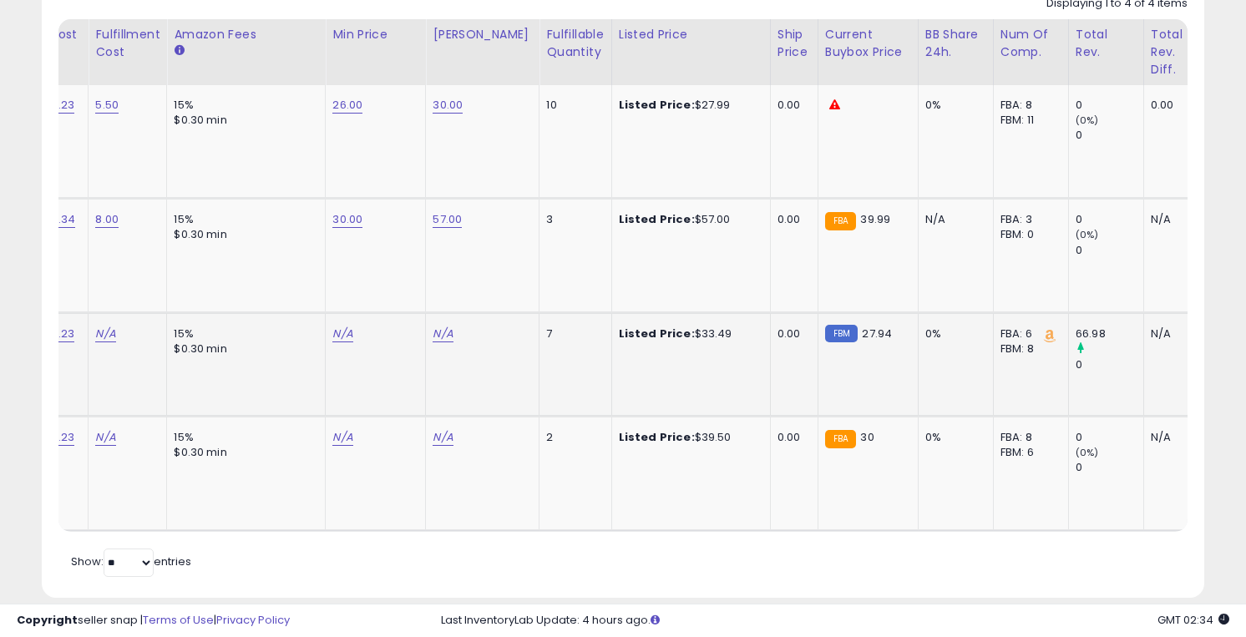
scroll to position [0, 0]
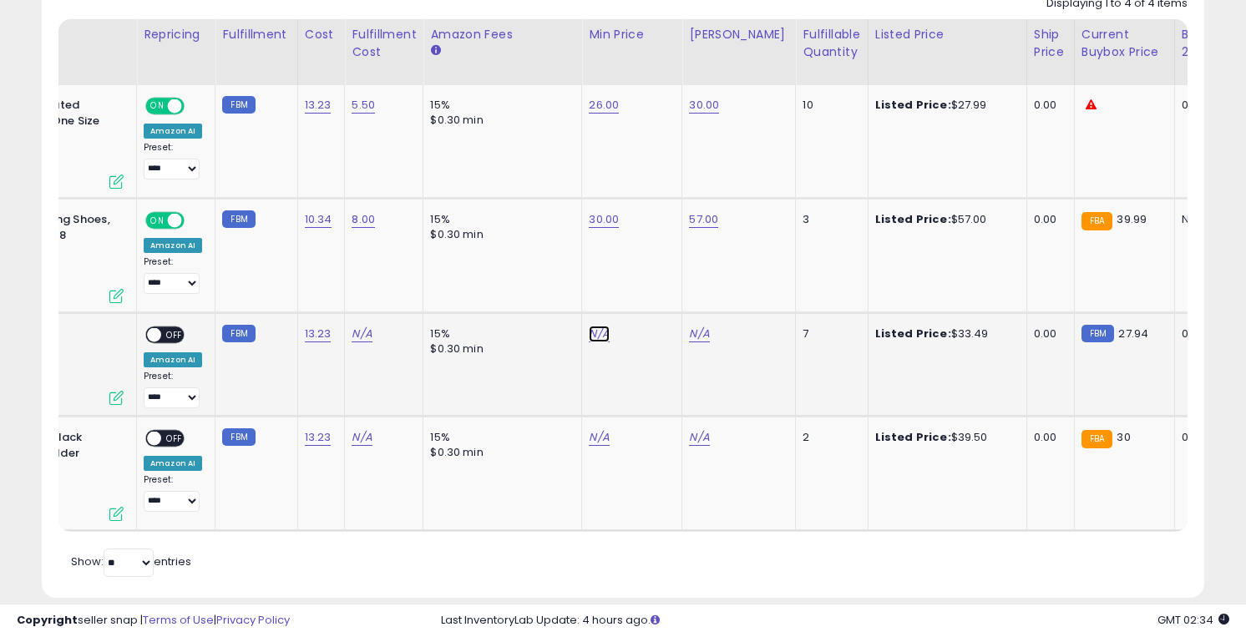
click at [591, 336] on link "N/A" at bounding box center [599, 334] width 20 height 17
type input "*****"
click button "submit" at bounding box center [646, 292] width 28 height 25
click at [692, 337] on link "N/A" at bounding box center [699, 334] width 20 height 17
type input "**"
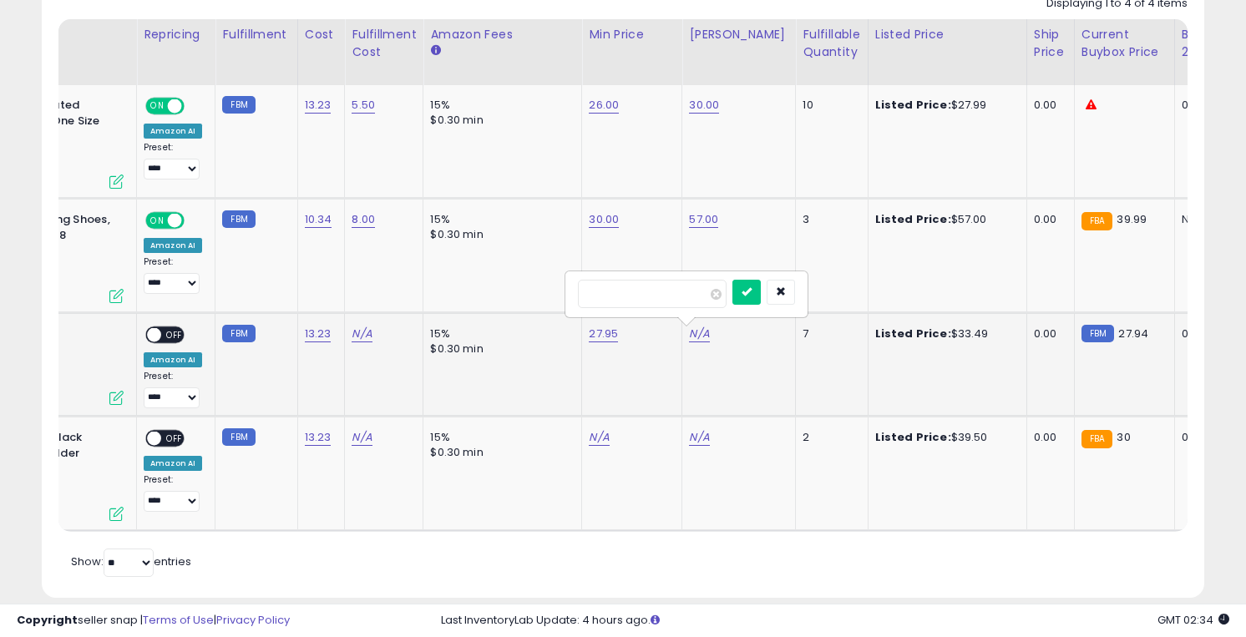
click button "submit" at bounding box center [747, 292] width 28 height 25
click at [361, 337] on link "N/A" at bounding box center [362, 334] width 20 height 17
type input "****"
click button "submit" at bounding box center [411, 292] width 28 height 25
click at [176, 337] on span "OFF" at bounding box center [174, 335] width 27 height 14
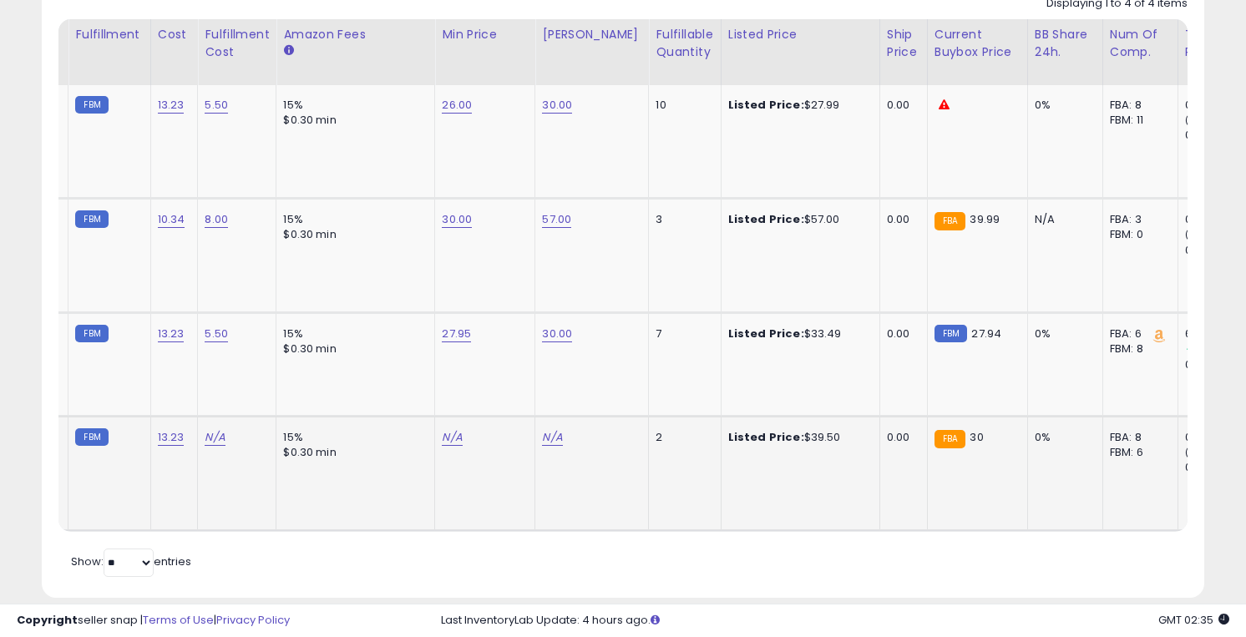
scroll to position [0, 390]
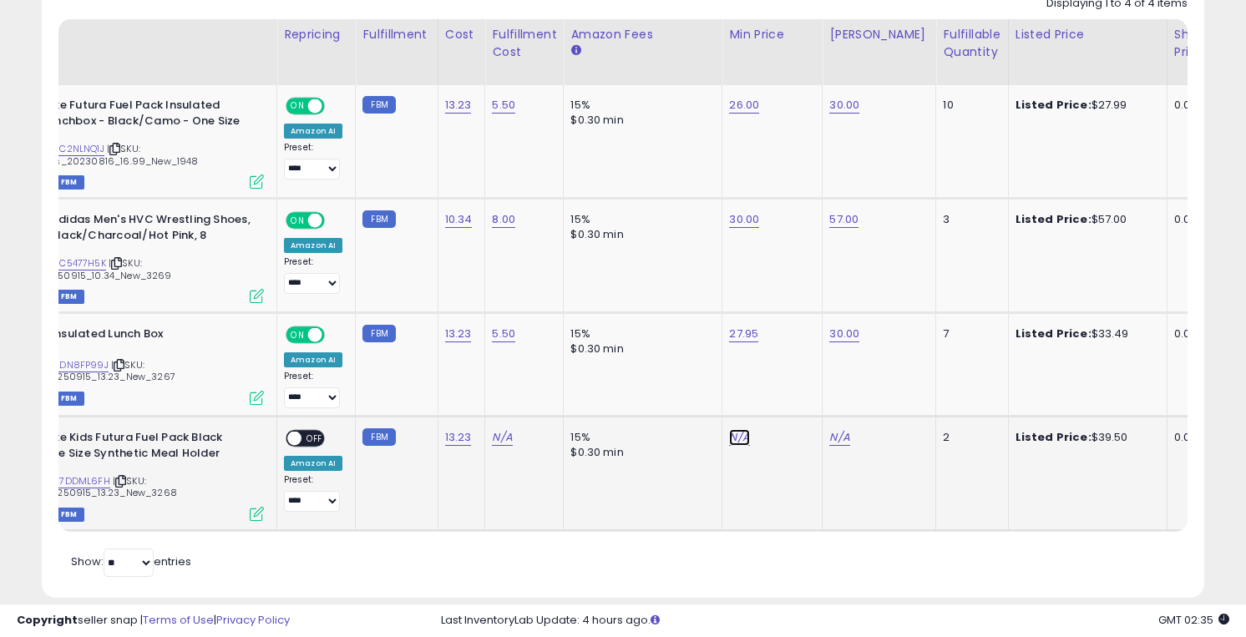
click at [733, 442] on link "N/A" at bounding box center [739, 437] width 20 height 17
type input "*****"
click button "submit" at bounding box center [787, 395] width 28 height 25
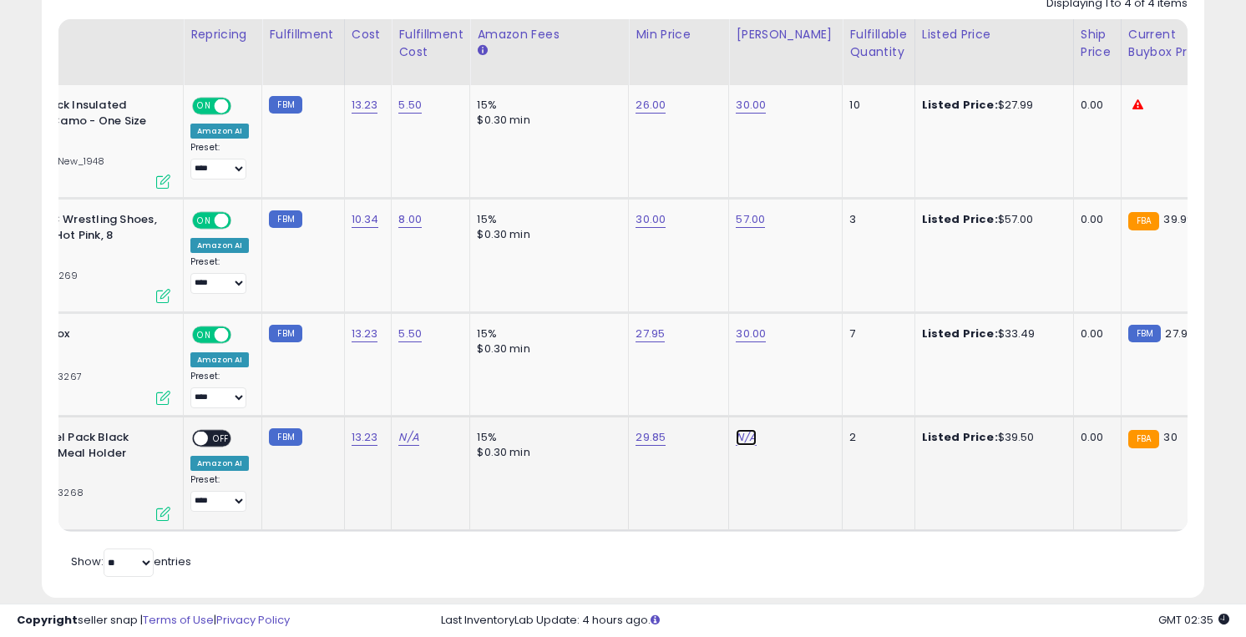
click at [742, 440] on link "N/A" at bounding box center [746, 437] width 20 height 17
type input "*****"
click button "submit" at bounding box center [793, 395] width 28 height 25
click at [402, 437] on link "N/A" at bounding box center [408, 437] width 20 height 17
type input "****"
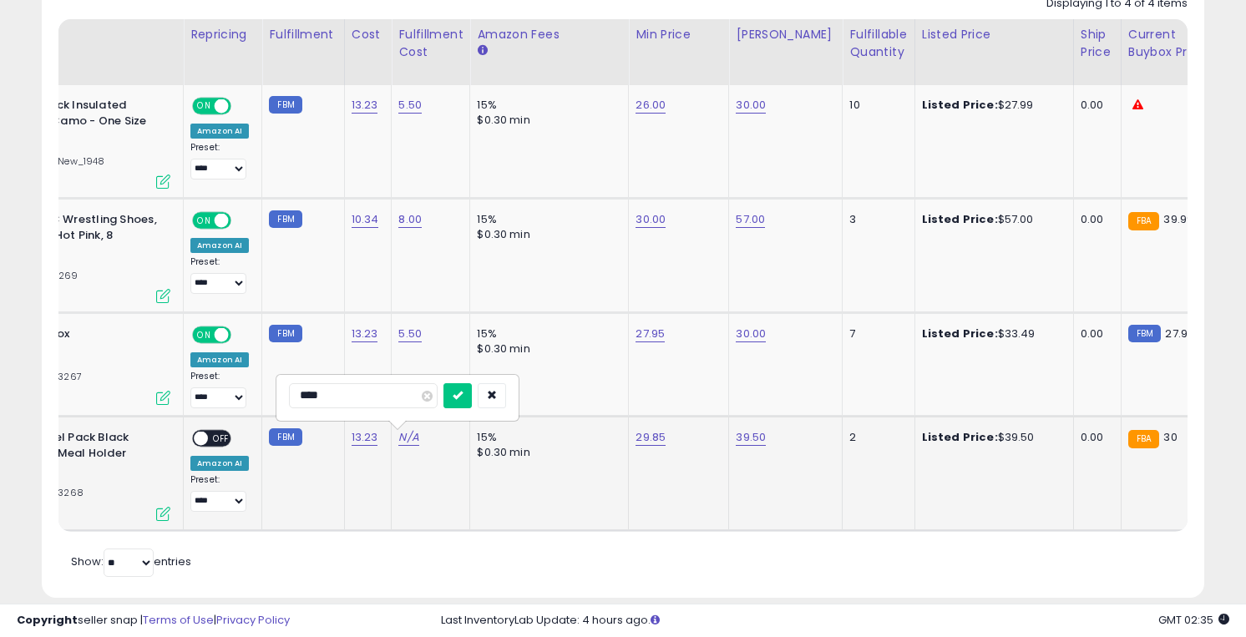
click button "submit" at bounding box center [458, 395] width 28 height 25
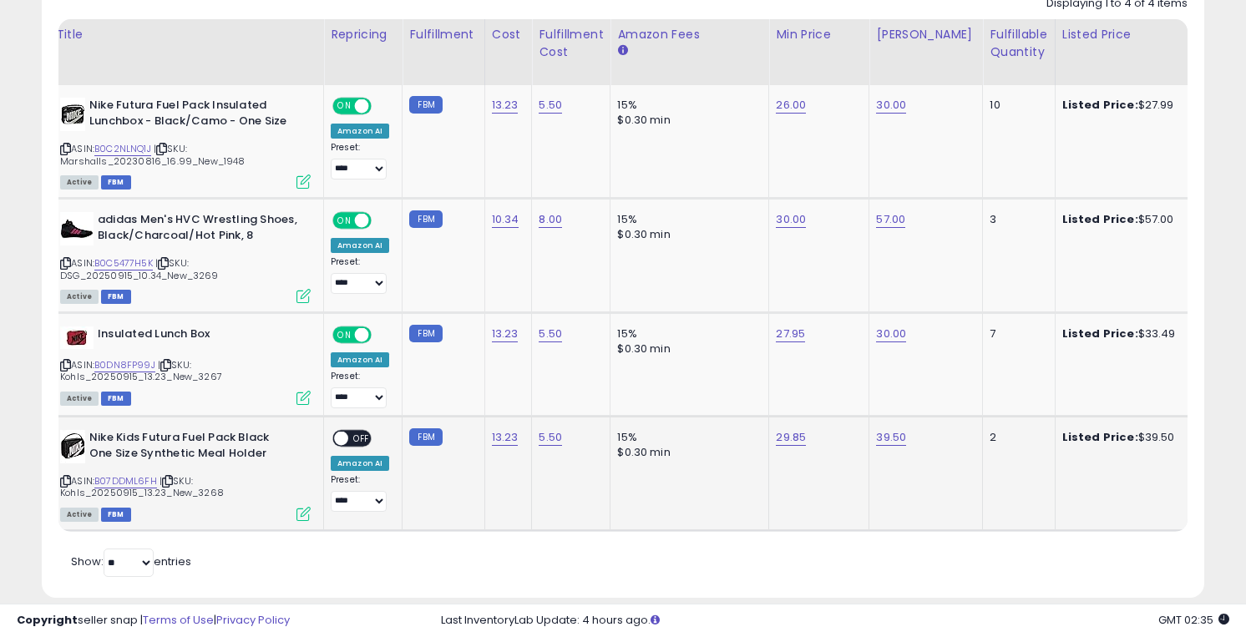
click at [360, 436] on span "OFF" at bounding box center [361, 439] width 27 height 14
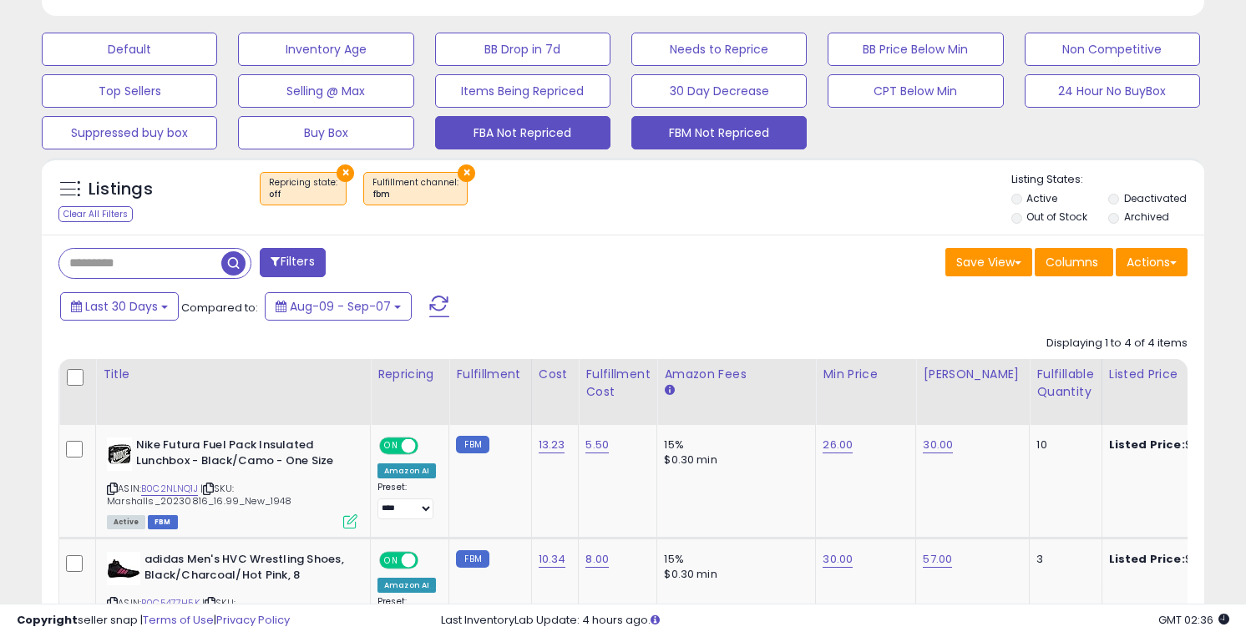
click at [576, 138] on button "FBA Not Repriced" at bounding box center [522, 132] width 175 height 33
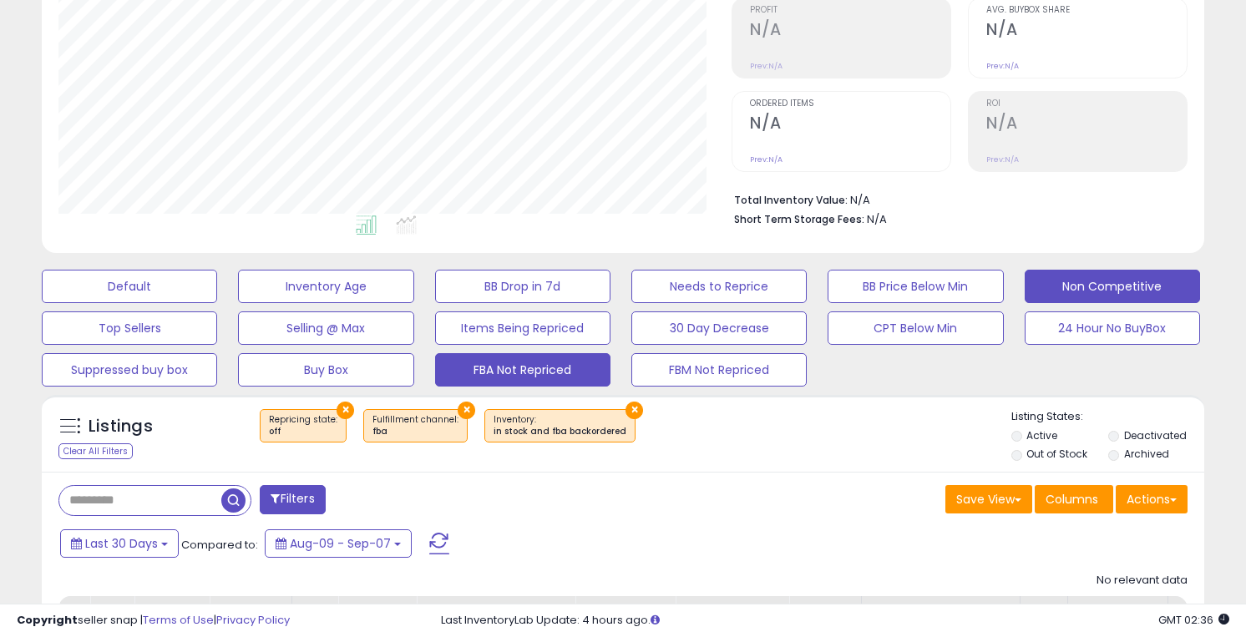
click at [1074, 281] on button "Non Competitive" at bounding box center [1112, 286] width 175 height 33
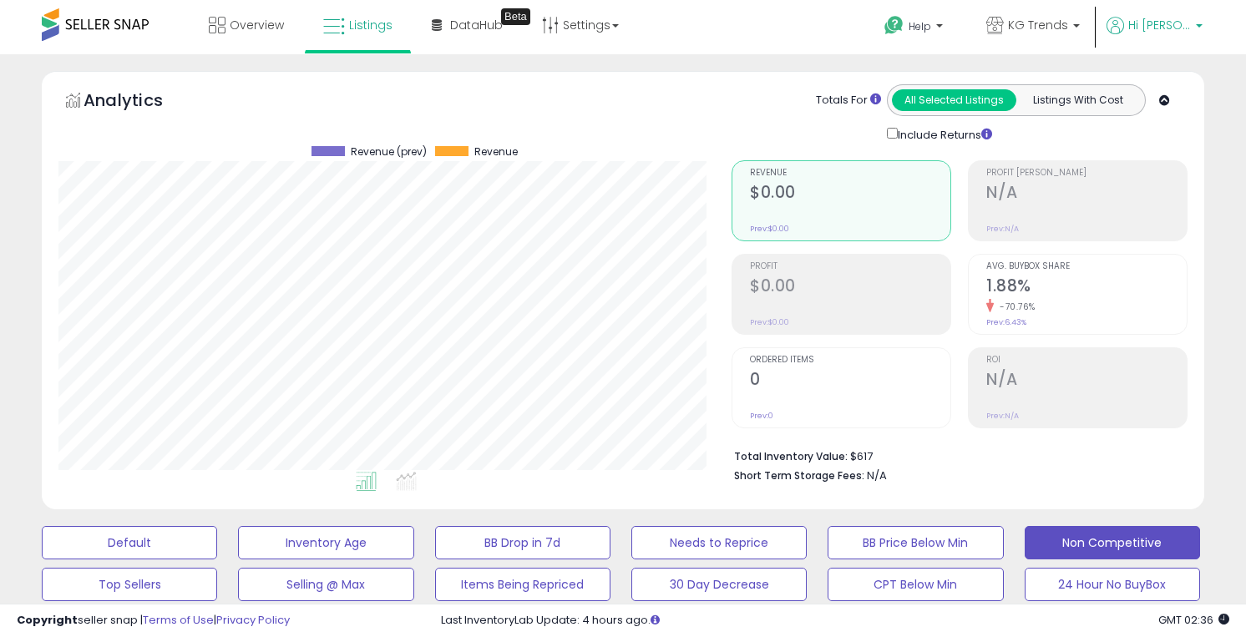
click at [1183, 33] on p "Hi [PERSON_NAME]" at bounding box center [1155, 27] width 96 height 21
click at [1153, 171] on link "Logout" at bounding box center [1165, 177] width 37 height 16
